Goal: Task Accomplishment & Management: Manage account settings

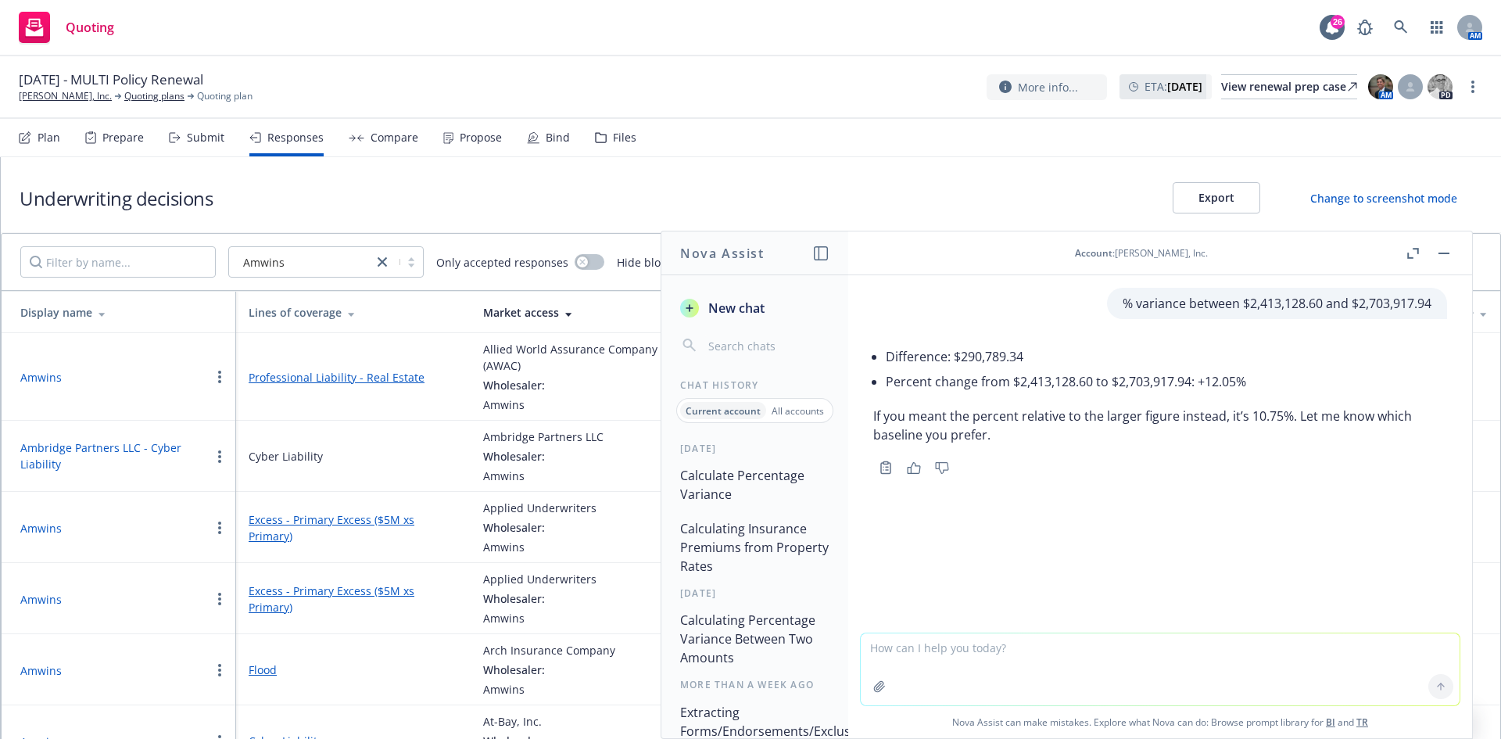
click at [260, 34] on div "Quoting 26 AM" at bounding box center [750, 28] width 1501 height 56
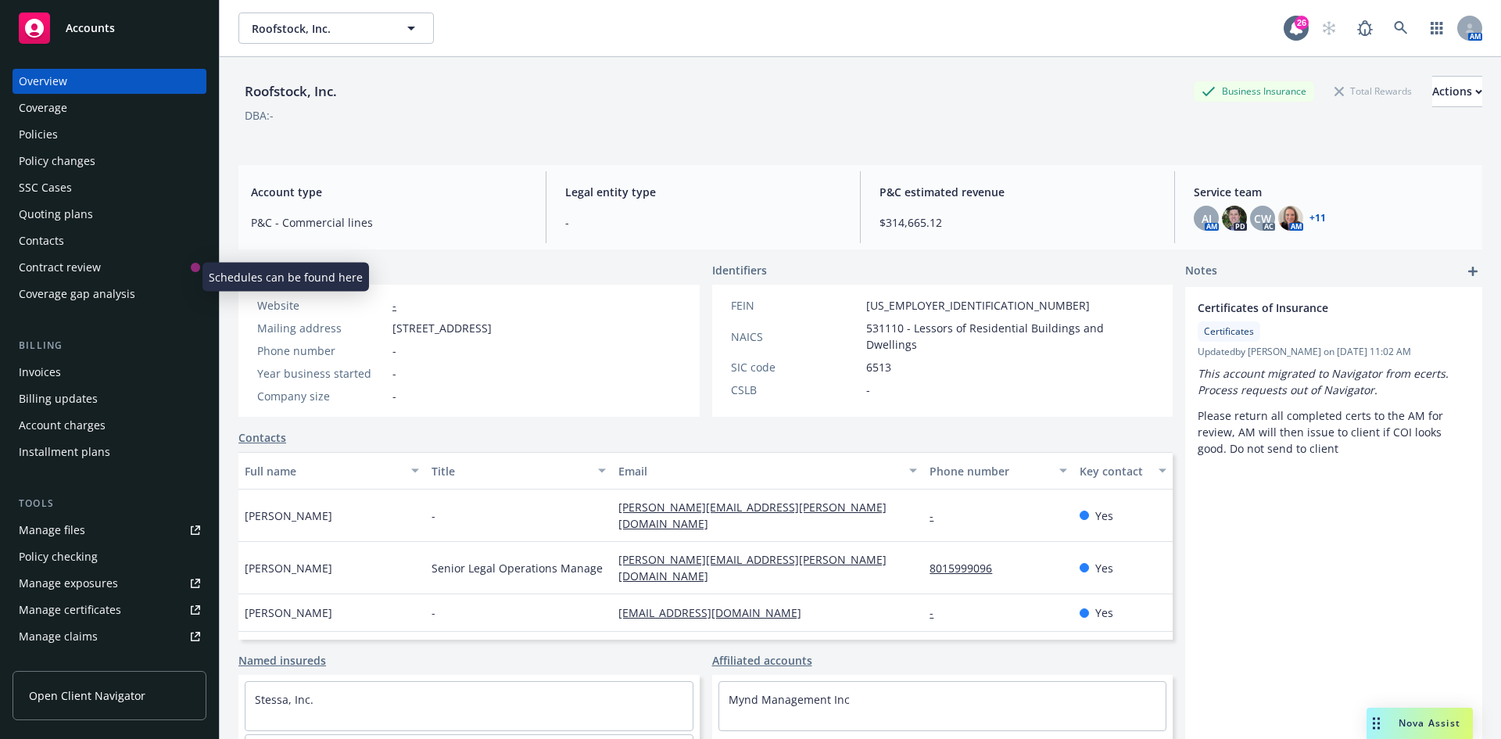
scroll to position [307, 0]
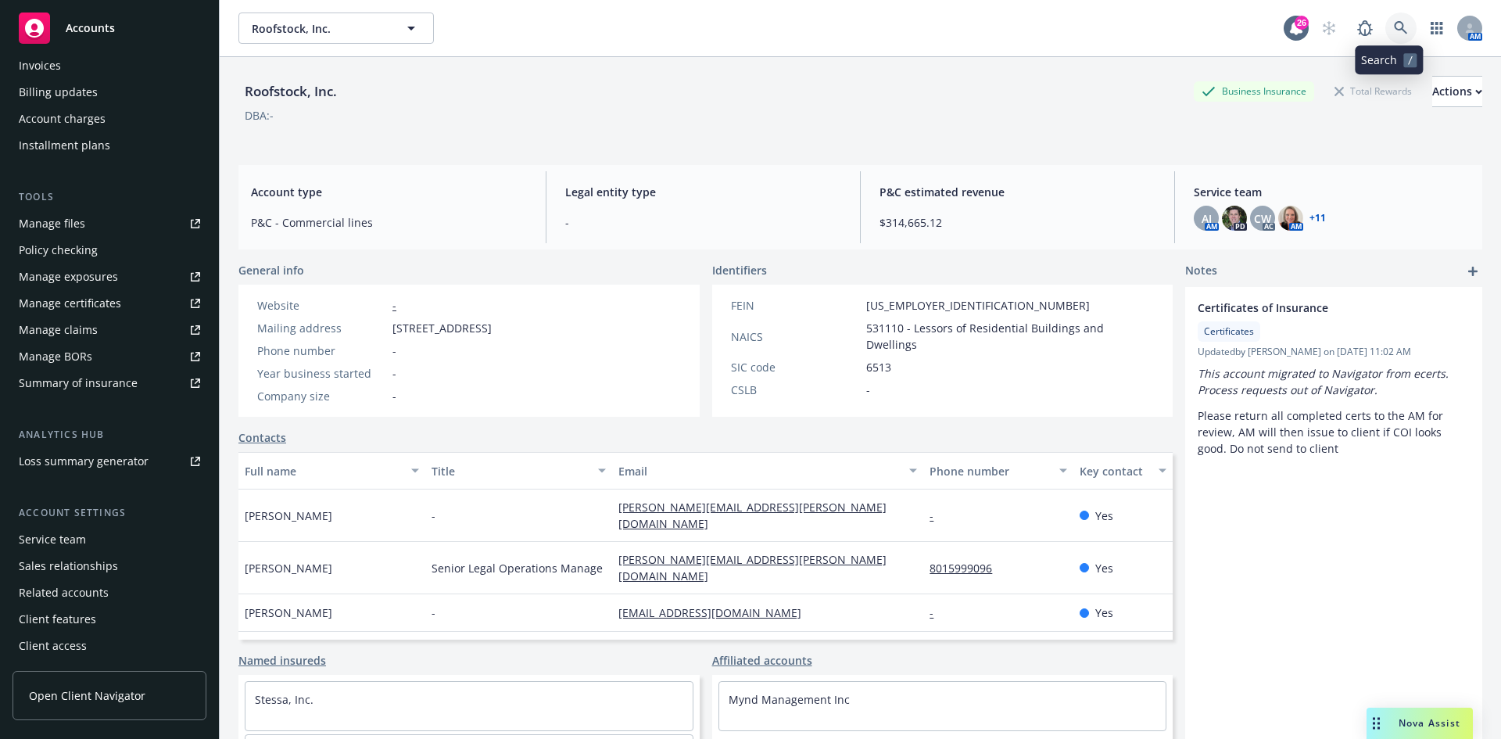
click at [1394, 21] on icon at bounding box center [1401, 28] width 14 height 14
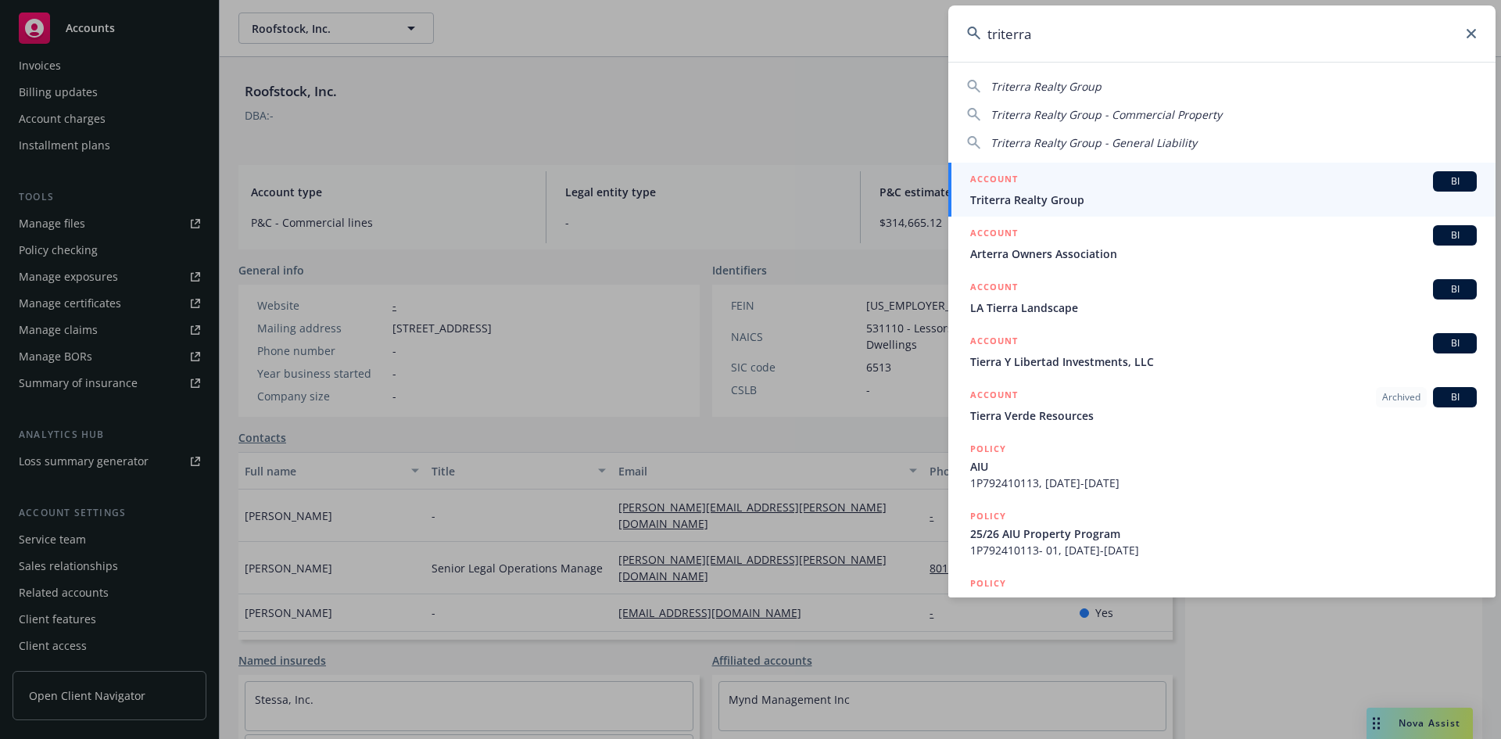
type input "triterra"
click at [1108, 192] on span "Triterra Realty Group" at bounding box center [1223, 200] width 507 height 16
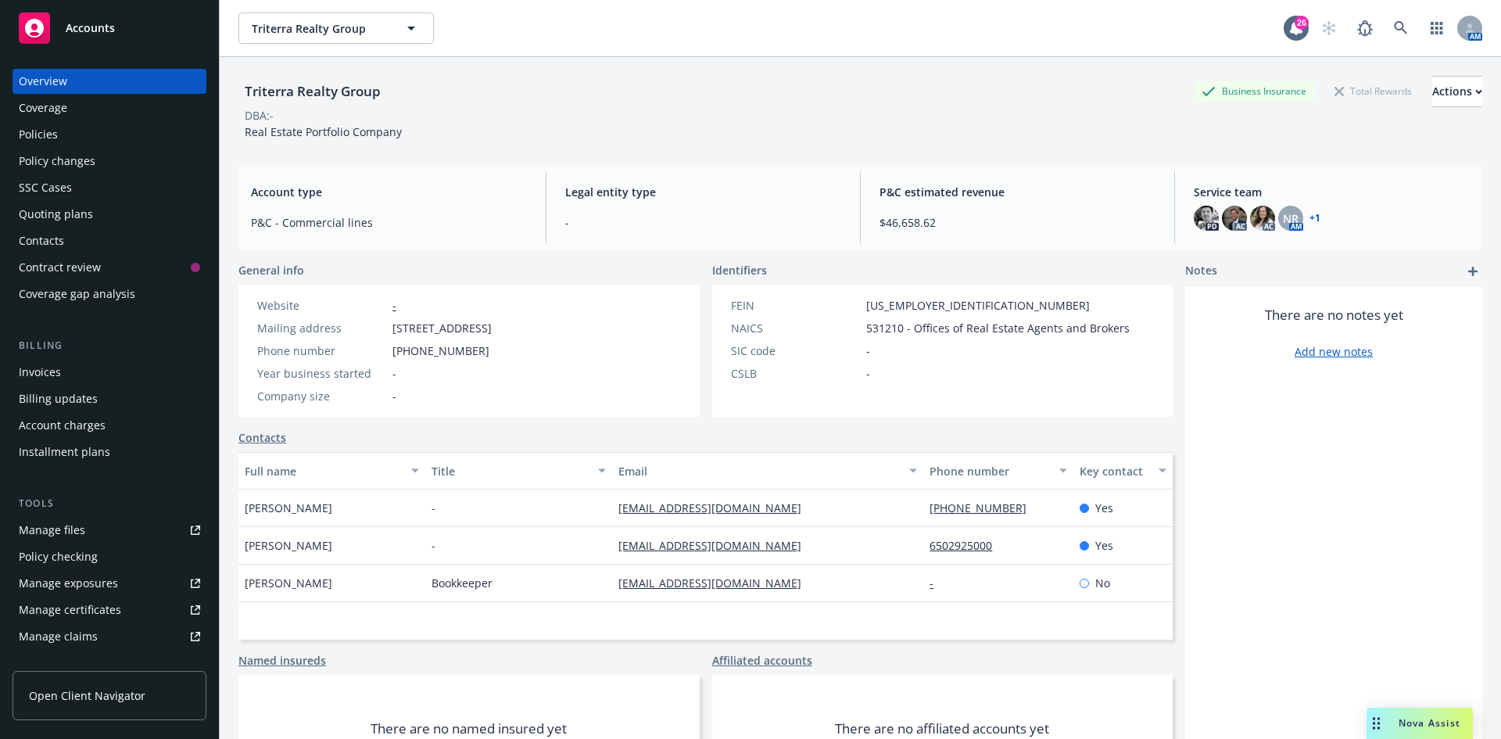
click at [52, 135] on div "Policies" at bounding box center [38, 134] width 39 height 25
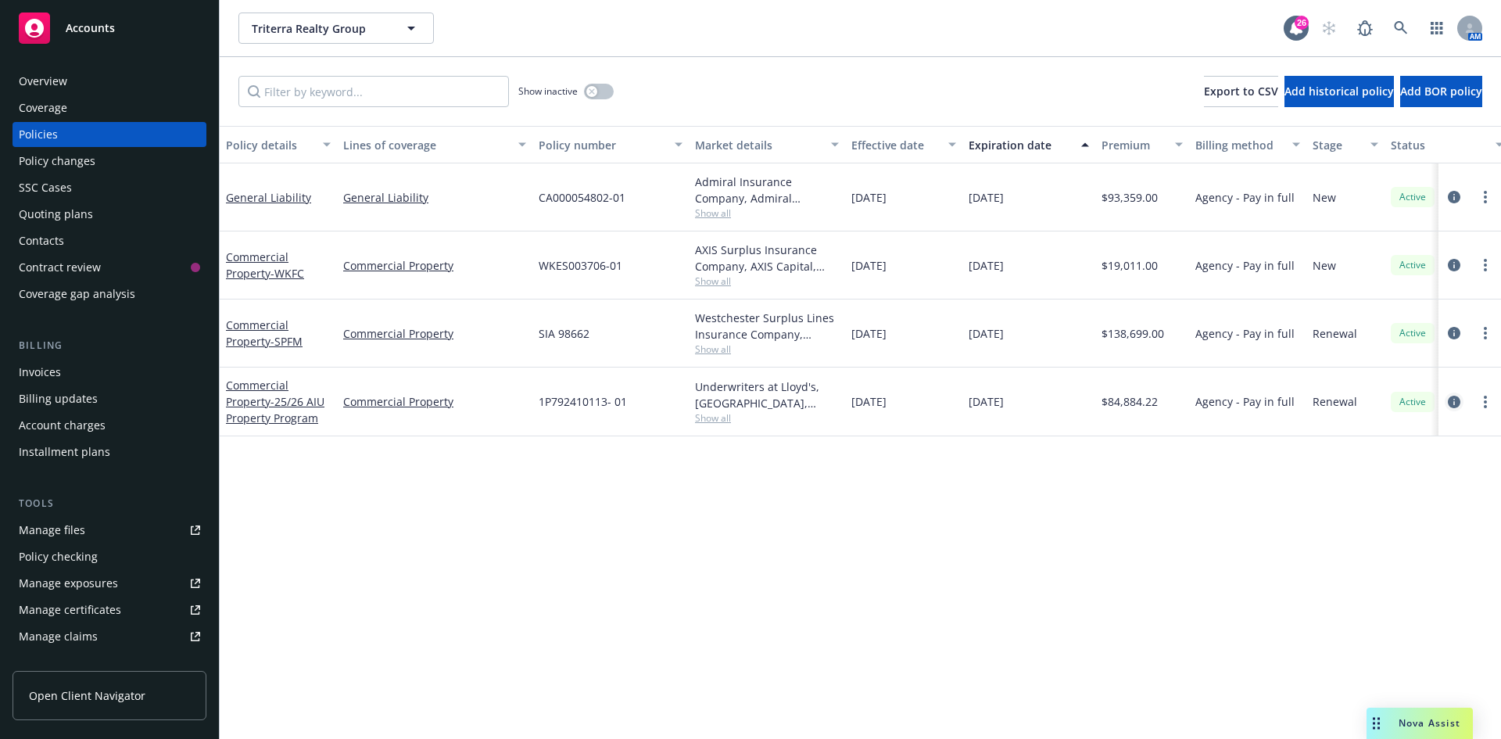
click at [1451, 401] on icon "circleInformation" at bounding box center [1454, 402] width 13 height 13
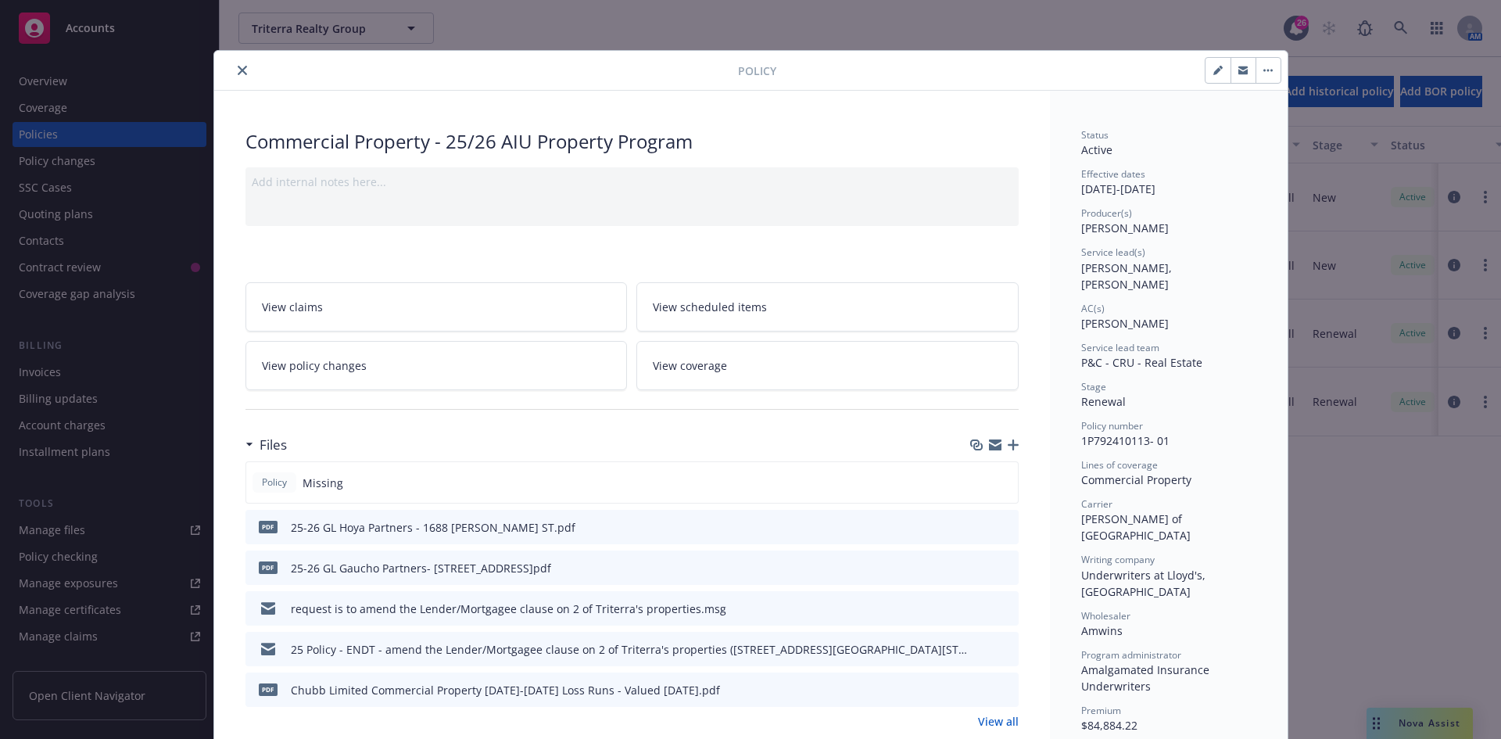
click at [239, 70] on icon "close" at bounding box center [242, 70] width 9 height 9
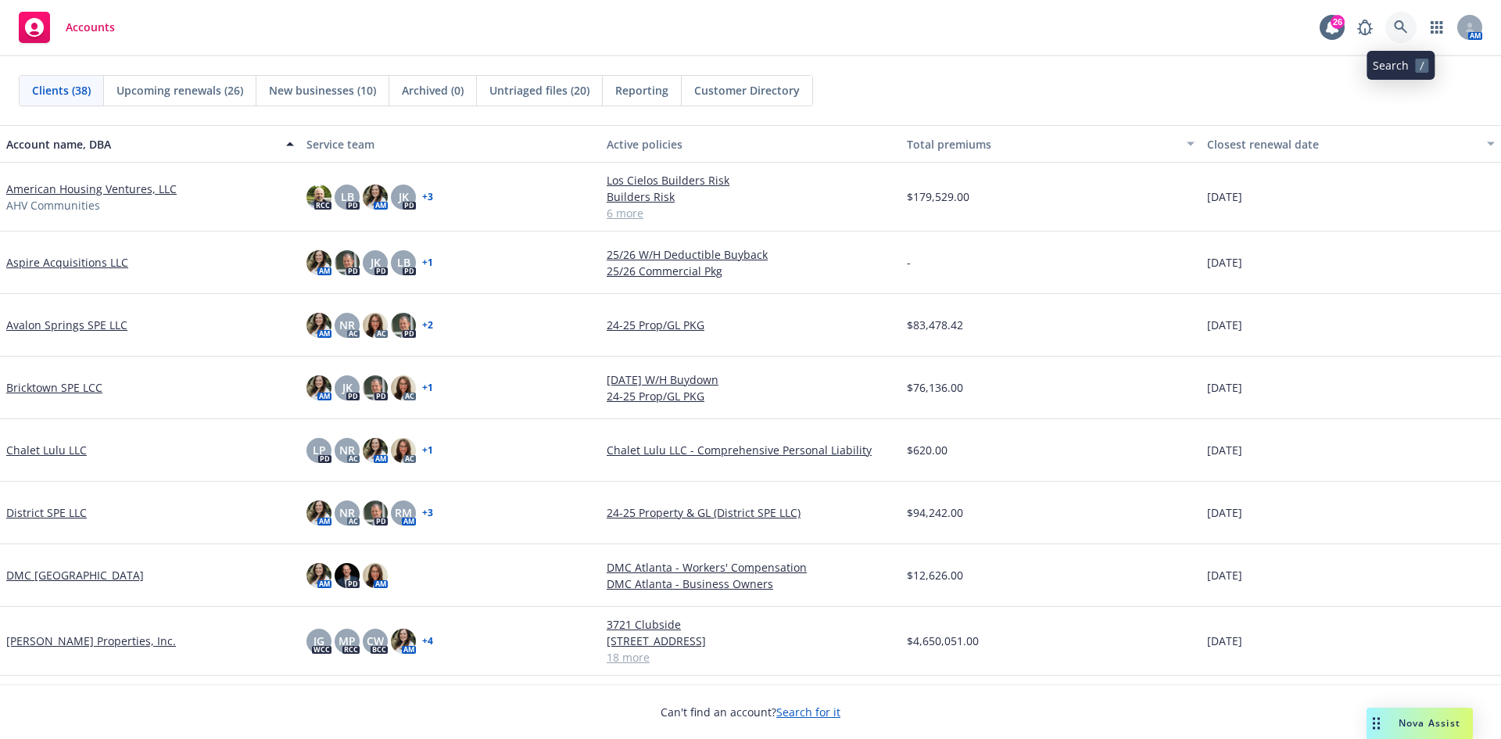
click at [1398, 22] on icon at bounding box center [1400, 26] width 13 height 13
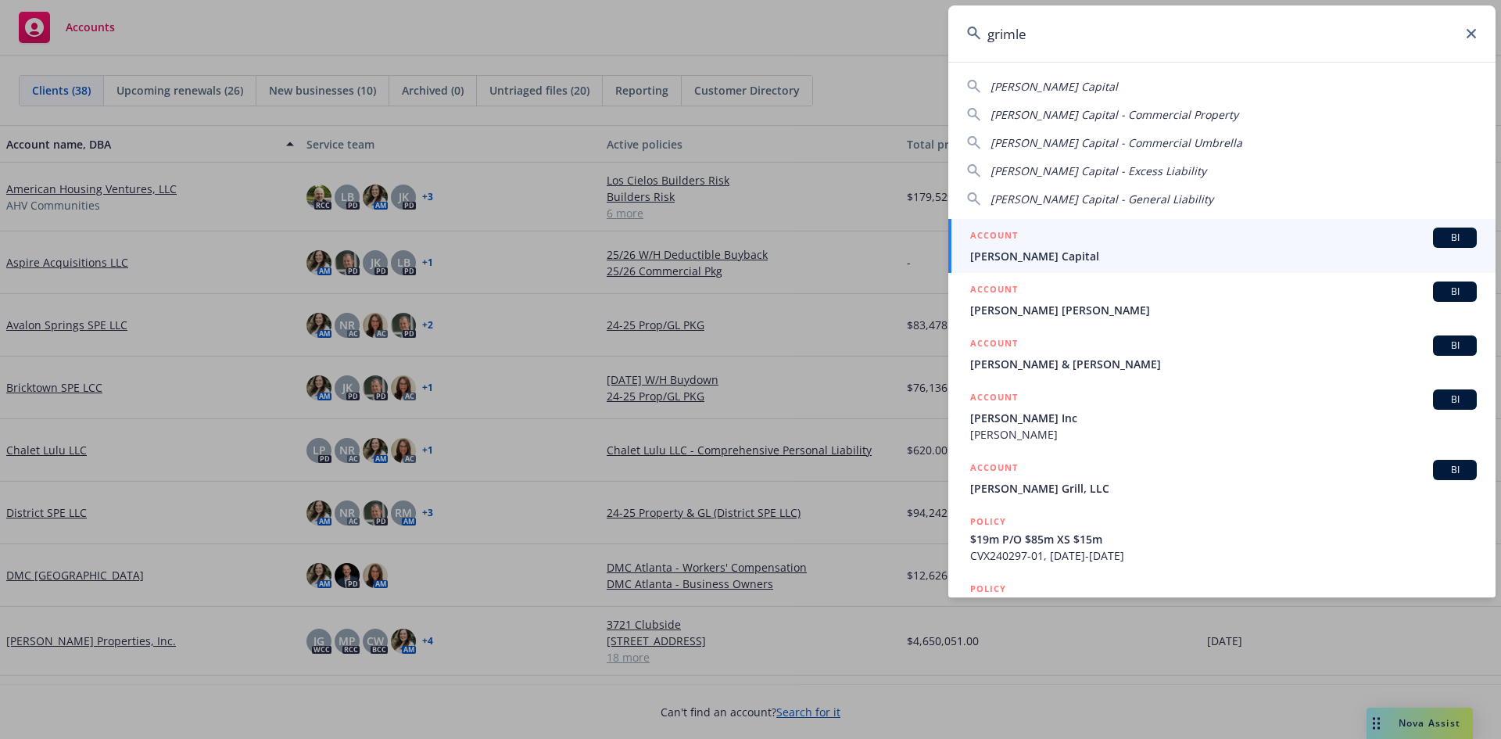
type input "grimle"
click at [1024, 252] on span "[PERSON_NAME] Capital" at bounding box center [1223, 256] width 507 height 16
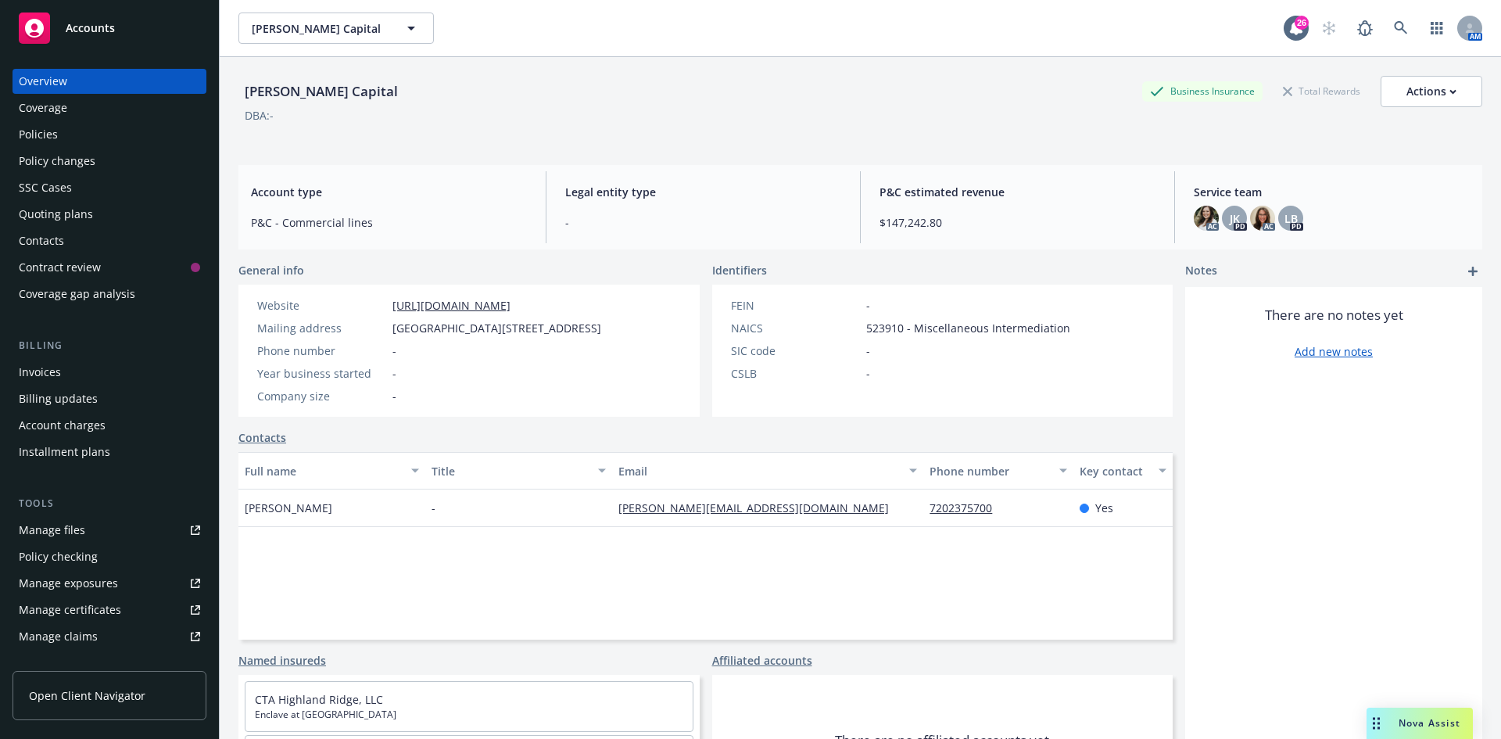
click at [273, 113] on div "DBA: -" at bounding box center [259, 115] width 29 height 16
click at [267, 115] on div "DBA: -" at bounding box center [259, 115] width 29 height 16
click at [1381, 96] on button "Actions" at bounding box center [1432, 91] width 102 height 31
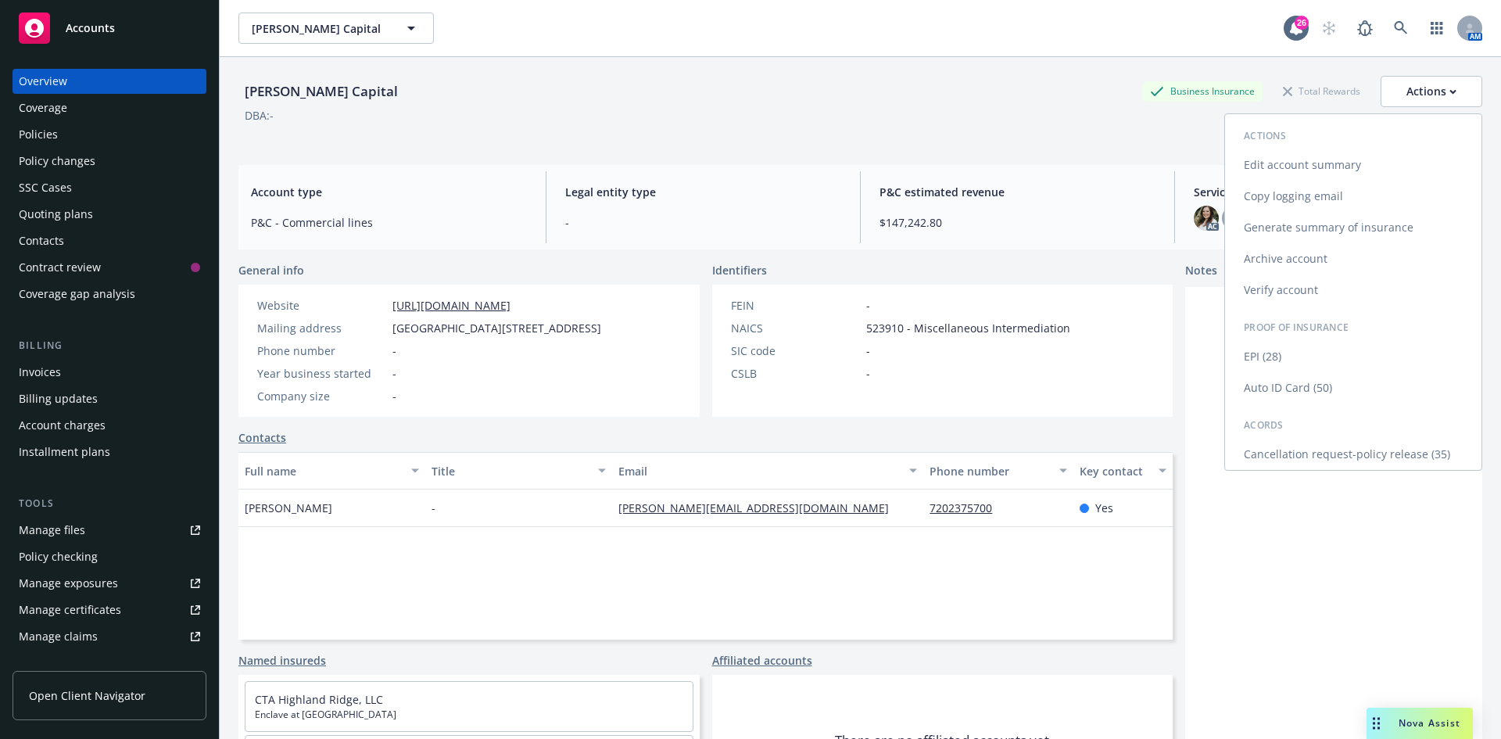
click at [1275, 166] on link "Edit account summary" at bounding box center [1353, 164] width 256 height 31
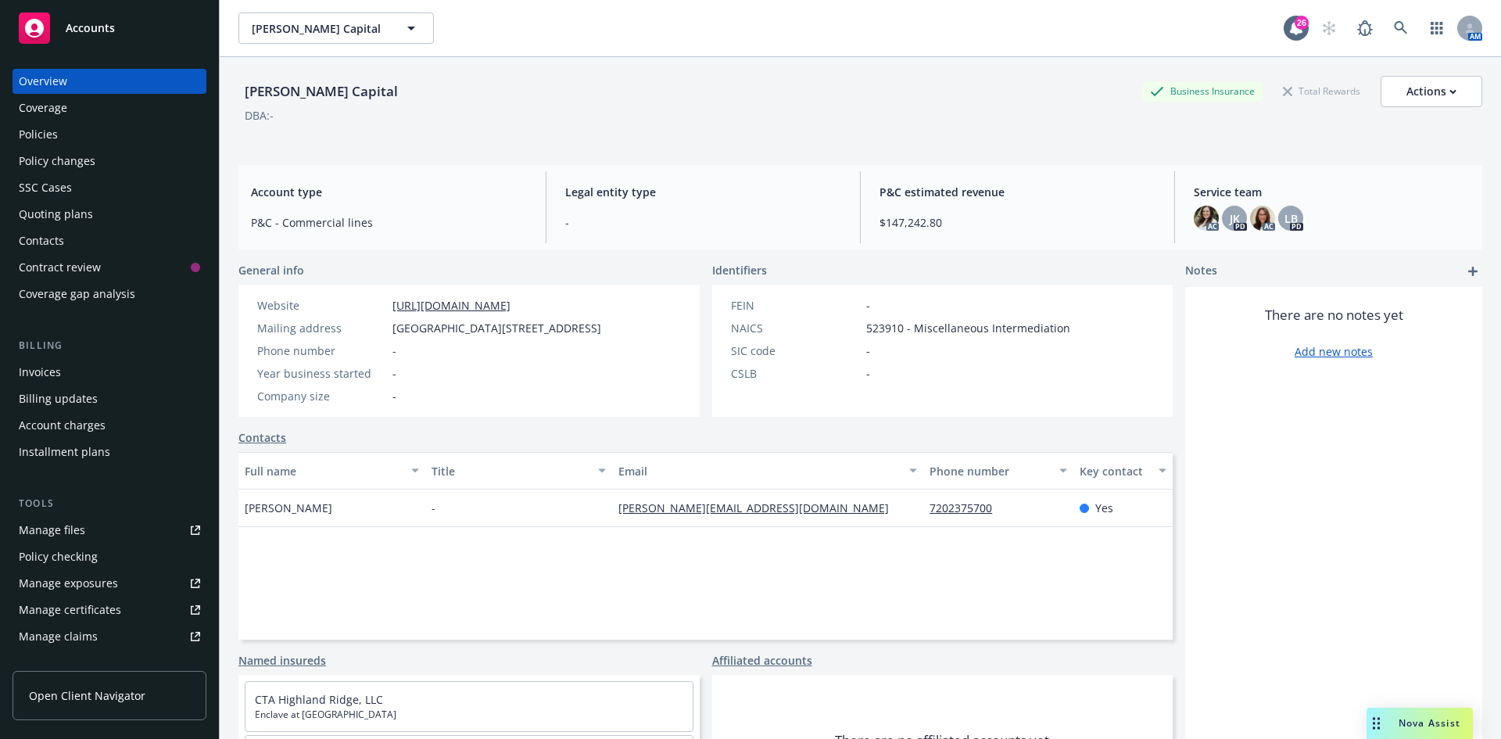
select select "US"
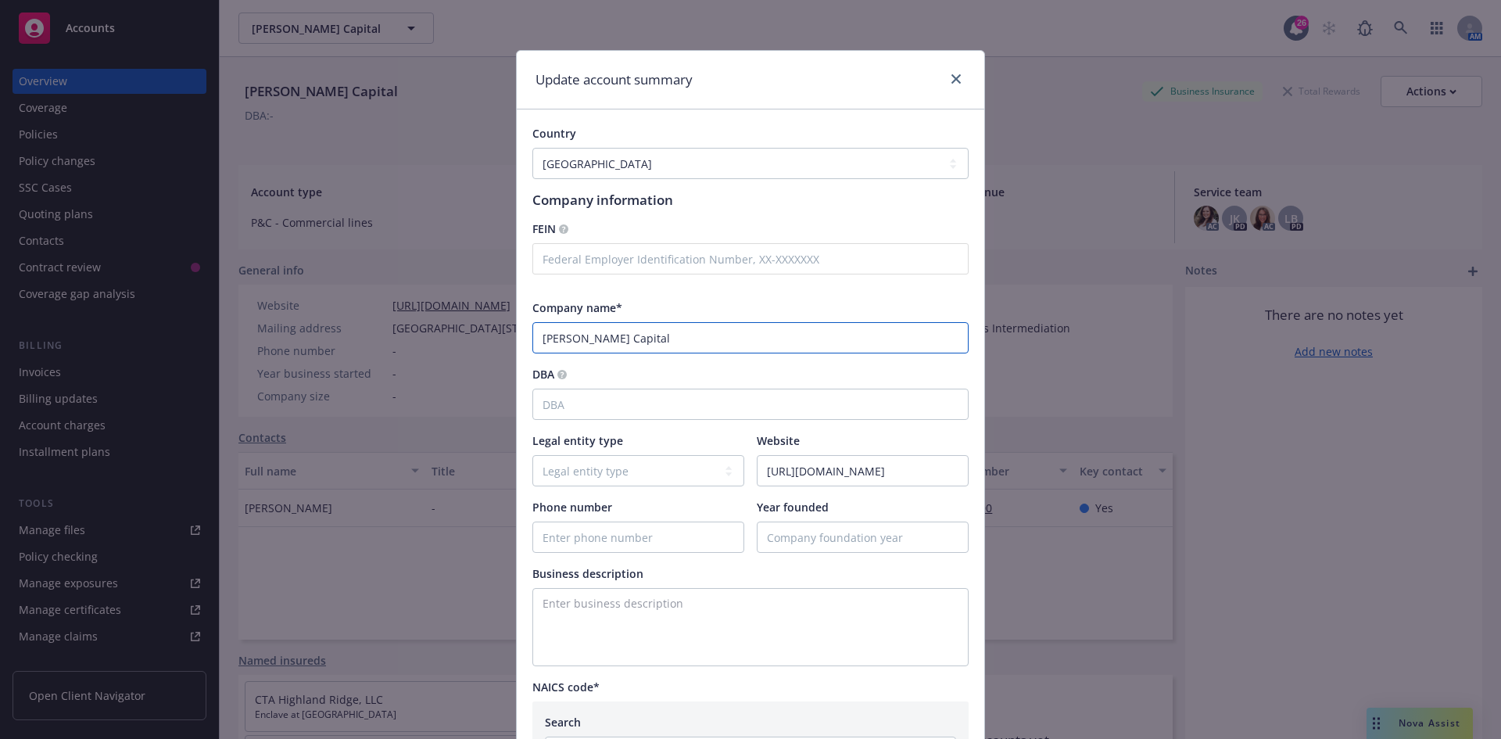
drag, startPoint x: 643, startPoint y: 336, endPoint x: 491, endPoint y: 334, distance: 151.7
click at [491, 334] on div "Update account summary Country [GEOGRAPHIC_DATA] [GEOGRAPHIC_DATA] [GEOGRAPHIC_…" at bounding box center [750, 369] width 1501 height 739
type input "[PERSON_NAME] Brothers"
click at [690, 397] on input "DBA" at bounding box center [750, 404] width 436 height 31
type input "[PERSON_NAME] Capital"
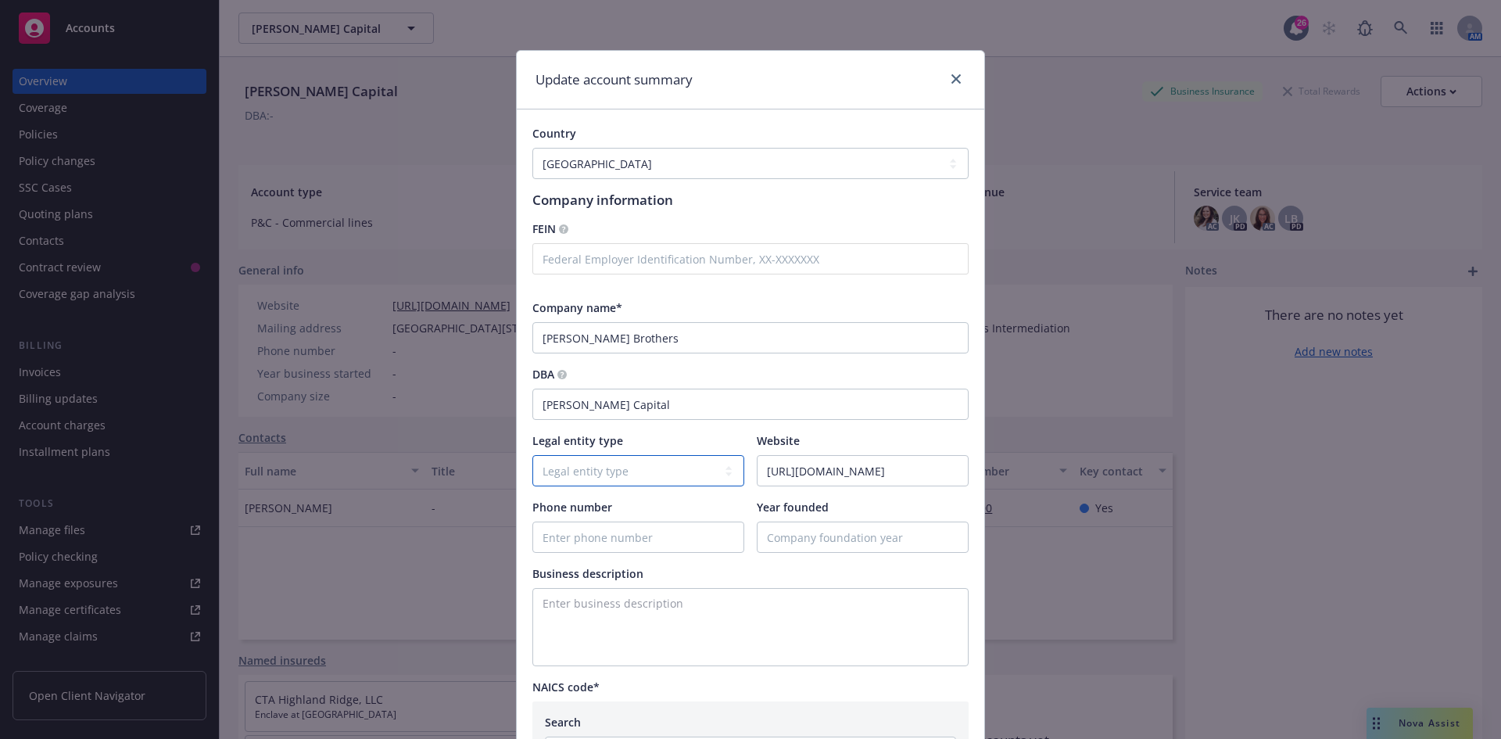
click at [609, 468] on select "Legal entity type C-corporation Government entity Independent contractor Joint …" at bounding box center [638, 470] width 212 height 31
select select "LLC"
click at [532, 455] on select "Legal entity type C-corporation Government entity Independent contractor Joint …" at bounding box center [638, 470] width 212 height 31
click at [635, 408] on input "[PERSON_NAME] Capital" at bounding box center [750, 404] width 436 height 31
click at [618, 404] on input "[PERSON_NAME] Capital ; [PERSON_NAME] Residential LLC" at bounding box center [750, 404] width 436 height 31
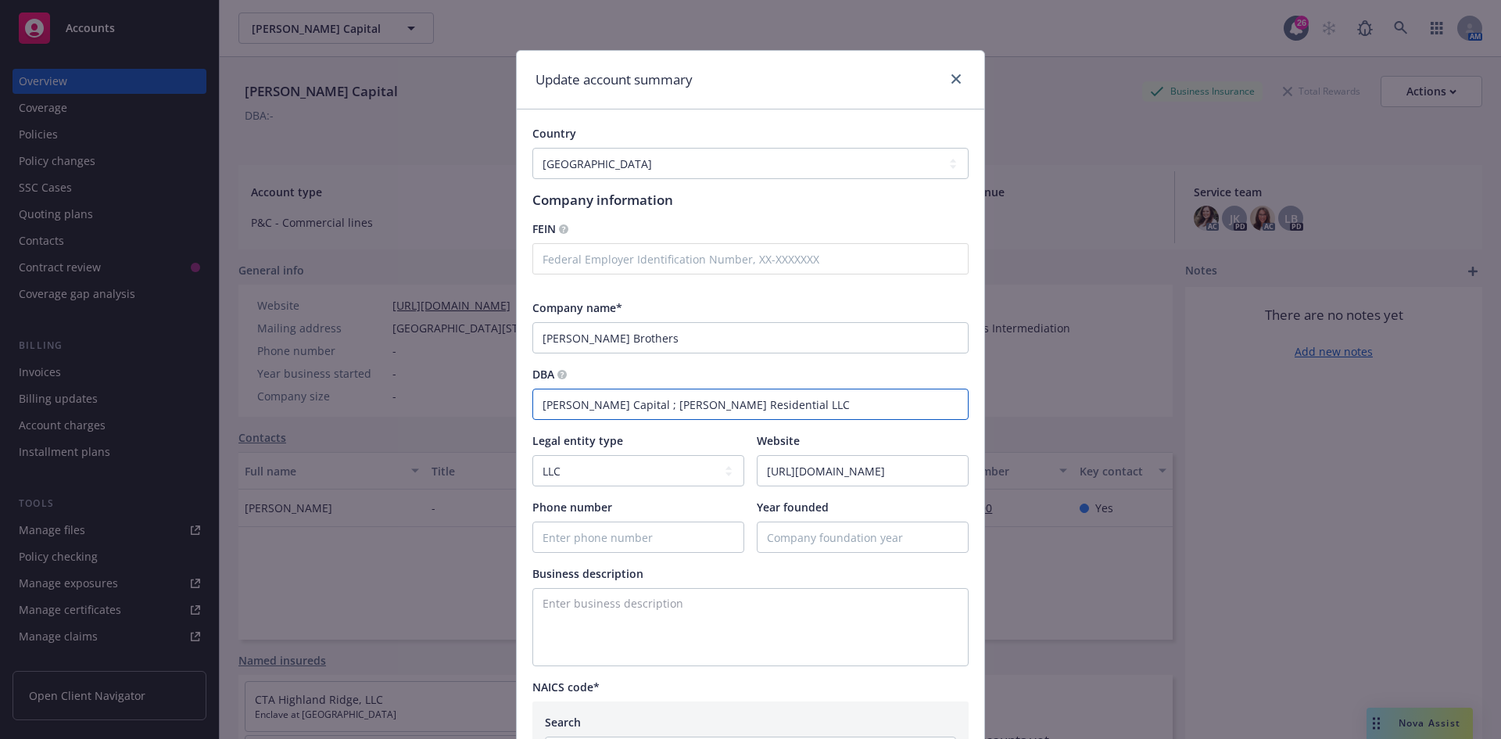
click at [617, 407] on input "[PERSON_NAME] Capital ; [PERSON_NAME] Residential LLC" at bounding box center [750, 404] width 436 height 31
type input "[PERSON_NAME] Capital ; [PERSON_NAME] Residential LLC"
click at [652, 335] on input "[PERSON_NAME] Brothers" at bounding box center [750, 337] width 436 height 31
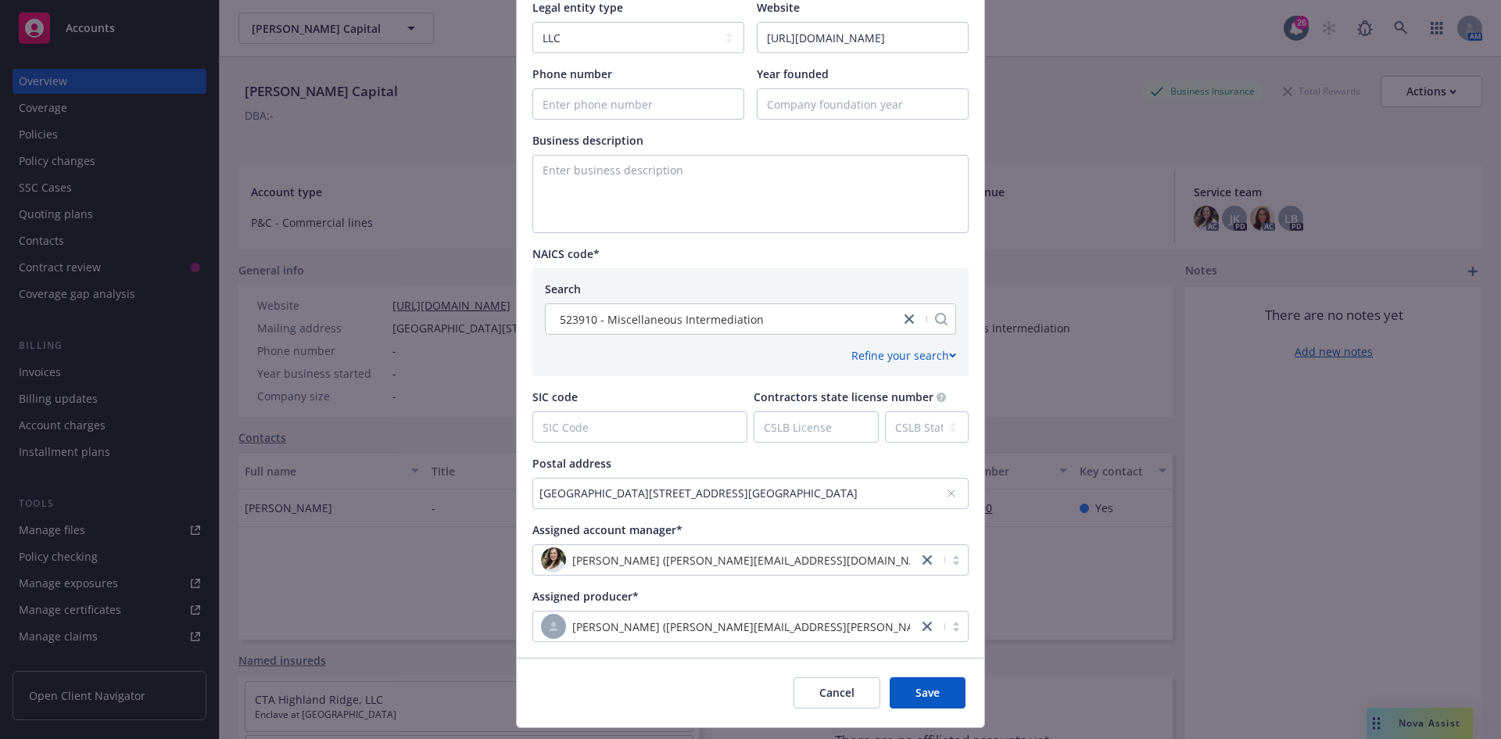
scroll to position [472, 0]
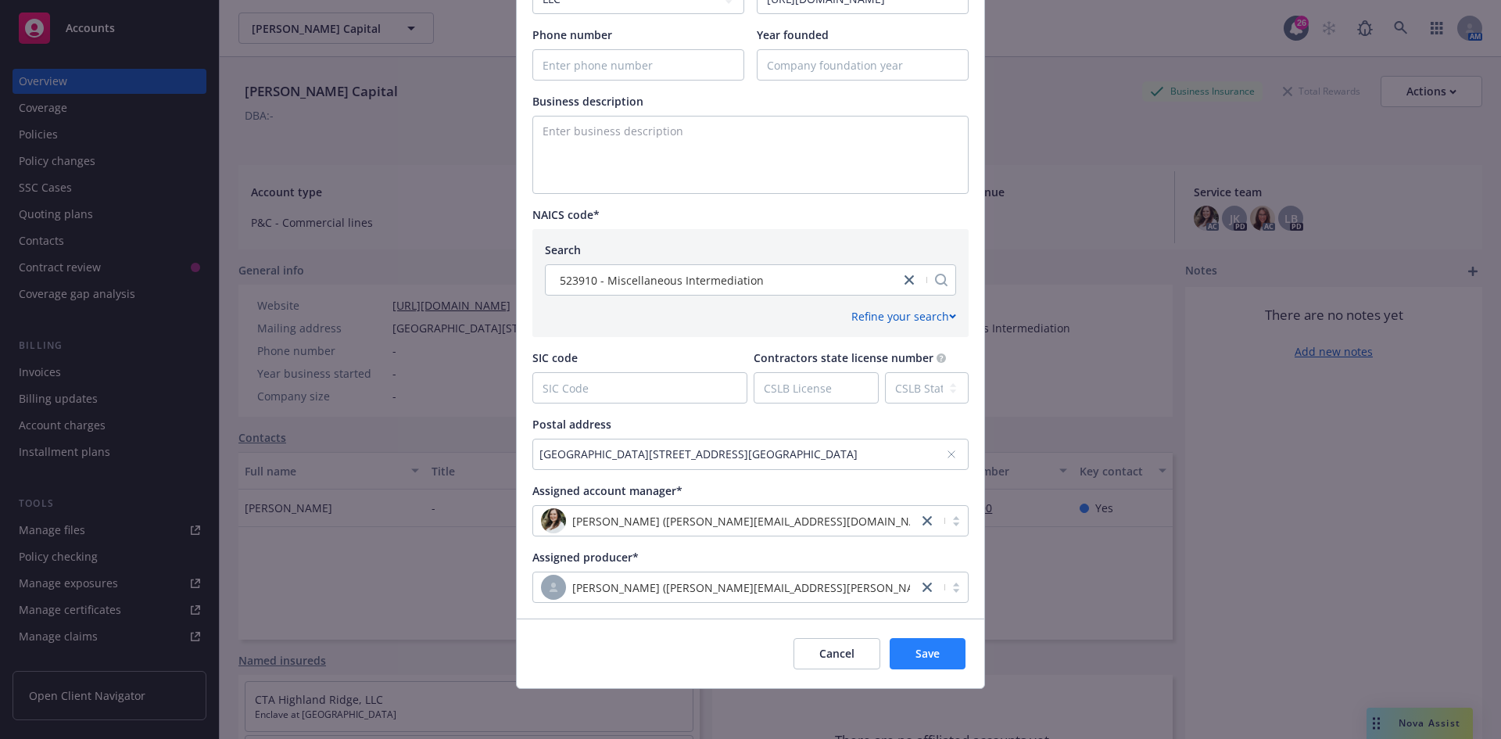
type input "[PERSON_NAME] Brothers, LLC"
click at [938, 659] on button "Save" at bounding box center [928, 653] width 76 height 31
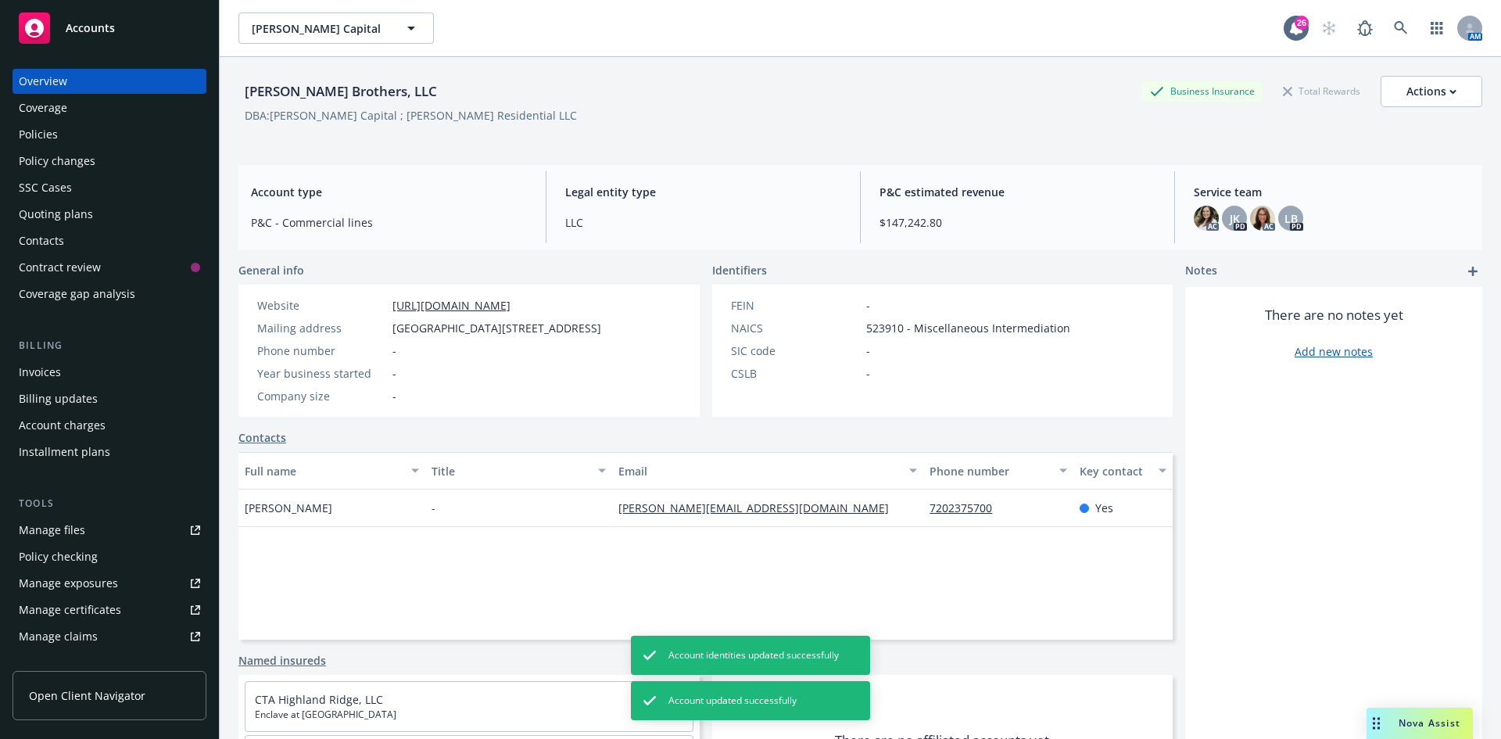
click at [94, 127] on div "Policies" at bounding box center [109, 134] width 181 height 25
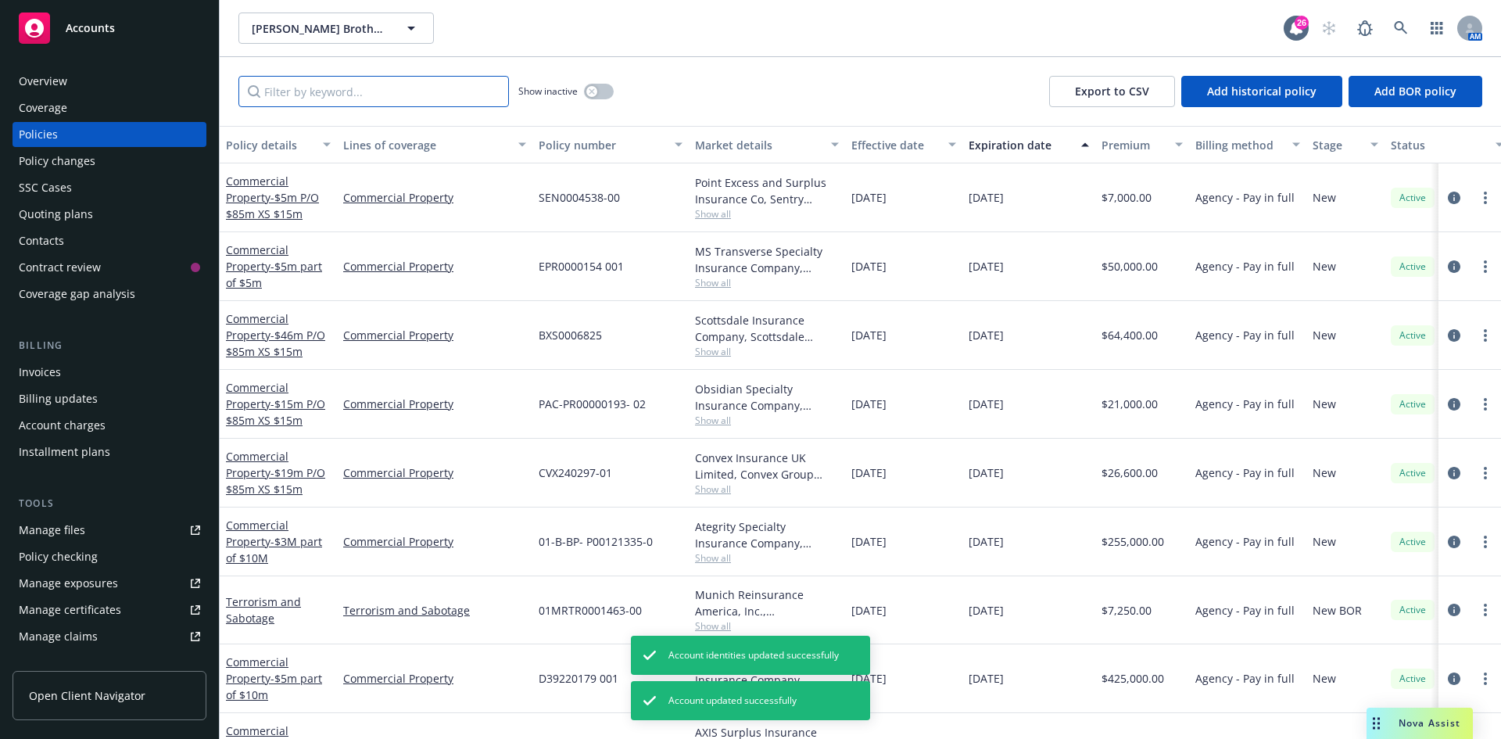
click at [388, 101] on input "Filter by keyword..." at bounding box center [373, 91] width 271 height 31
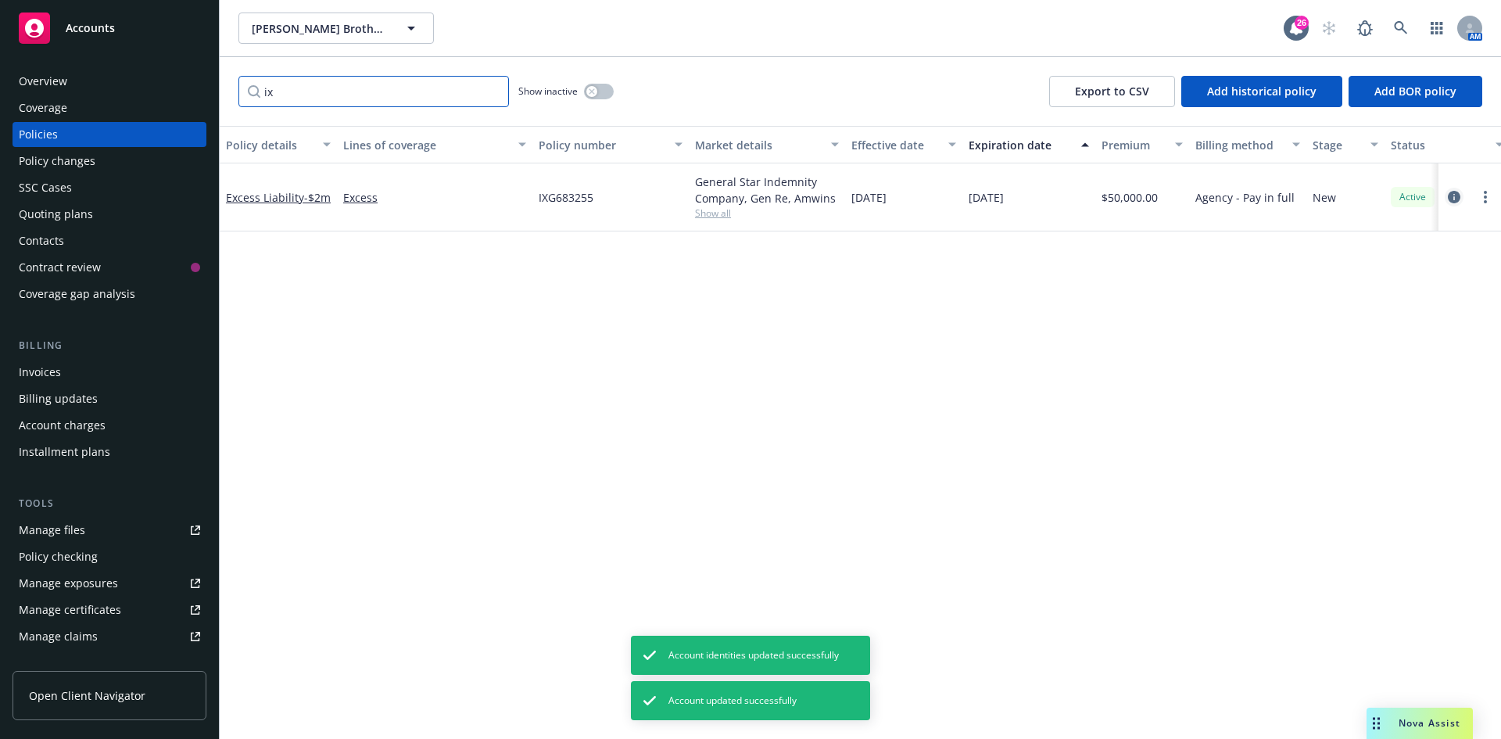
type input "ix"
click at [1460, 200] on icon "circleInformation" at bounding box center [1454, 197] width 13 height 13
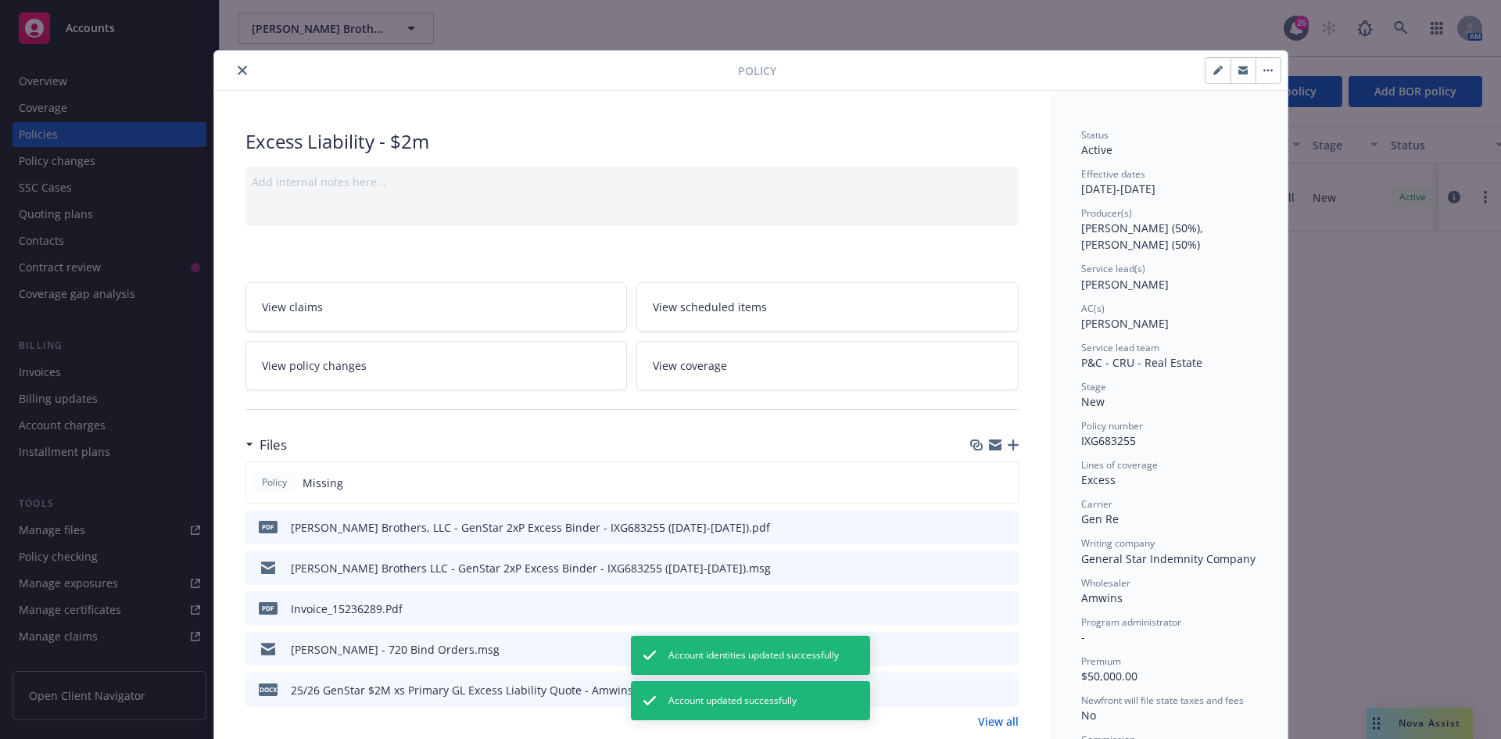
click at [1008, 441] on icon "button" at bounding box center [1013, 444] width 11 height 11
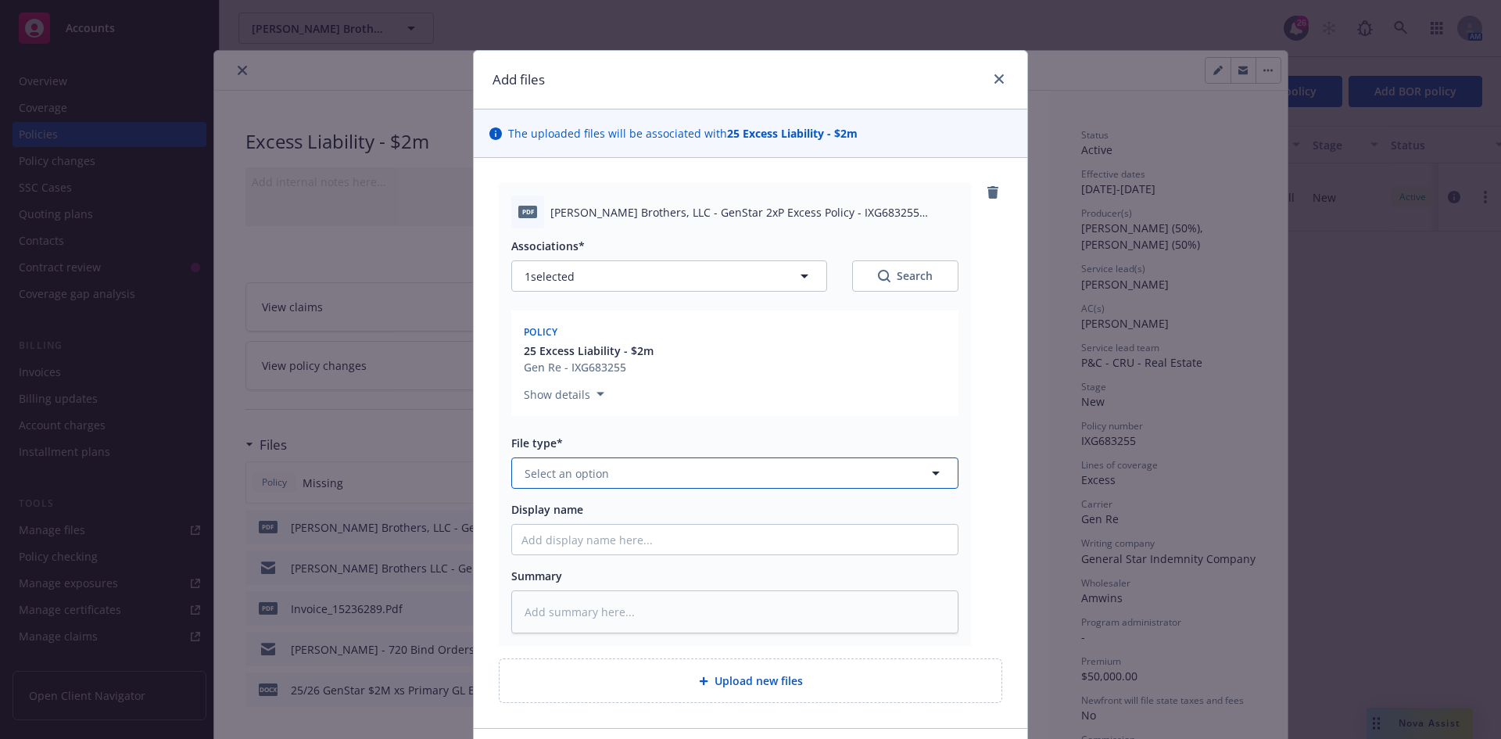
click at [579, 484] on button "Select an option" at bounding box center [734, 472] width 447 height 31
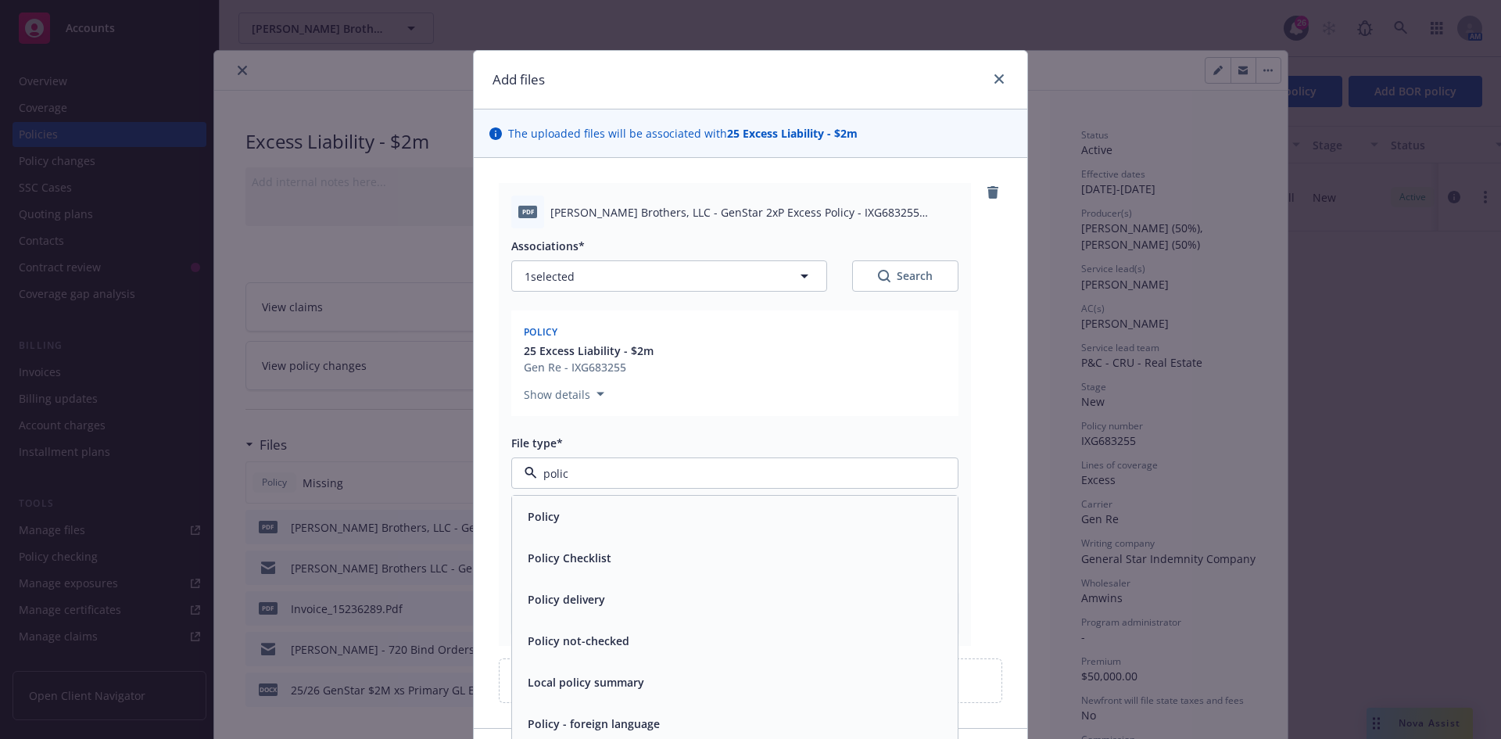
type input "policy"
click at [572, 505] on div "Policy" at bounding box center [735, 516] width 427 height 23
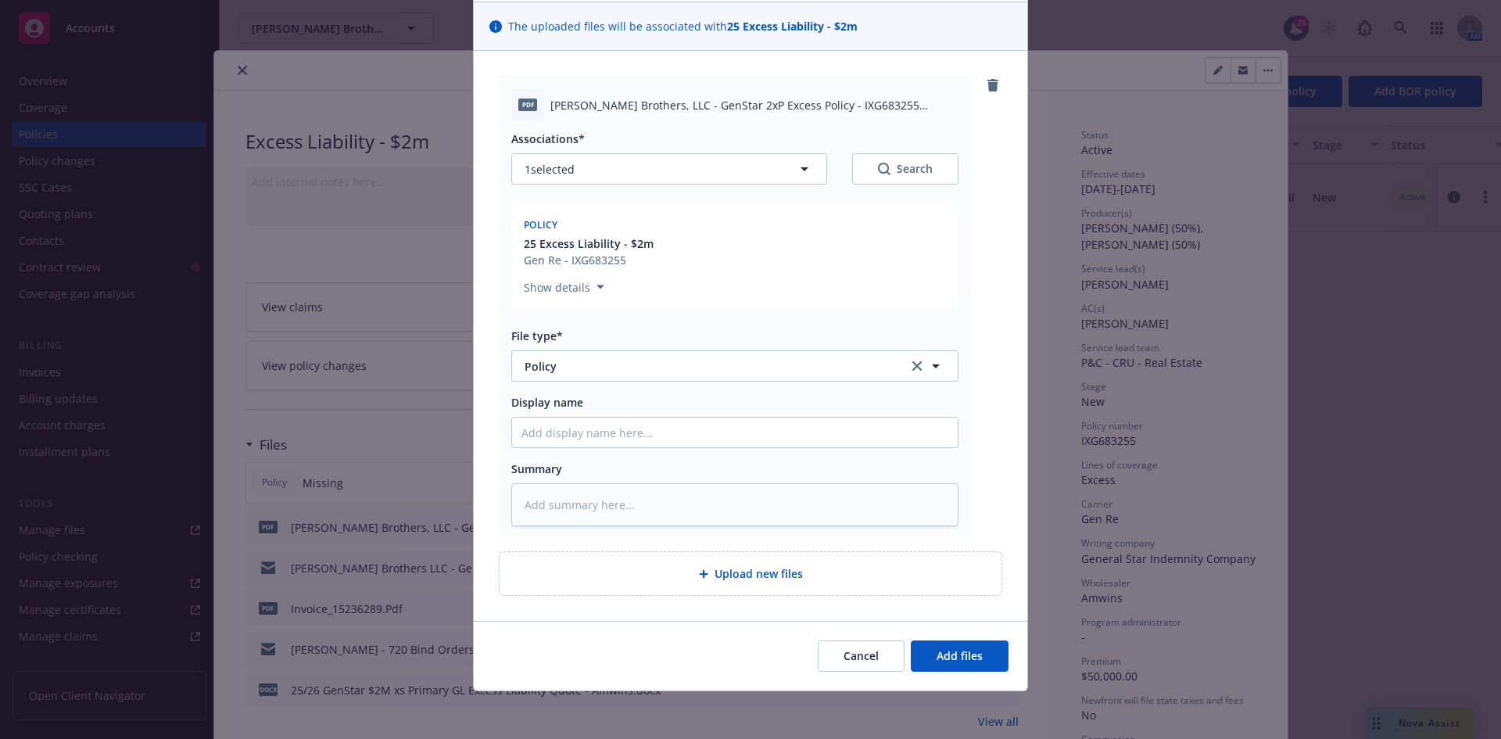
scroll to position [109, 0]
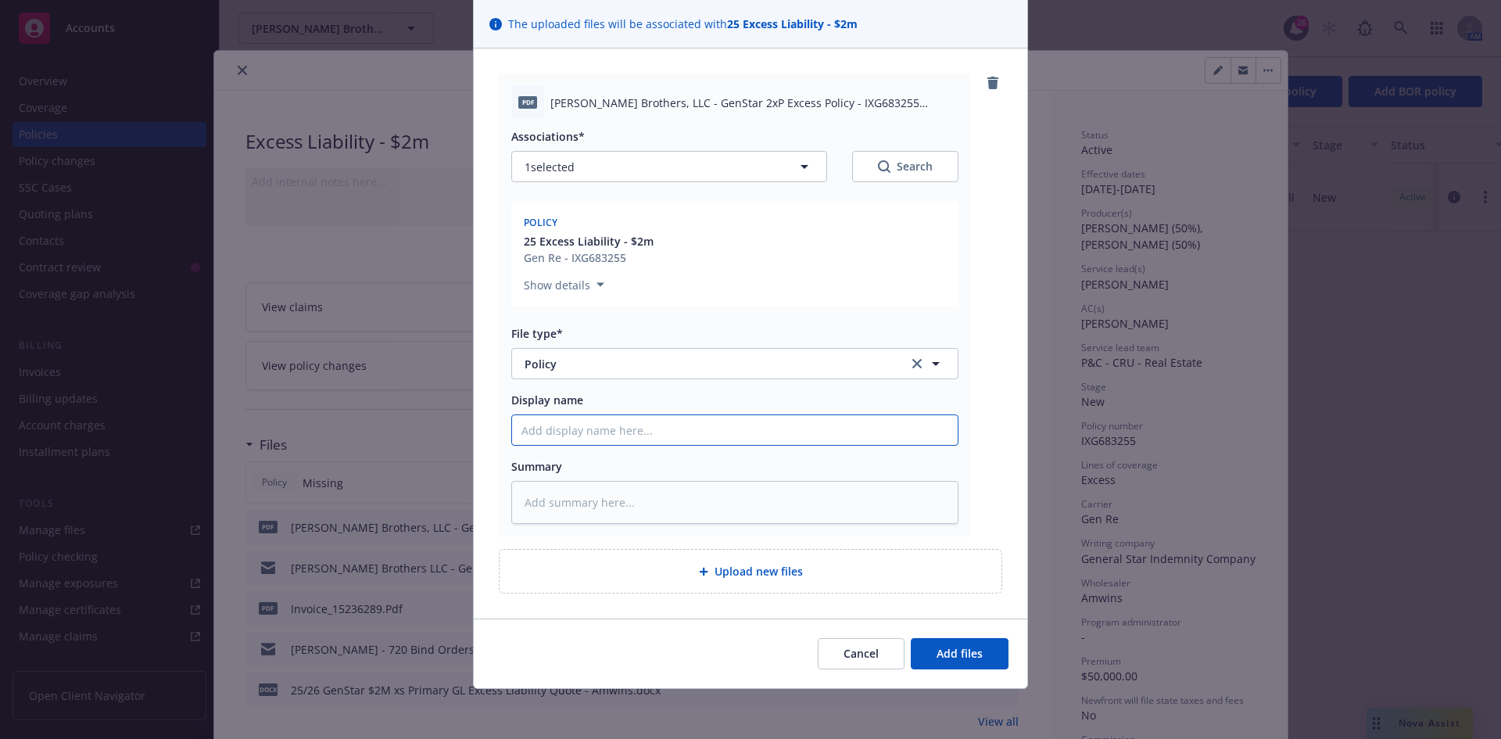
drag, startPoint x: 587, startPoint y: 428, endPoint x: 596, endPoint y: 439, distance: 13.9
click at [587, 428] on input "Display name" at bounding box center [735, 430] width 446 height 30
type textarea "x"
type input "2"
type textarea "x"
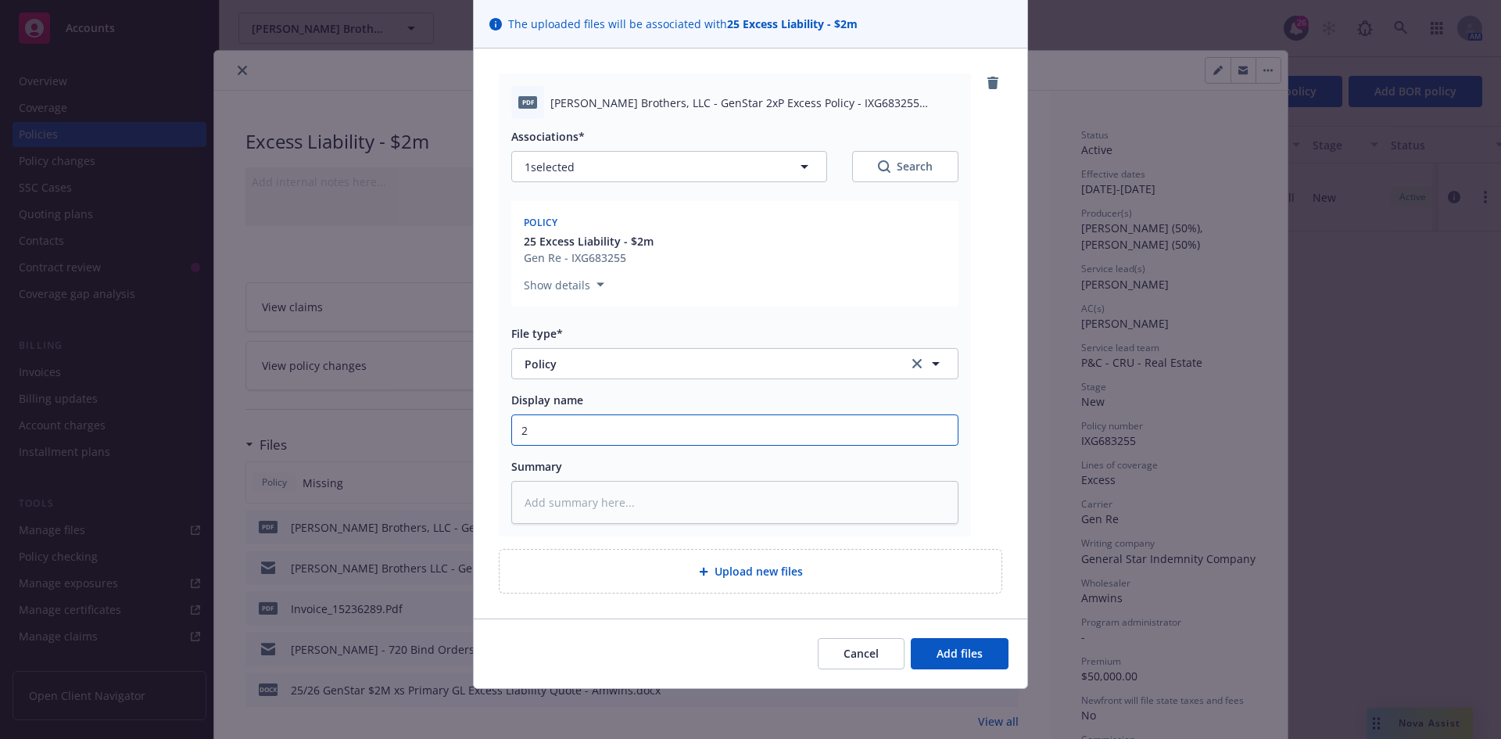
type input "25"
type textarea "x"
type input "25/"
type textarea "x"
type input "25/2"
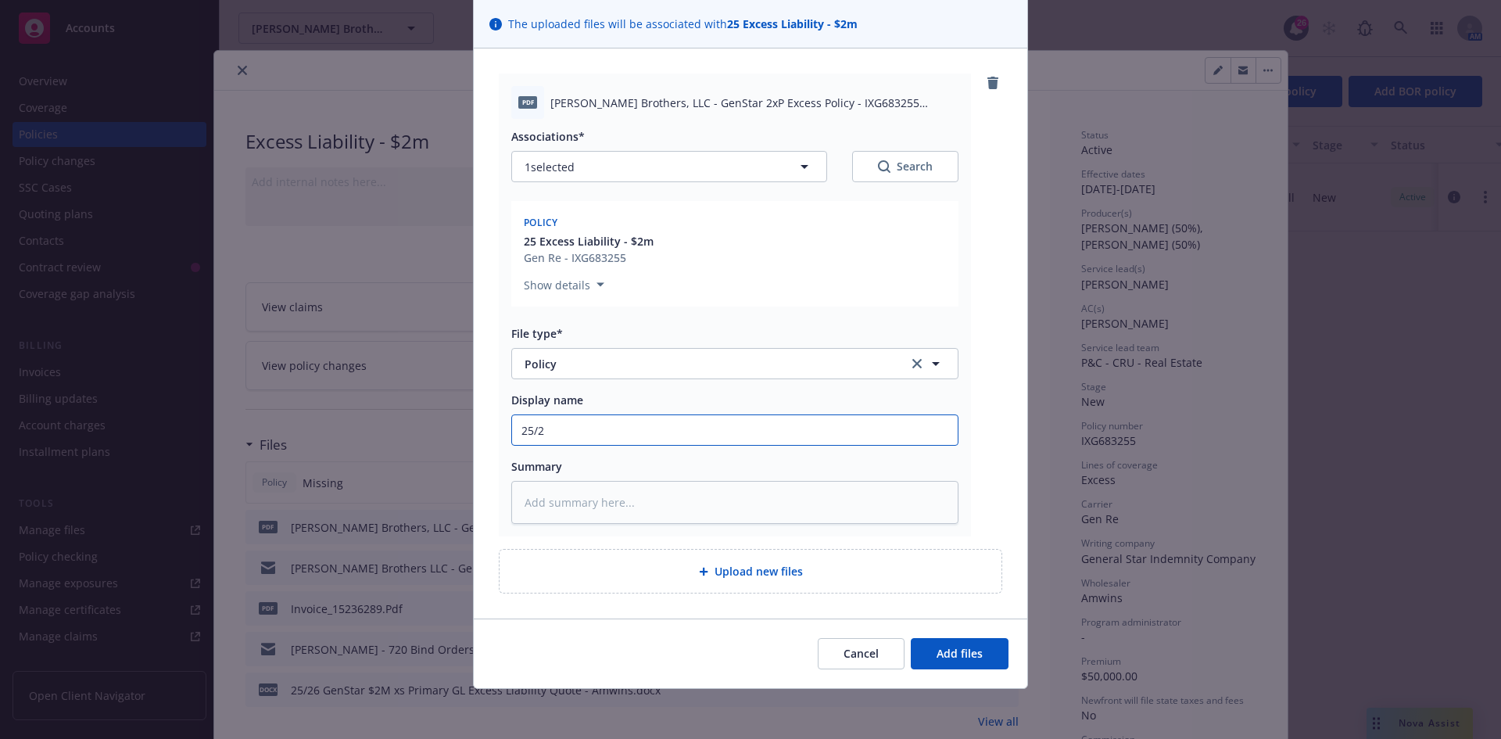
type textarea "x"
type input "25/26"
type textarea "x"
type input "25/26"
type textarea "x"
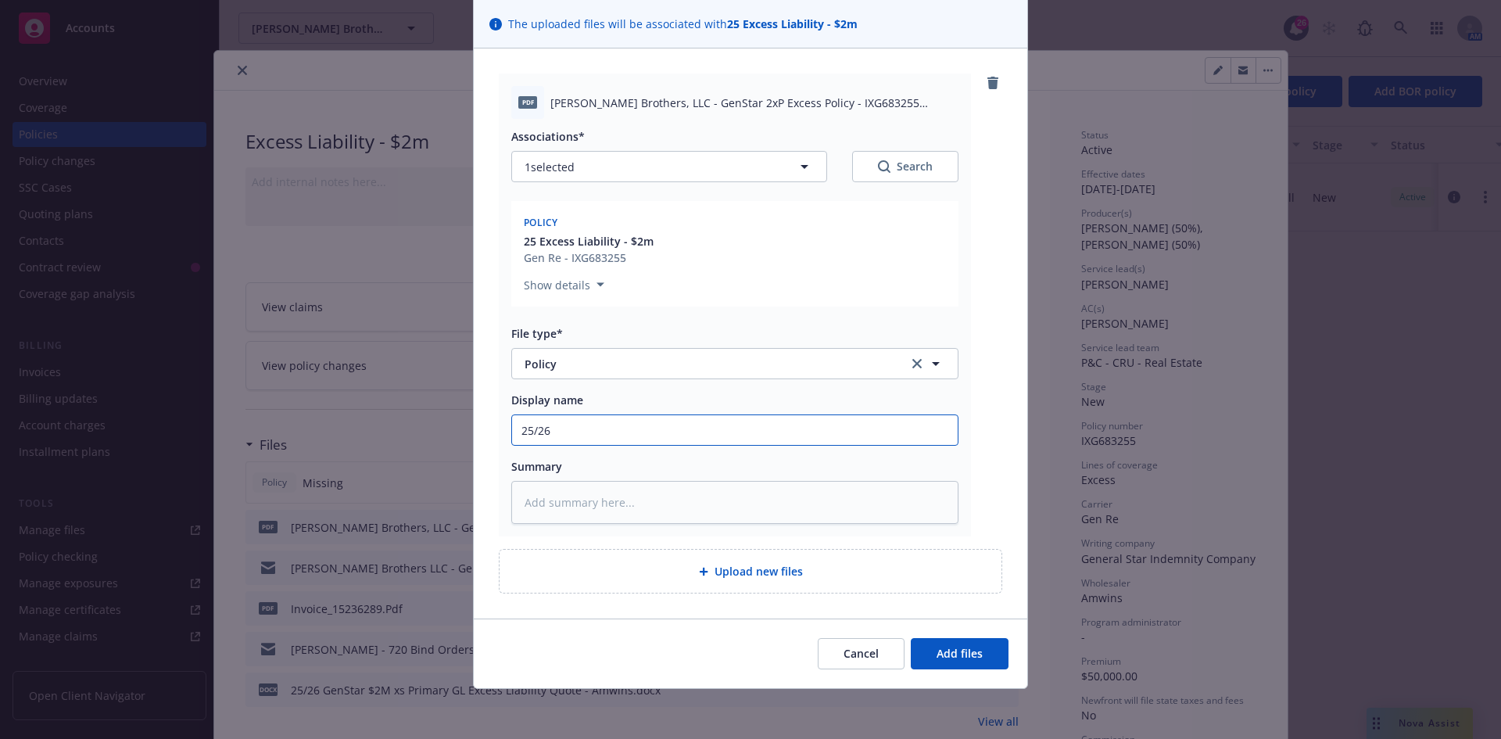
type input "25/26 A"
type textarea "x"
type input "25/26 Am"
type textarea "x"
type input "25/26 Amw"
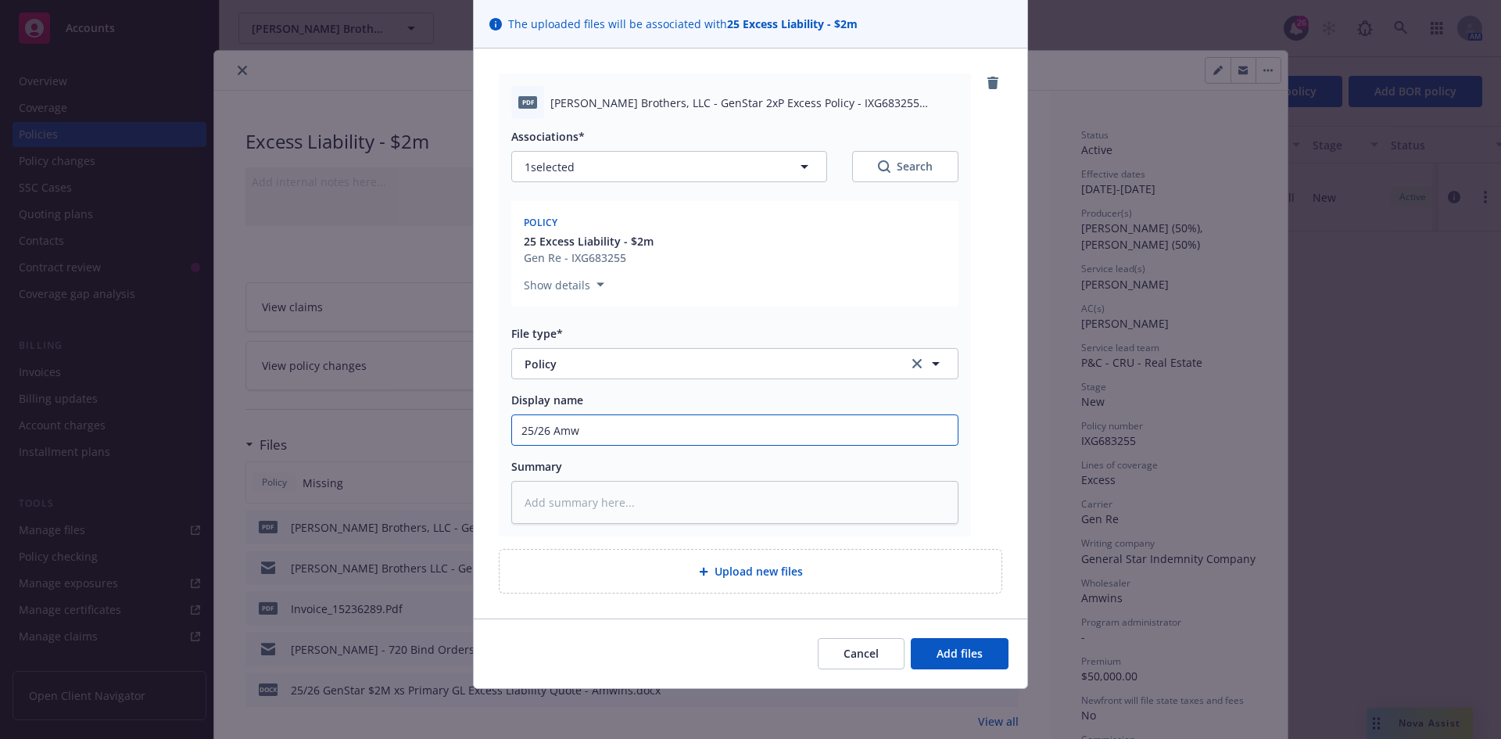
type textarea "x"
type input "25/26 Amwi"
type textarea "x"
type input "25/26 Amwins"
type textarea "x"
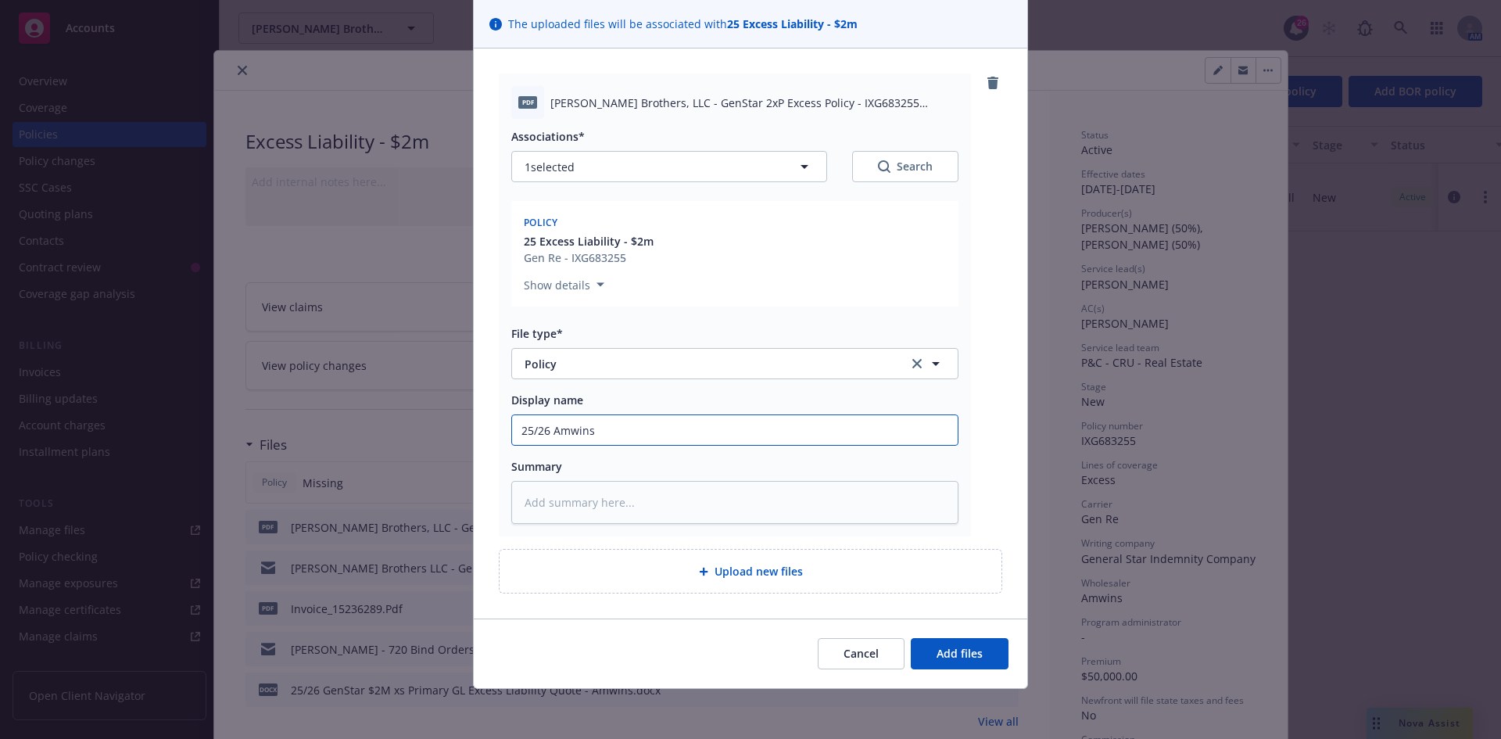
type input "25/26 Amwins/"
type textarea "x"
type input "25/26 Amwins/G"
type textarea "x"
type input "25/26 Amwins/Ge"
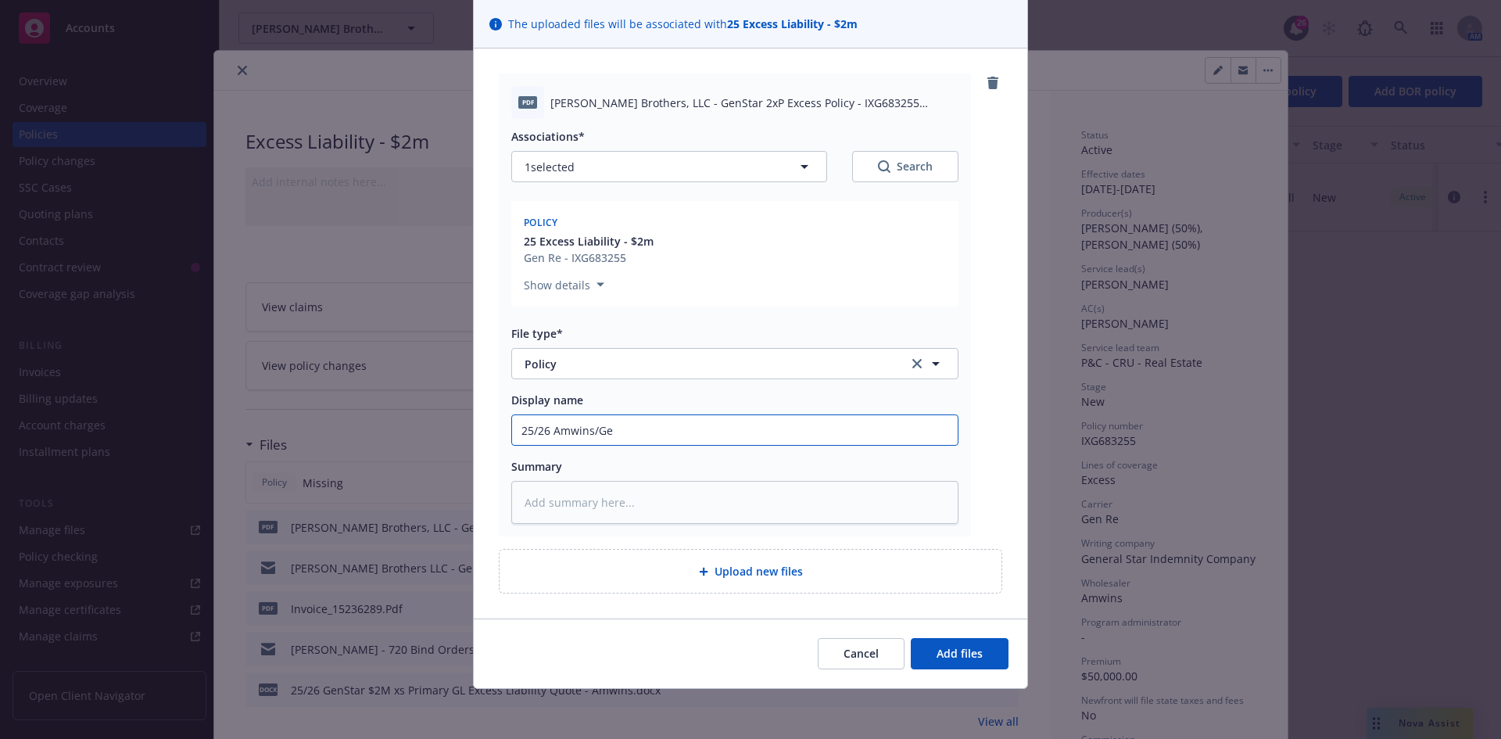
type textarea "x"
type input "25/26 Amwins/Gen"
type textarea "x"
type input "25/26 Amwins/GenS"
type textarea "x"
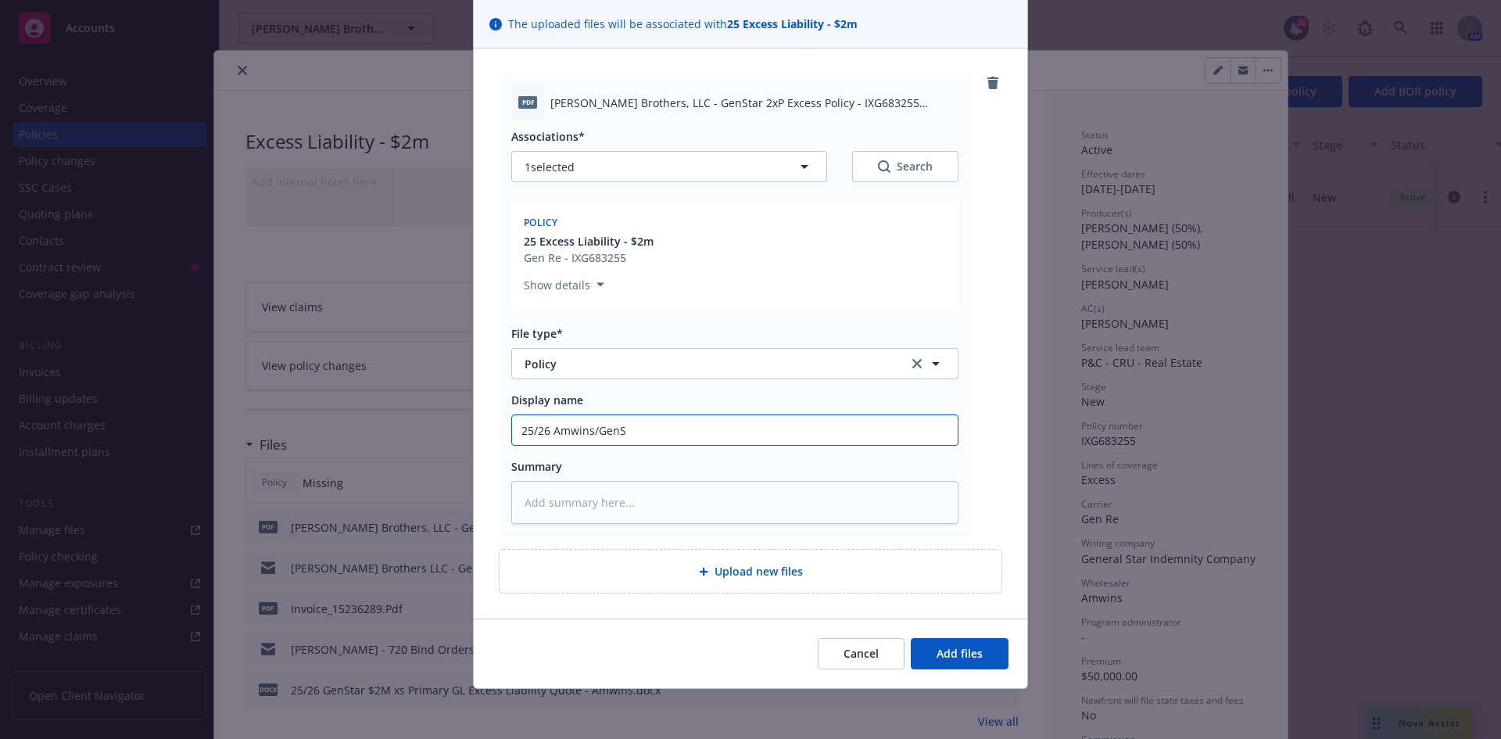
type input "25/26 Amwins/GenSt"
type textarea "x"
type input "25/26 Amwins/GenSta"
type textarea "x"
type input "25/26 Amwins/GenStar"
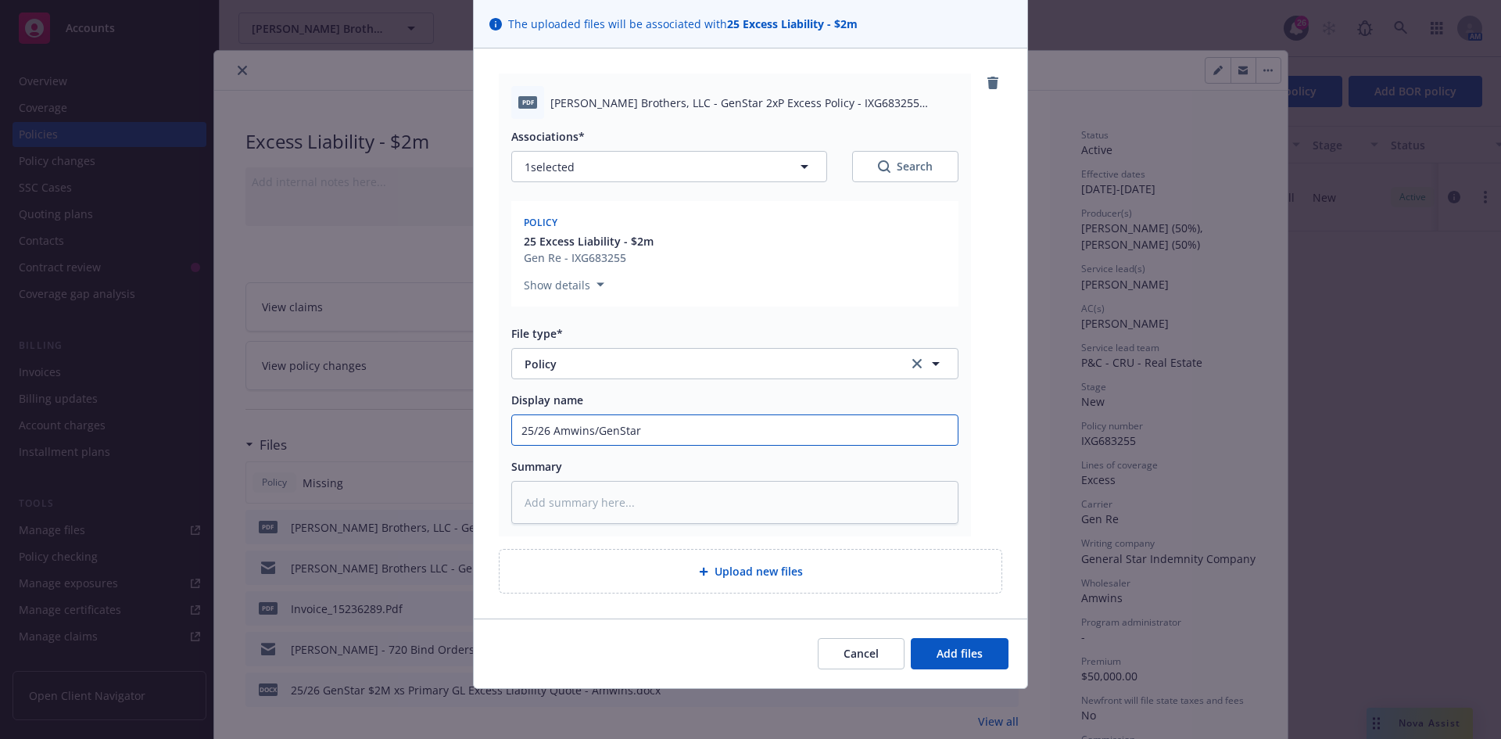
type textarea "x"
type input "25/26 Amwins/GenStar"
type textarea "x"
type input "25/26 Amwins/GenStar $"
type textarea "x"
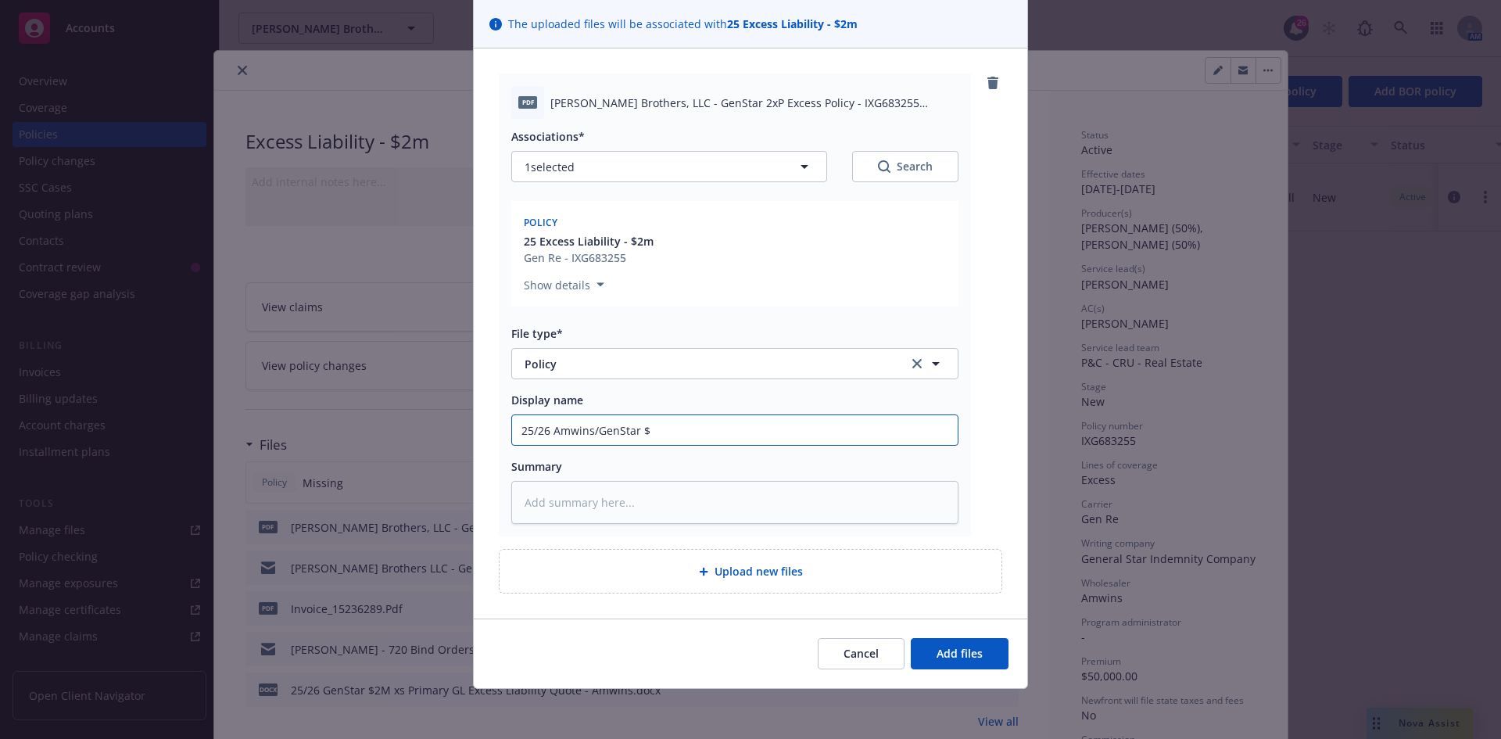
type input "25/26 Amwins/GenStar $2"
type textarea "x"
type input "25/26 Amwins/GenStar $2M"
type textarea "x"
type input "25/26 Amwins/GenStar $2M"
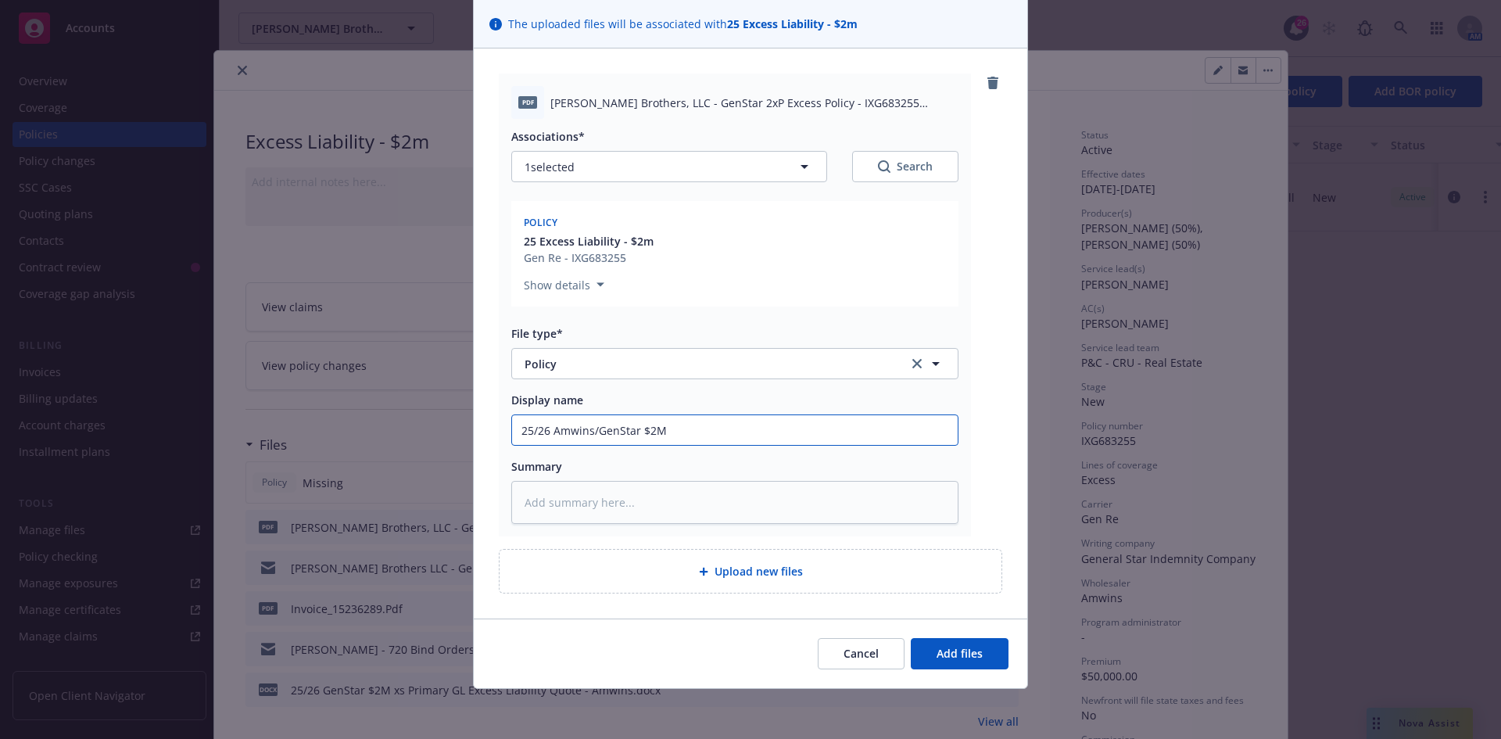
type textarea "x"
type input "25/26 Amwins/GenStar $2M x"
type textarea "x"
type input "25/26 Amwins/GenStar $2M x"
type textarea "x"
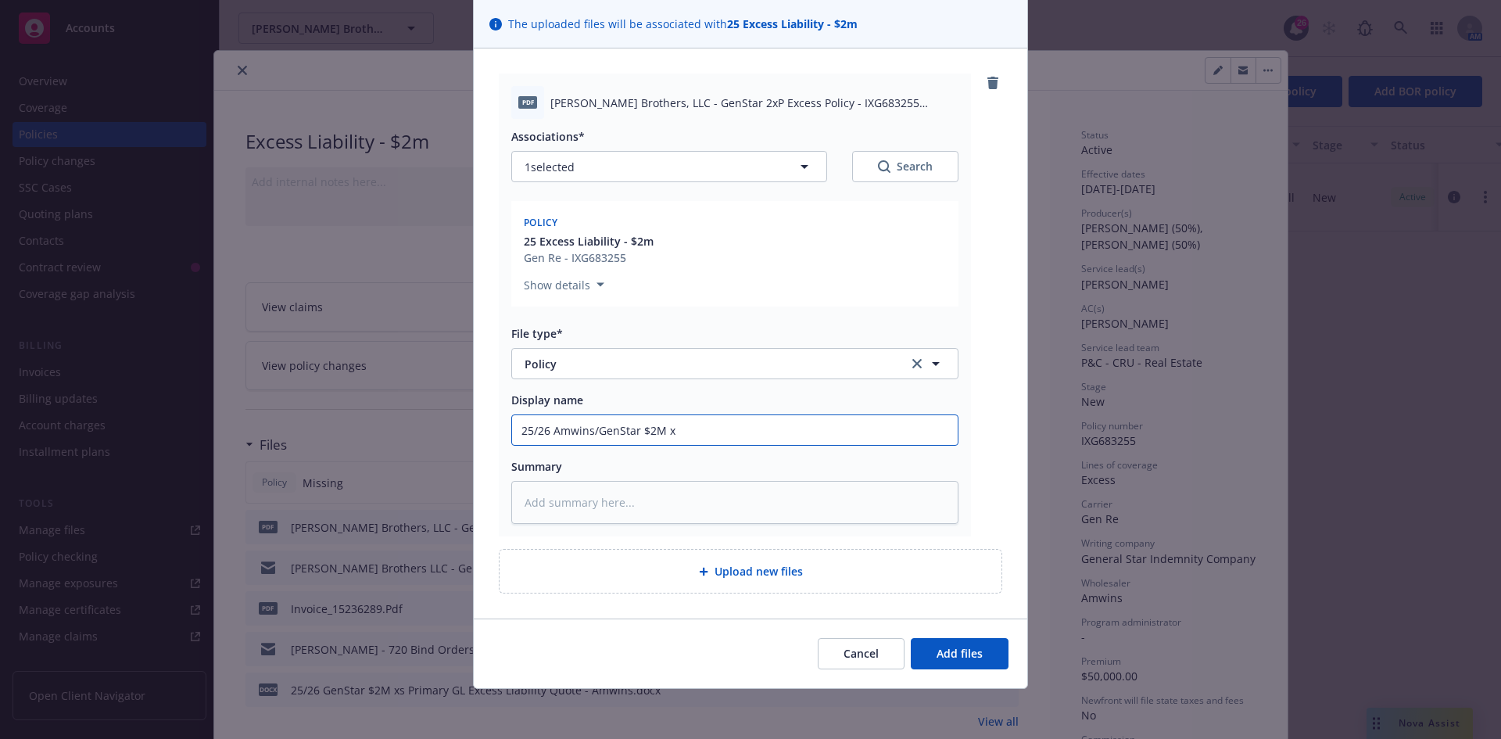
type input "25/26 Amwins/GenStar $2M x P"
type textarea "x"
type input "25/26 Amwins/GenStar $2M x Pr"
type textarea "x"
type input "25/26 Amwins/GenStar $2M x Pri"
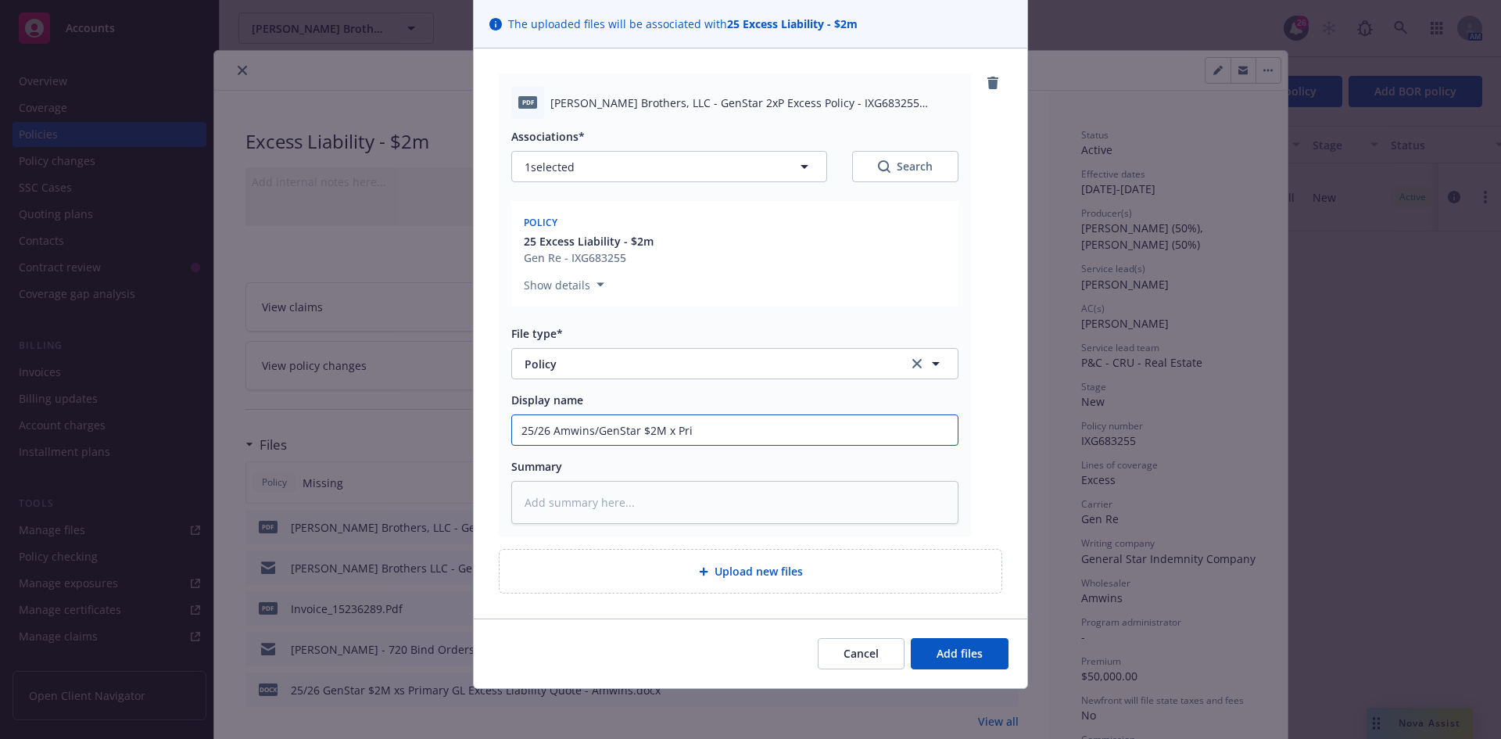
type textarea "x"
type input "25/26 Amwins/GenStar $2M x Prim"
type textarea "x"
type input "25/26 Amwins/GenStar $2M x Prima"
type textarea "x"
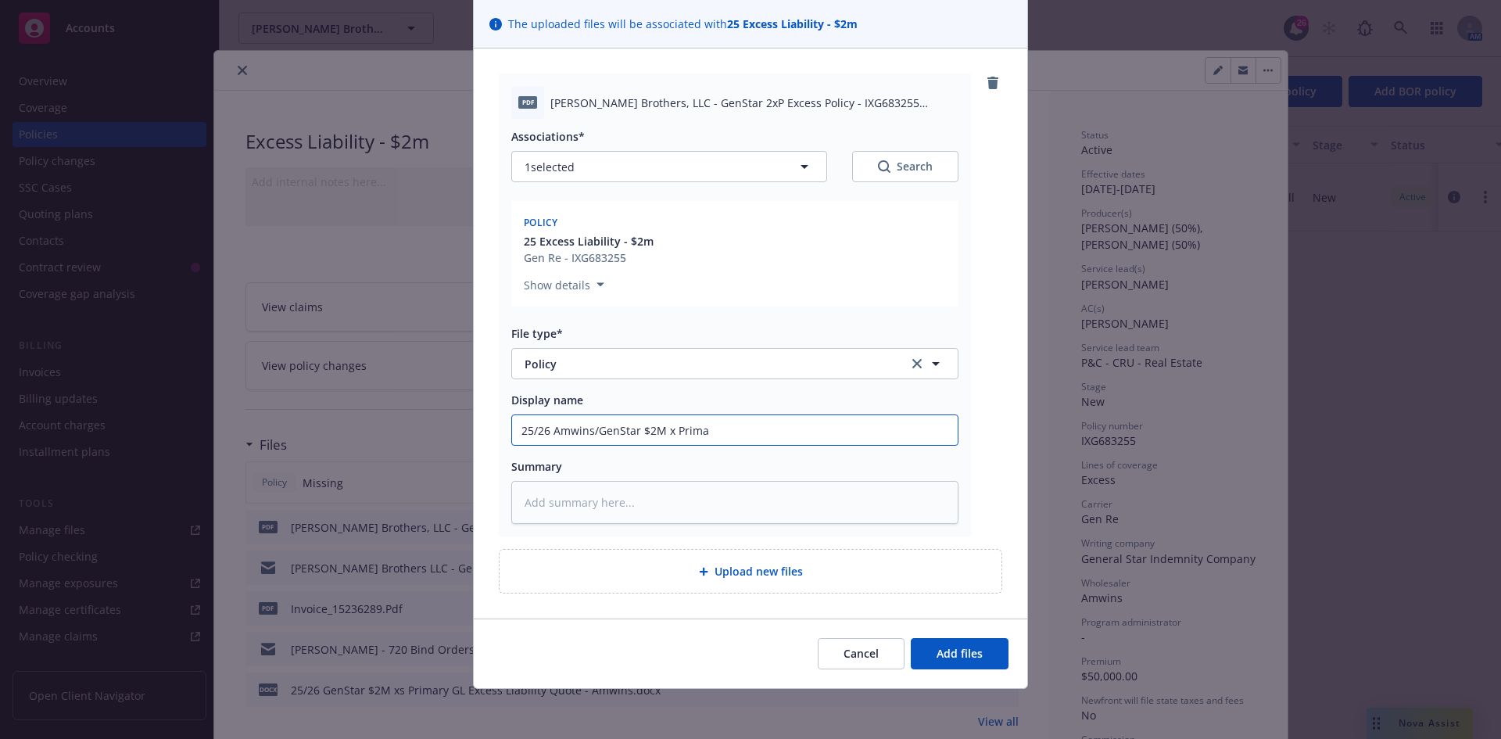
type input "25/26 Amwins/GenStar $2M x Primar"
type textarea "x"
type input "25/26 Amwins/GenStar $2M x Primary"
type textarea "x"
type input "25/26 Amwins/GenStar $2M x Primary"
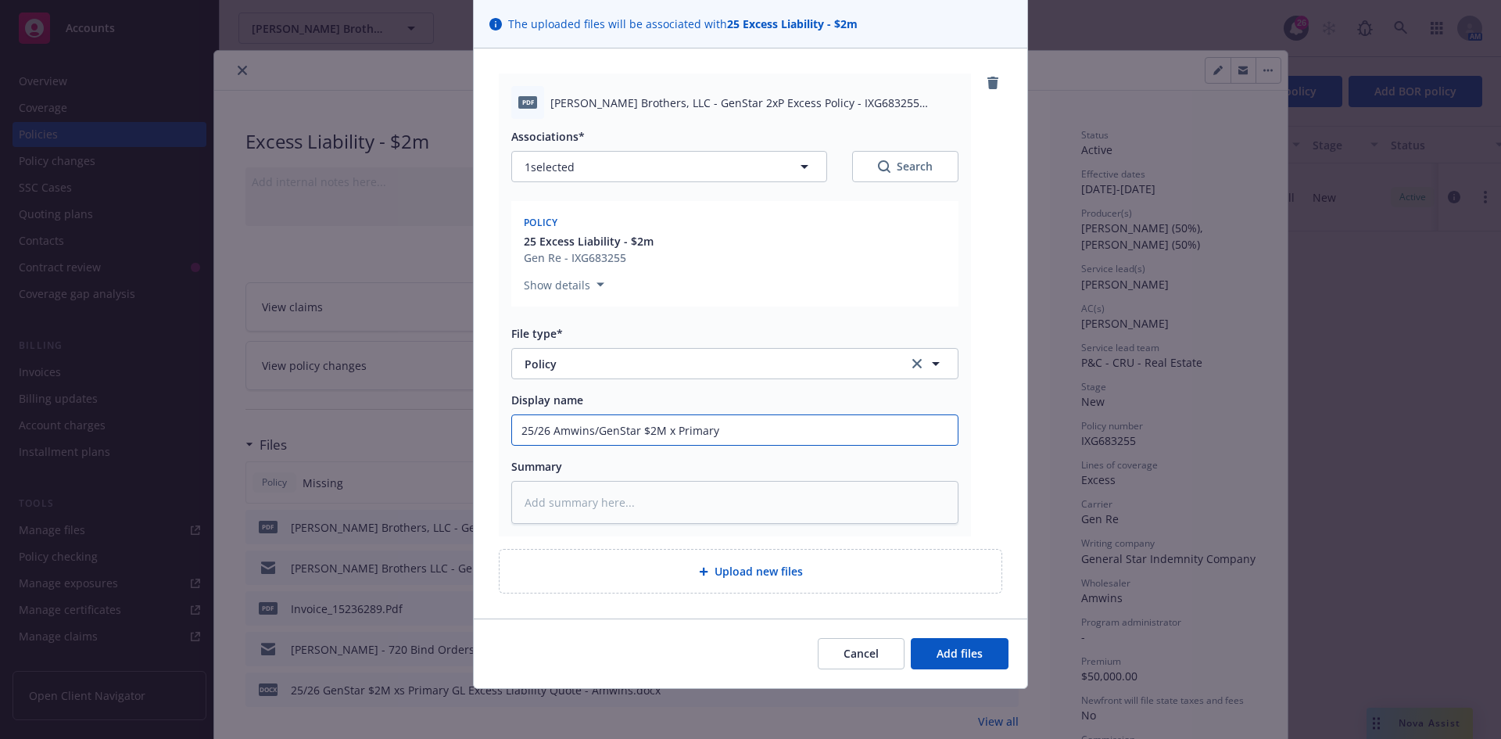
type textarea "x"
type input "25/26 Amwins/GenStar $2M x Primary E"
type textarea "x"
type input "25/26 Amwins/GenStar $2M x Primary Ex"
type textarea "x"
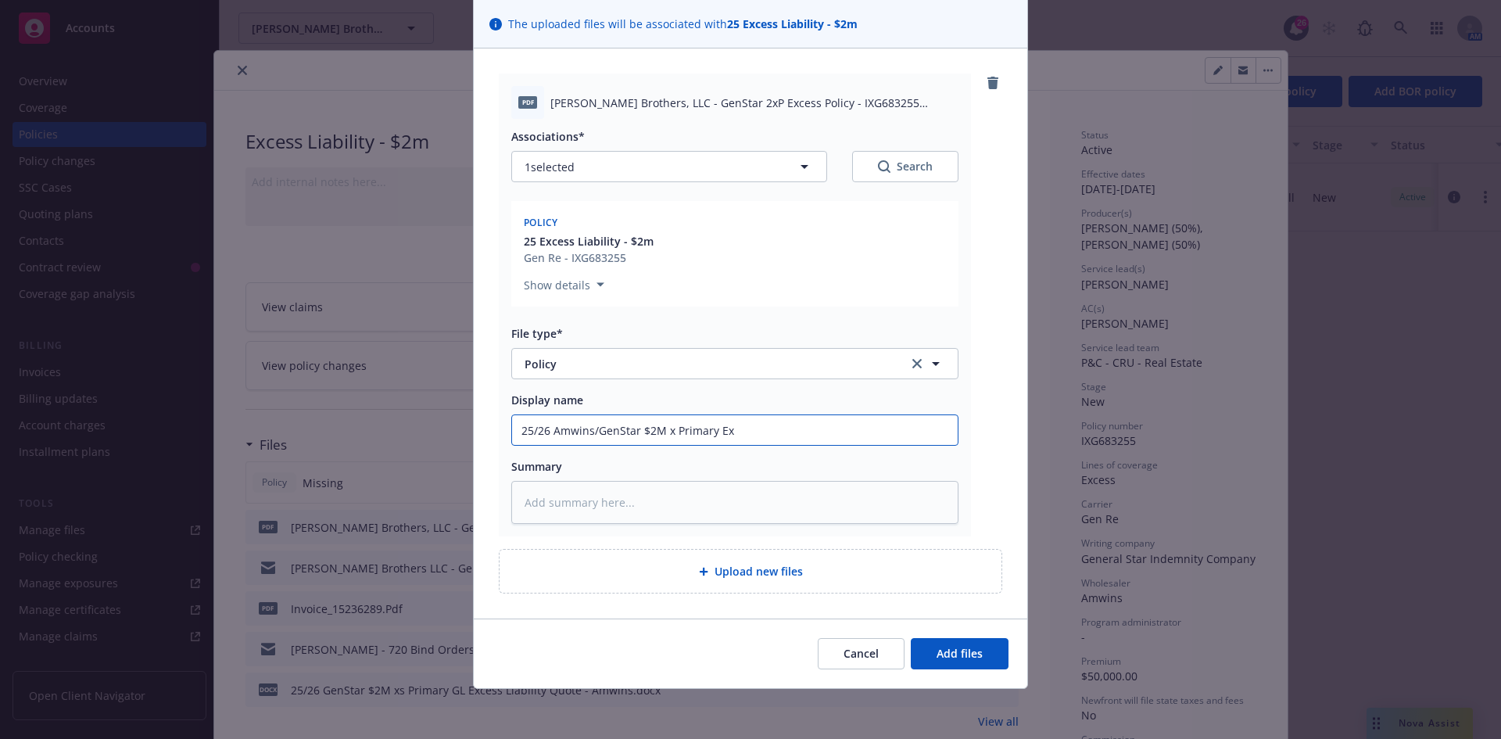
type input "25/26 Amwins/GenStar $2M x Primary Exc"
type textarea "x"
type input "25/26 Amwins/GenStar $2M x Primary Exce"
type textarea "x"
type input "25/26 Amwins/GenStar $2M x Primary Exces"
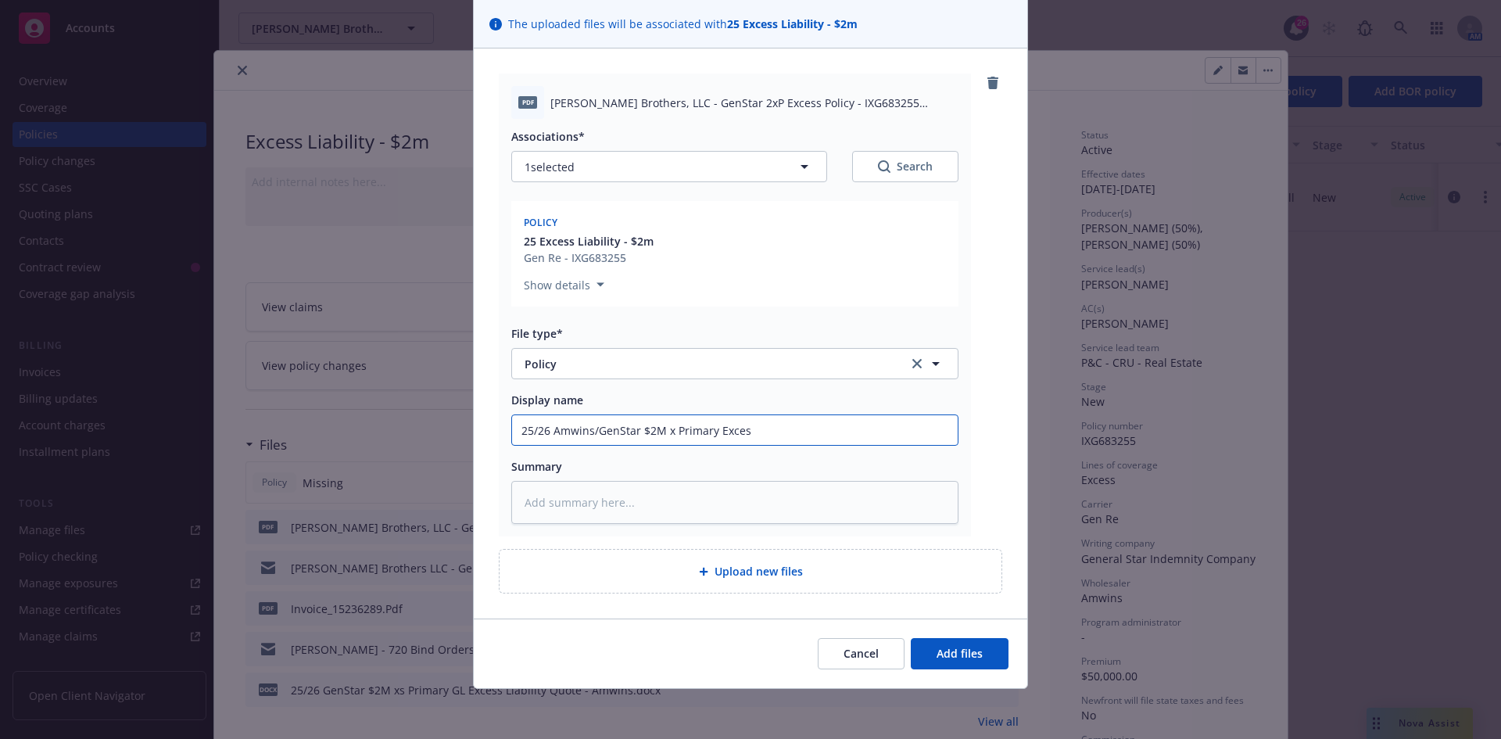
type textarea "x"
type input "25/26 Amwins/GenStar $2M x Primary Excess"
type textarea "x"
type input "25/26 Amwins/GenStar $2M x Primary Excess"
type textarea "x"
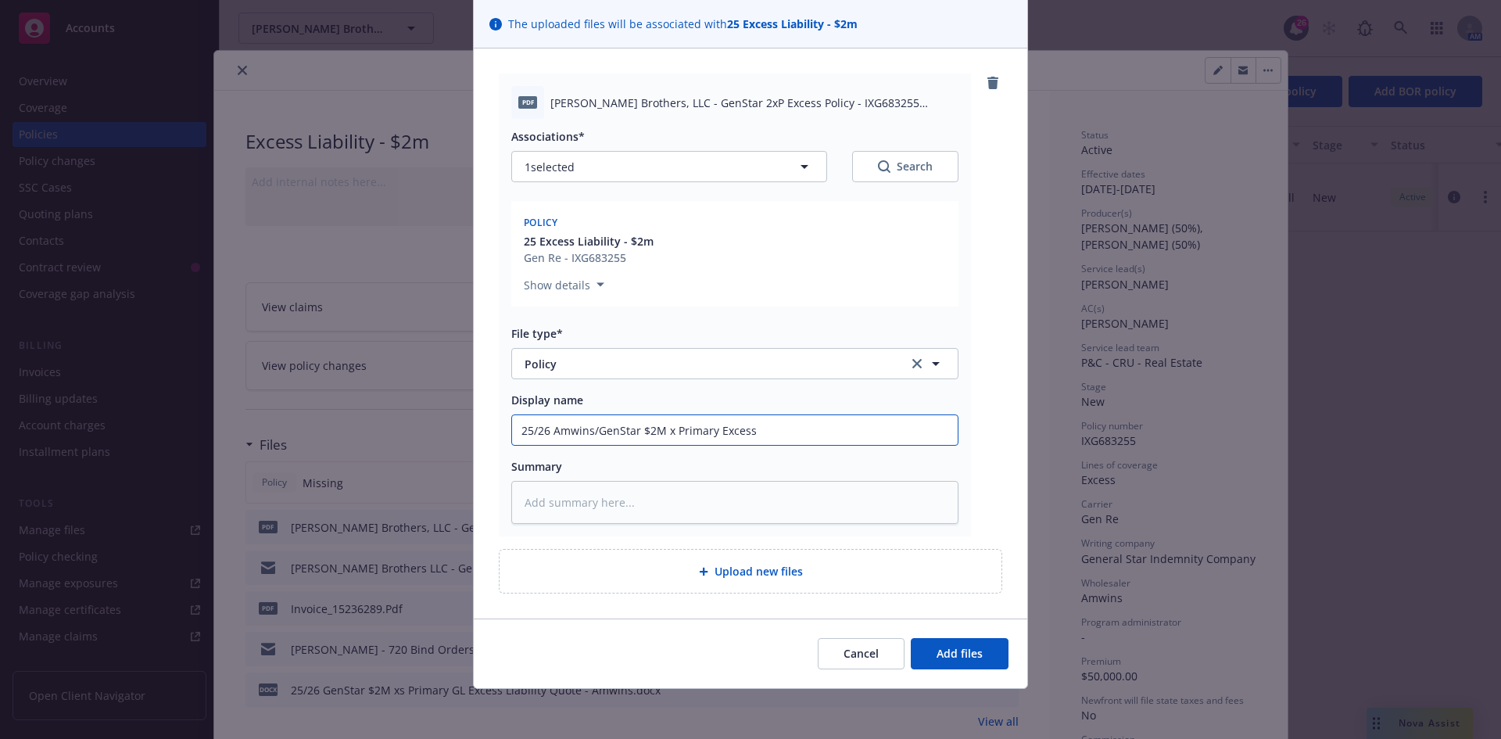
type input "25/26 Amwins/GenStar $2M x Primary Excess L"
type textarea "x"
type input "25/26 Amwins/GenStar $2M x Primary Excess Li"
type textarea "x"
type input "25/26 Amwins/GenStar $2M x Primary Excess Lia"
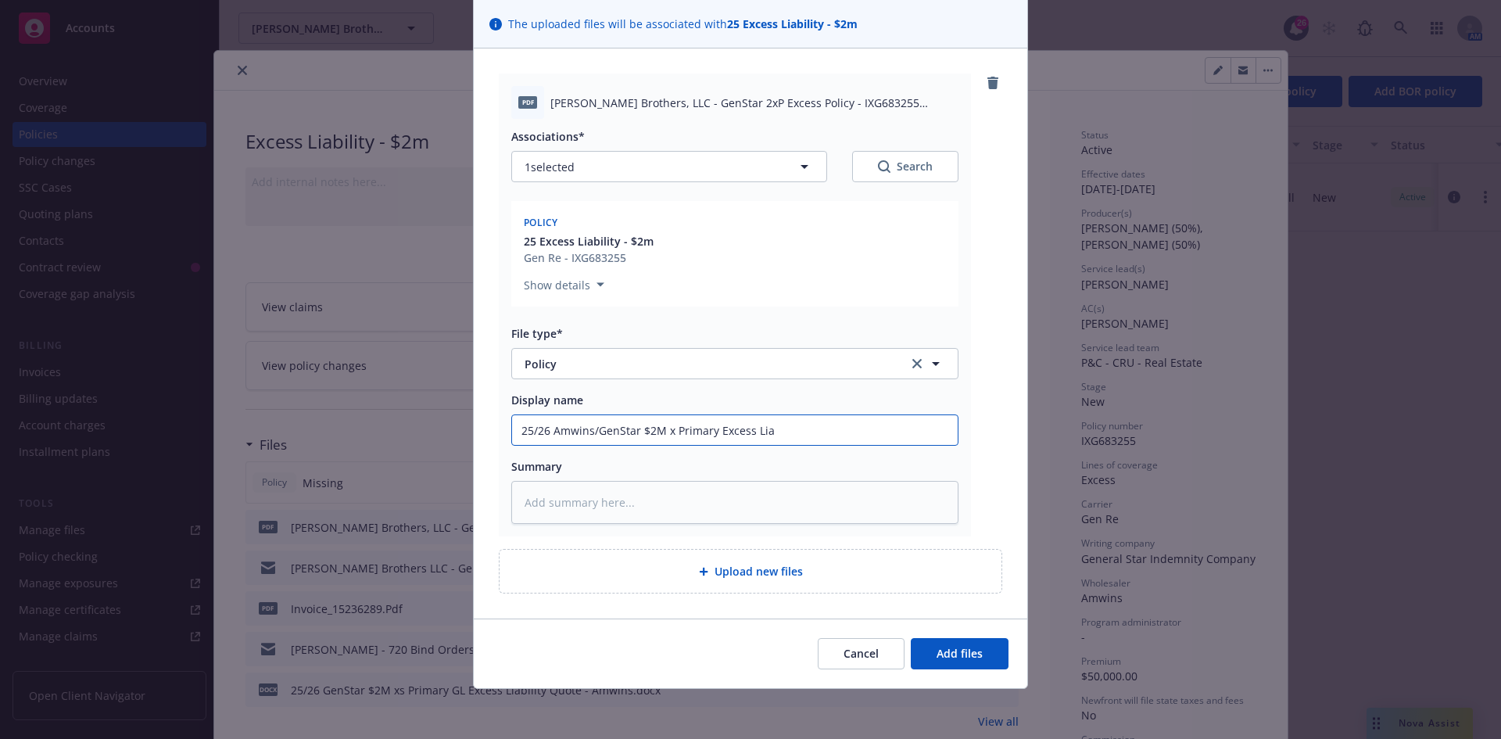
type textarea "x"
type input "25/26 Amwins/GenStar $2M x Primary Excess Liab"
type textarea "x"
type input "25/26 Amwins/GenStar $2M x Primary Excess Liabi"
type textarea "x"
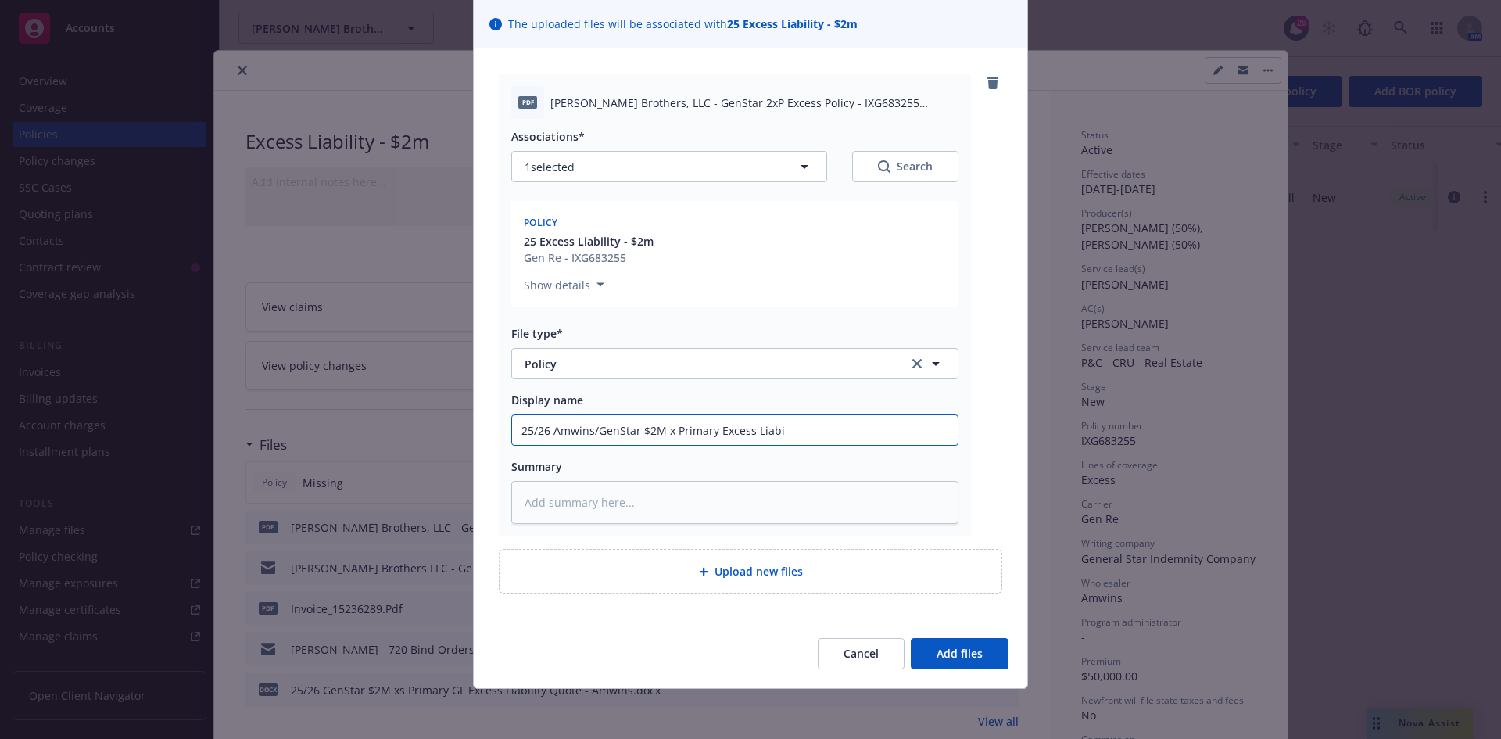
type input "25/26 Amwins/GenStar $2M x Primary Excess Liabil"
type textarea "x"
type input "25/26 Amwins/GenStar $2M x Primary Excess Liabili"
type textarea "x"
type input "25/26 Amwins/GenStar $2M x Primary Excess Liabilit"
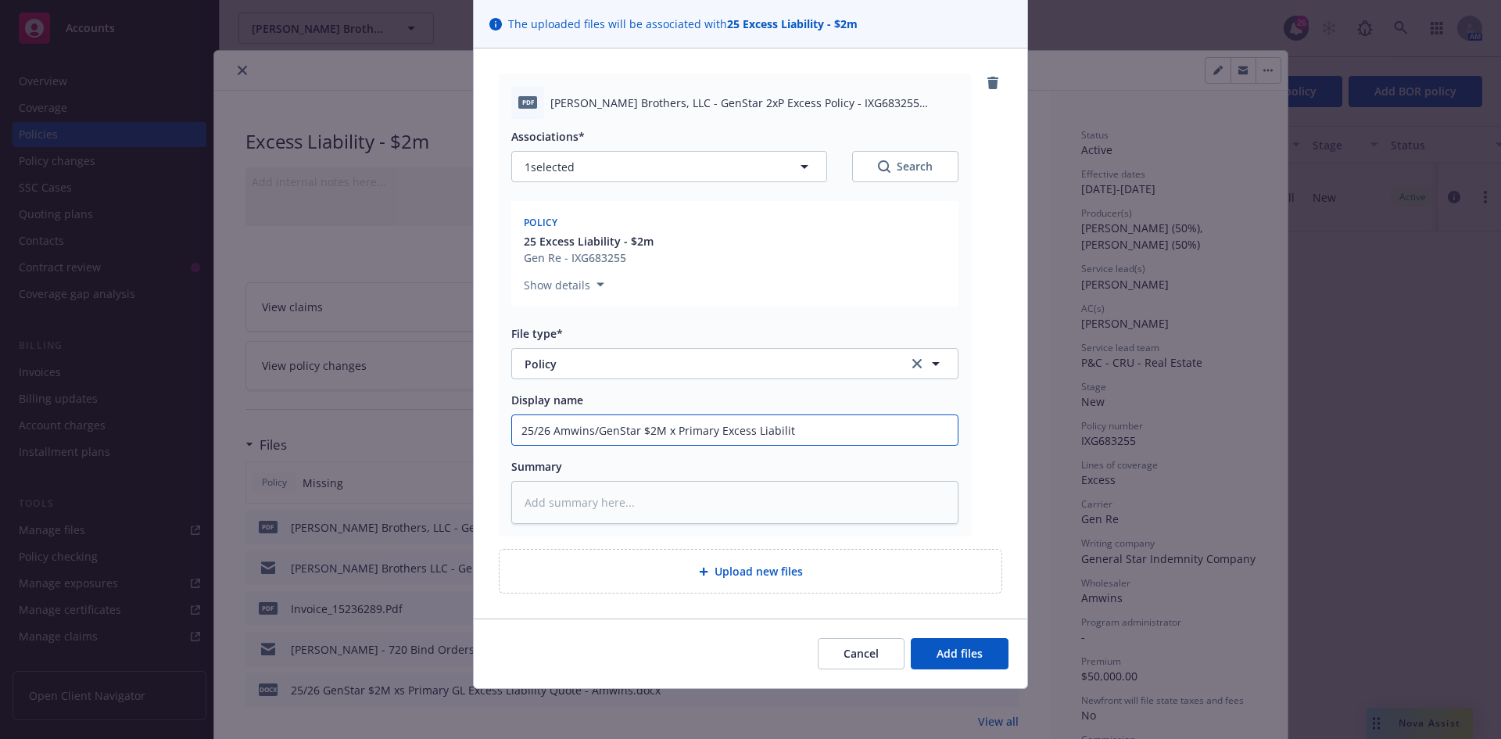
type textarea "x"
type input "25/26 Amwins/GenStar $2M x Primary Excess Liability"
type textarea "x"
type input "25/26 Amwins/GenStar $2M x Primary Excess Liability"
type textarea "x"
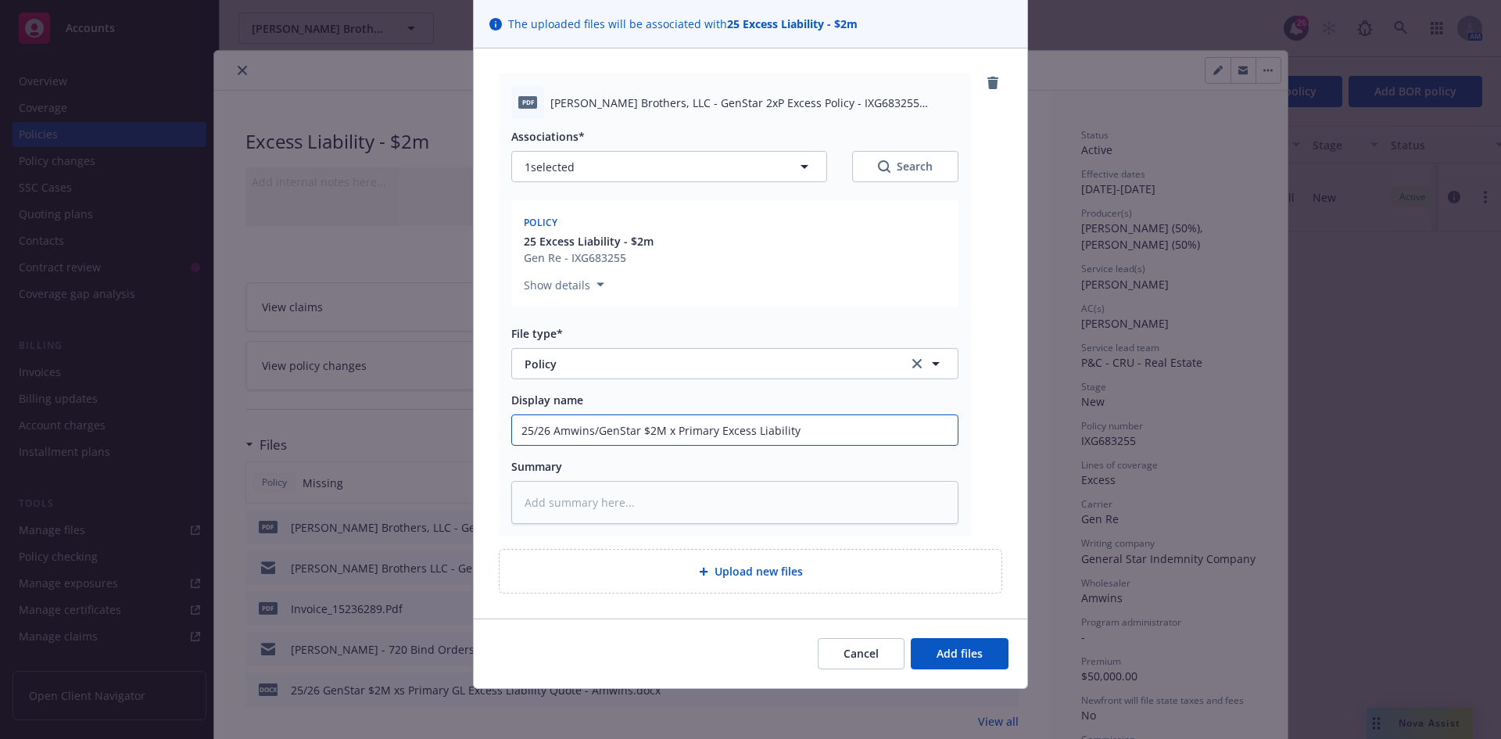
type input "25/26 Amwins/GenStar $2M x Primary Excess Liability P"
type textarea "x"
type input "25/26 Amwins/GenStar $2M x Primary Excess Liability Po"
type textarea "x"
type input "25/26 Amwins/GenStar $2M x Primary Excess Liability Pol"
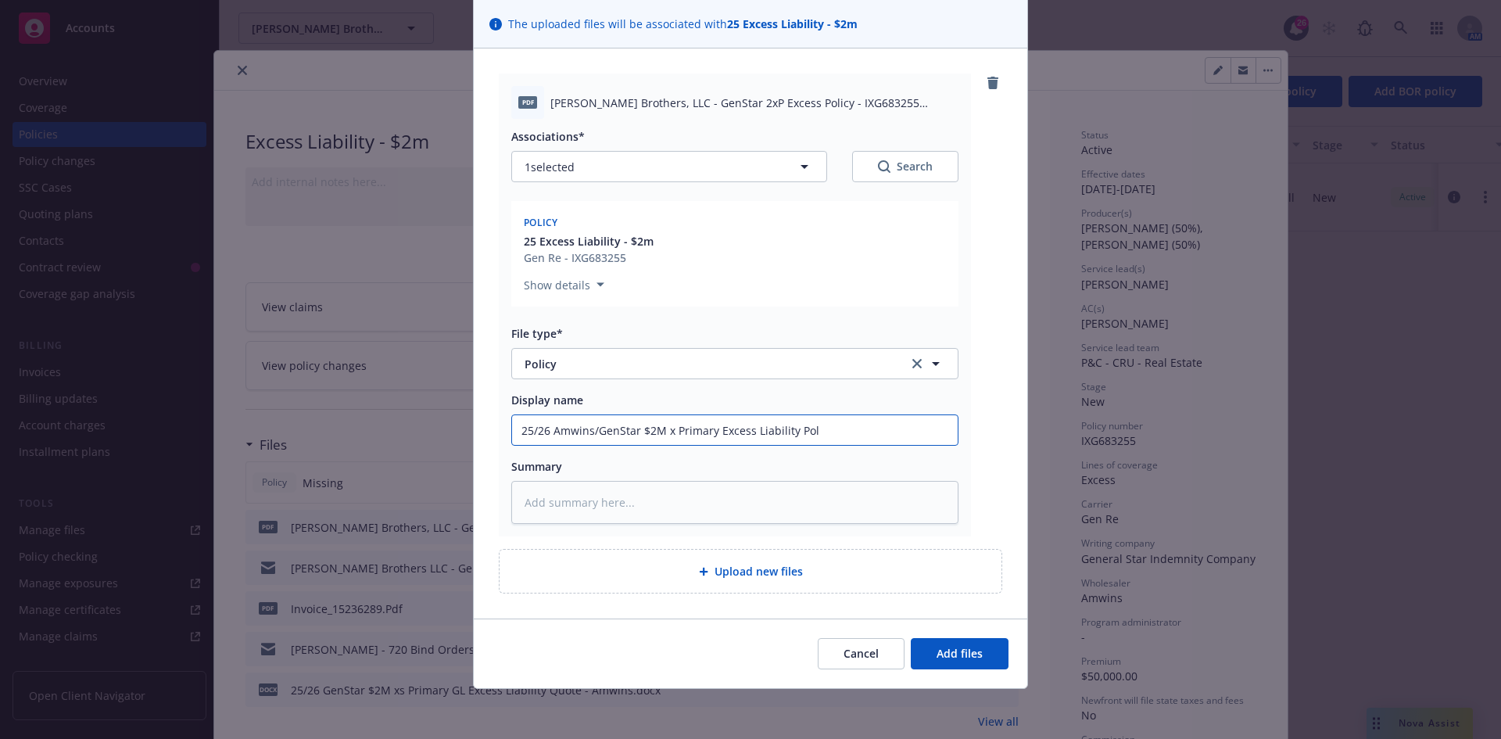
type textarea "x"
type input "25/26 Amwins/GenStar $2M x Primary Excess Liability Poli"
type textarea "x"
type input "25/26 Amwins/GenStar $2M x Primary Excess Liability Policy"
type textarea "x"
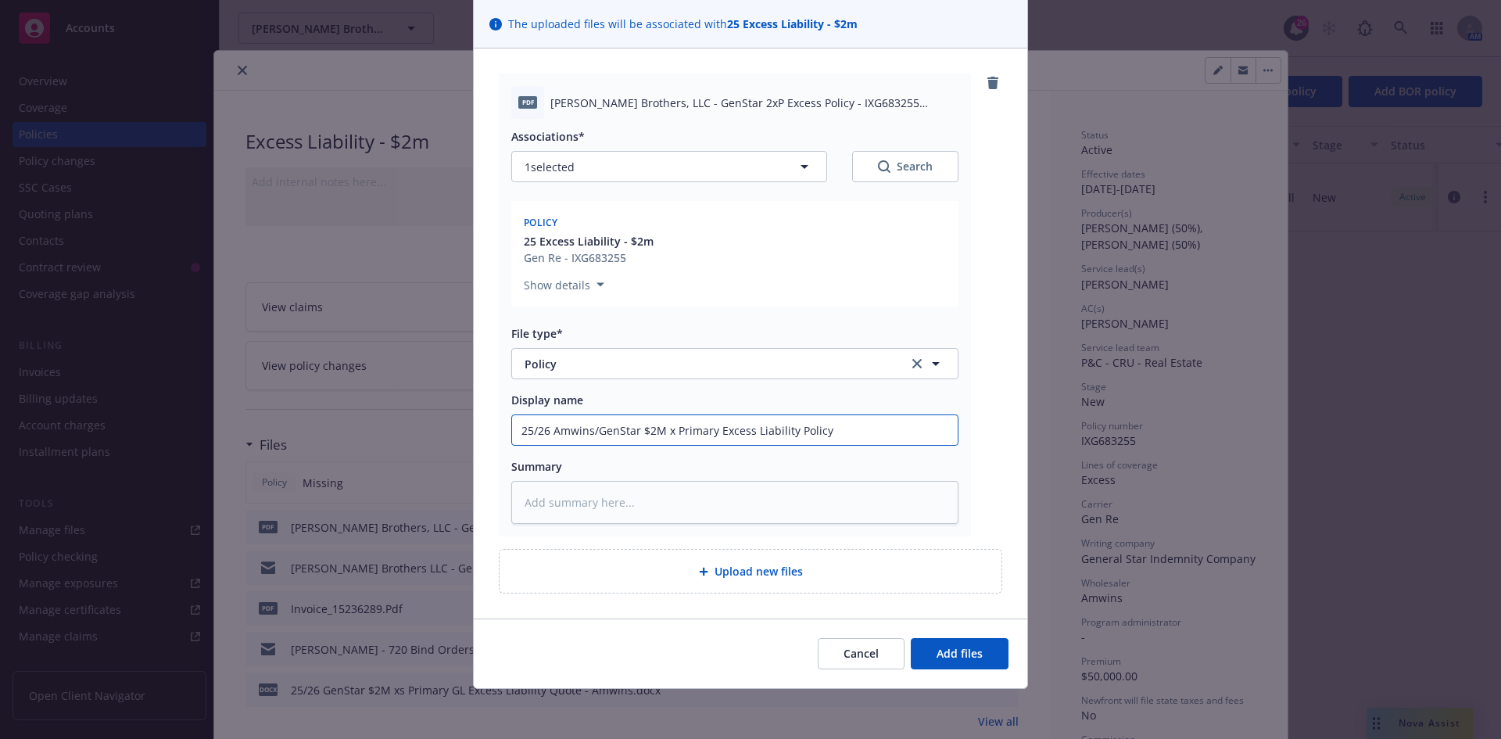
type input "25/26 Amwins/GenStar $2M x Primary Excess Liability Policy"
drag, startPoint x: 865, startPoint y: 450, endPoint x: 846, endPoint y: 437, distance: 23.0
click at [846, 439] on div "Associations* 1 selected Search Policy 25 Excess Liability - $2m Gen Re - IXG68…" at bounding box center [734, 321] width 447 height 405
drag, startPoint x: 844, startPoint y: 435, endPoint x: 453, endPoint y: 414, distance: 392.3
click at [453, 414] on div "Add files The uploaded files will be associated with 25 Excess Liability - $2m …" at bounding box center [750, 369] width 1501 height 739
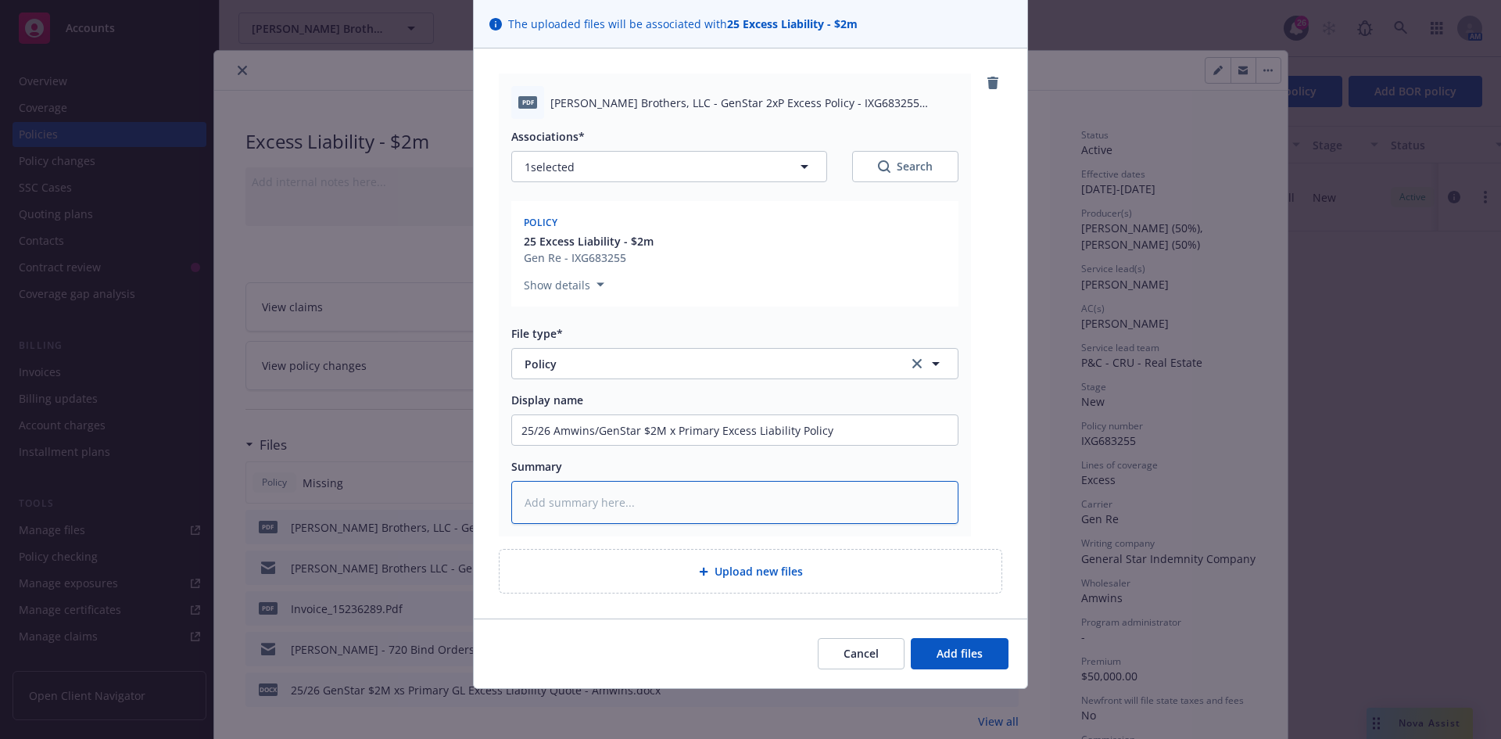
click at [593, 513] on textarea at bounding box center [734, 502] width 447 height 43
paste textarea "25/26 Amwins/GenStar $2M x Primary Excess Liability Policy"
type textarea "x"
type textarea "25/26 Amwins/GenStar $2M x Primary Excess Liability Policy"
type textarea "x"
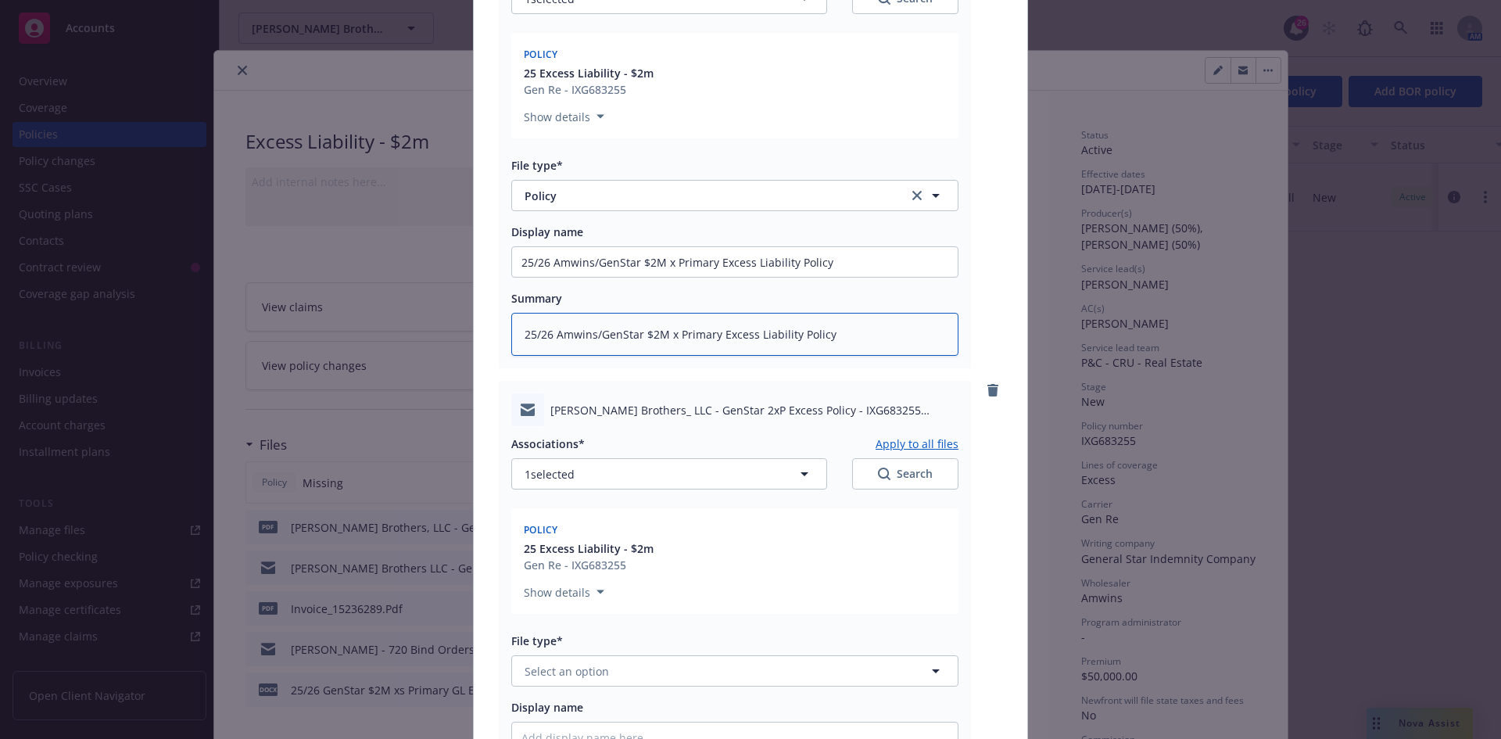
scroll to position [579, 0]
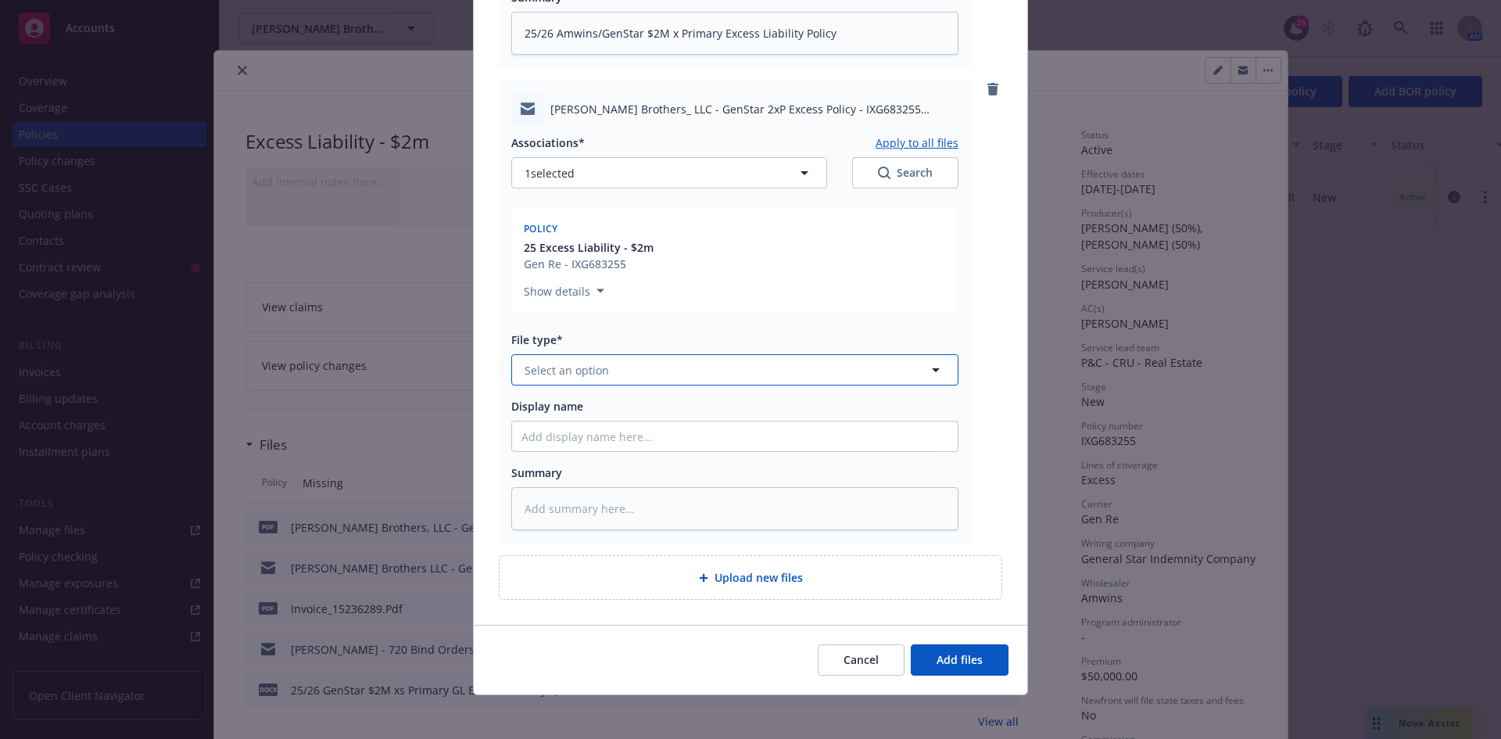
click at [575, 366] on span "Select an option" at bounding box center [567, 370] width 84 height 16
type input "email"
click at [586, 416] on div "Email" at bounding box center [735, 413] width 427 height 23
click at [574, 443] on input "Display name" at bounding box center [735, 436] width 446 height 30
type textarea "x"
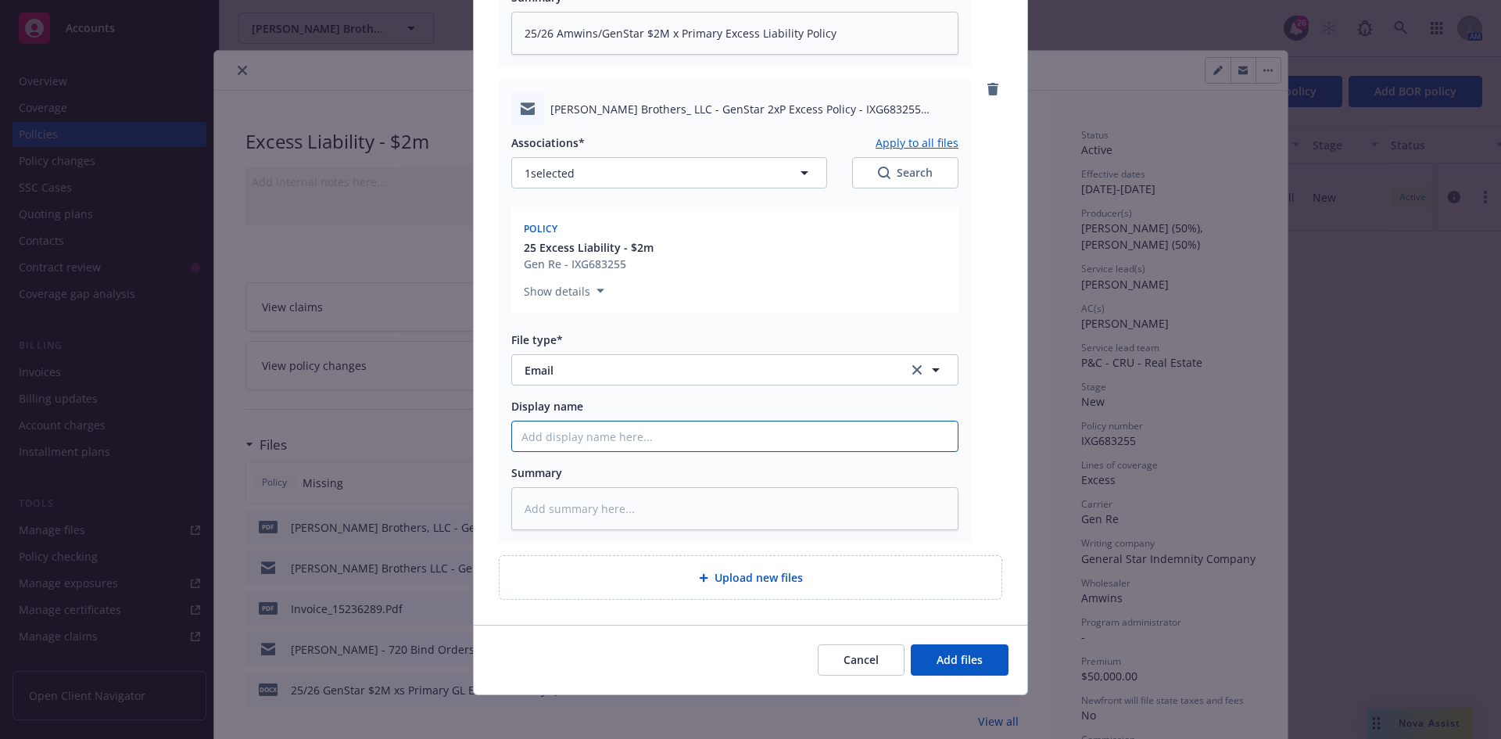
type input "E"
type textarea "x"
type input "EM"
type textarea "x"
type input "EMF"
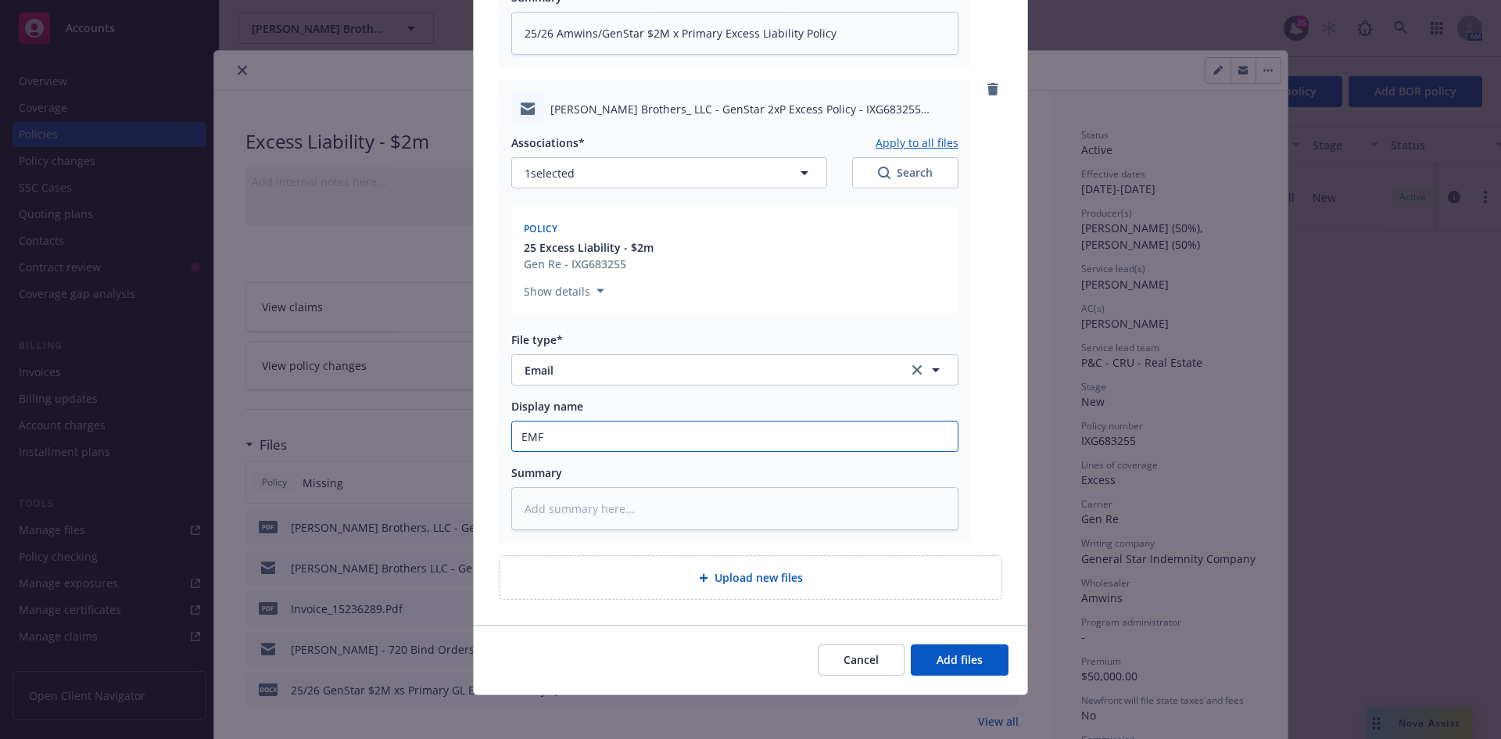
type textarea "x"
type input "EMF"
type textarea "x"
type input "EMF A"
type textarea "x"
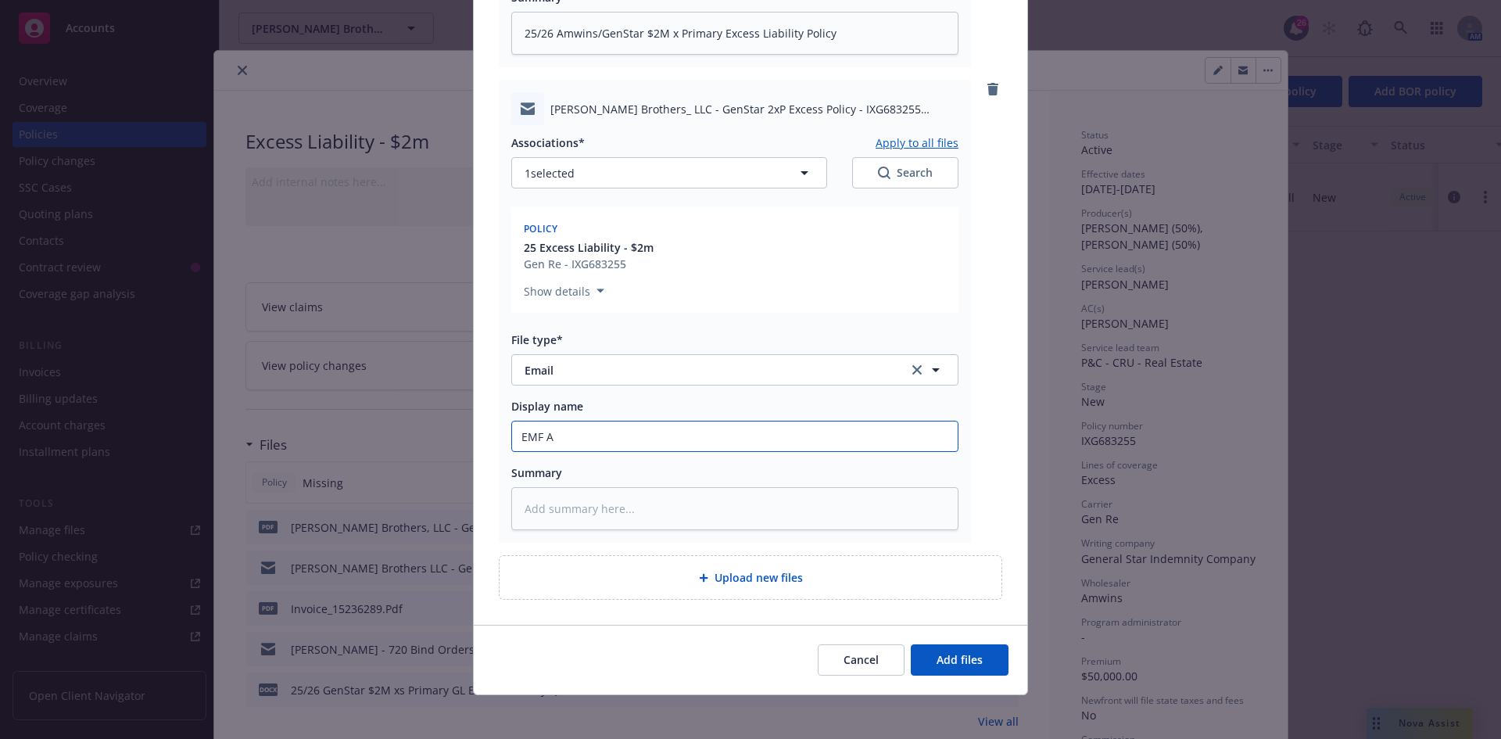
type input "EMF Am"
type textarea "x"
type input "EMF Amw"
type textarea "x"
type input "EMF Amwi"
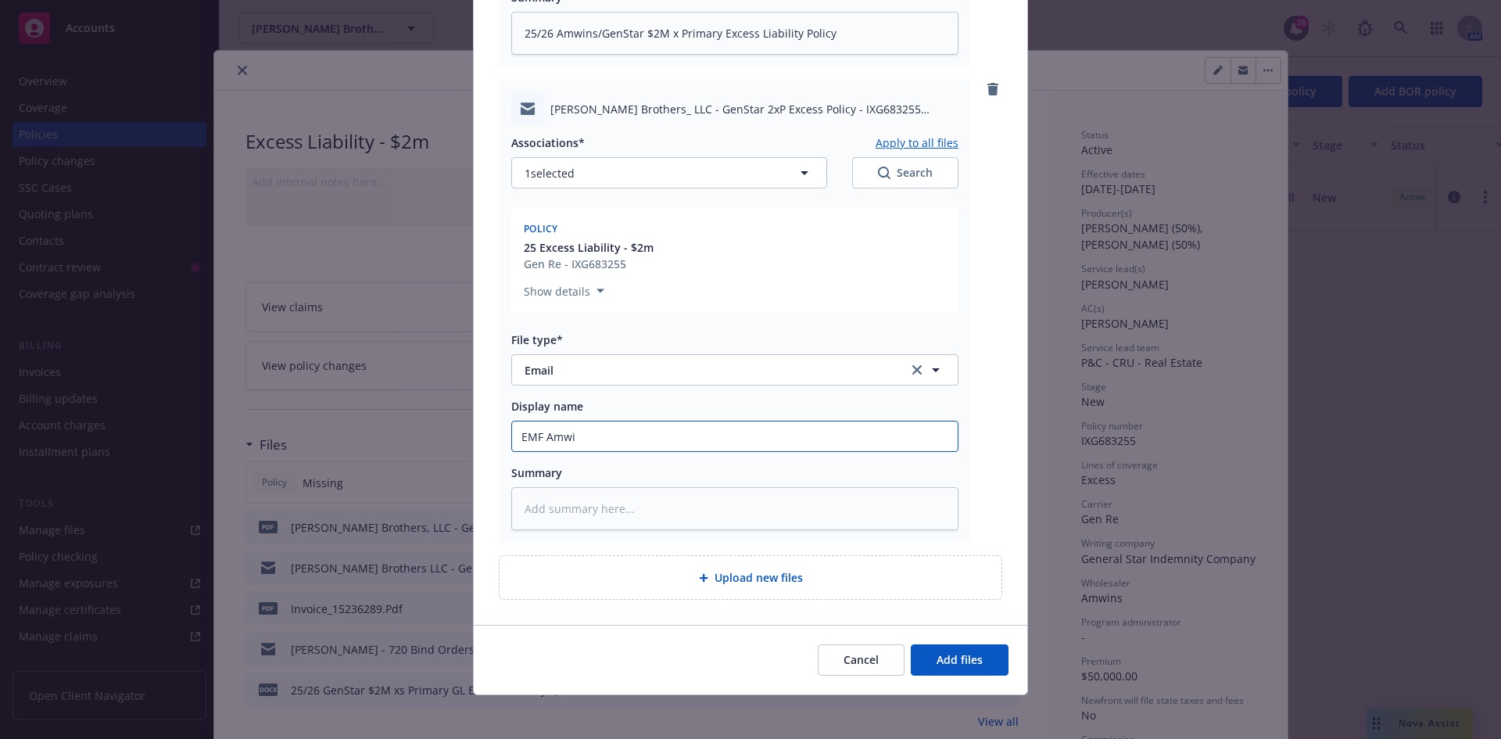
type textarea "x"
type input "EMF Amwin"
type textarea "x"
type input "EMF Amwins"
type textarea "x"
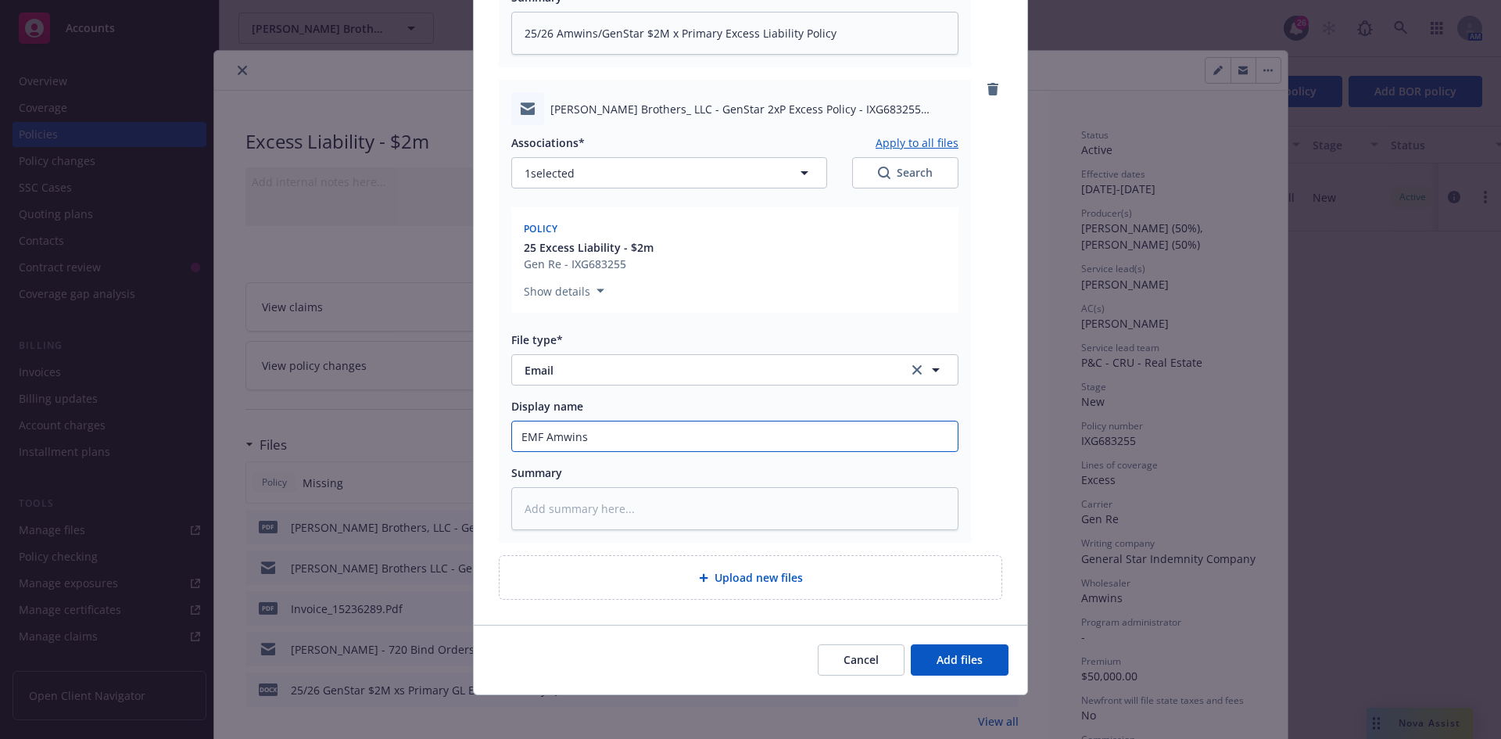
type input "EMF Amwins"
type textarea "x"
type input "EMF Amwins -"
type textarea "x"
type input "EMF Amwins -"
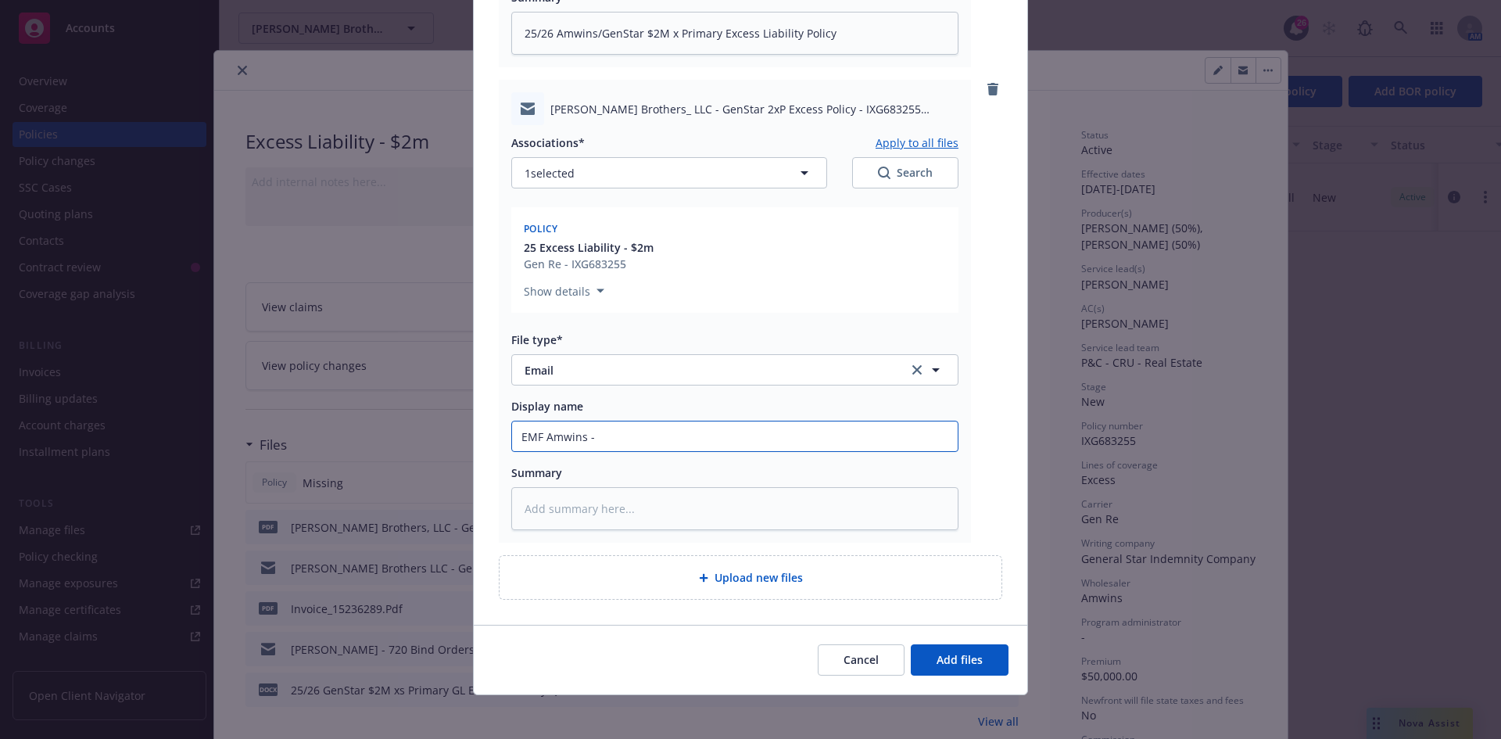
type textarea "x"
type input "EMF Amwins - 2"
type textarea "x"
type input "EMF Amwins - 25"
type textarea "x"
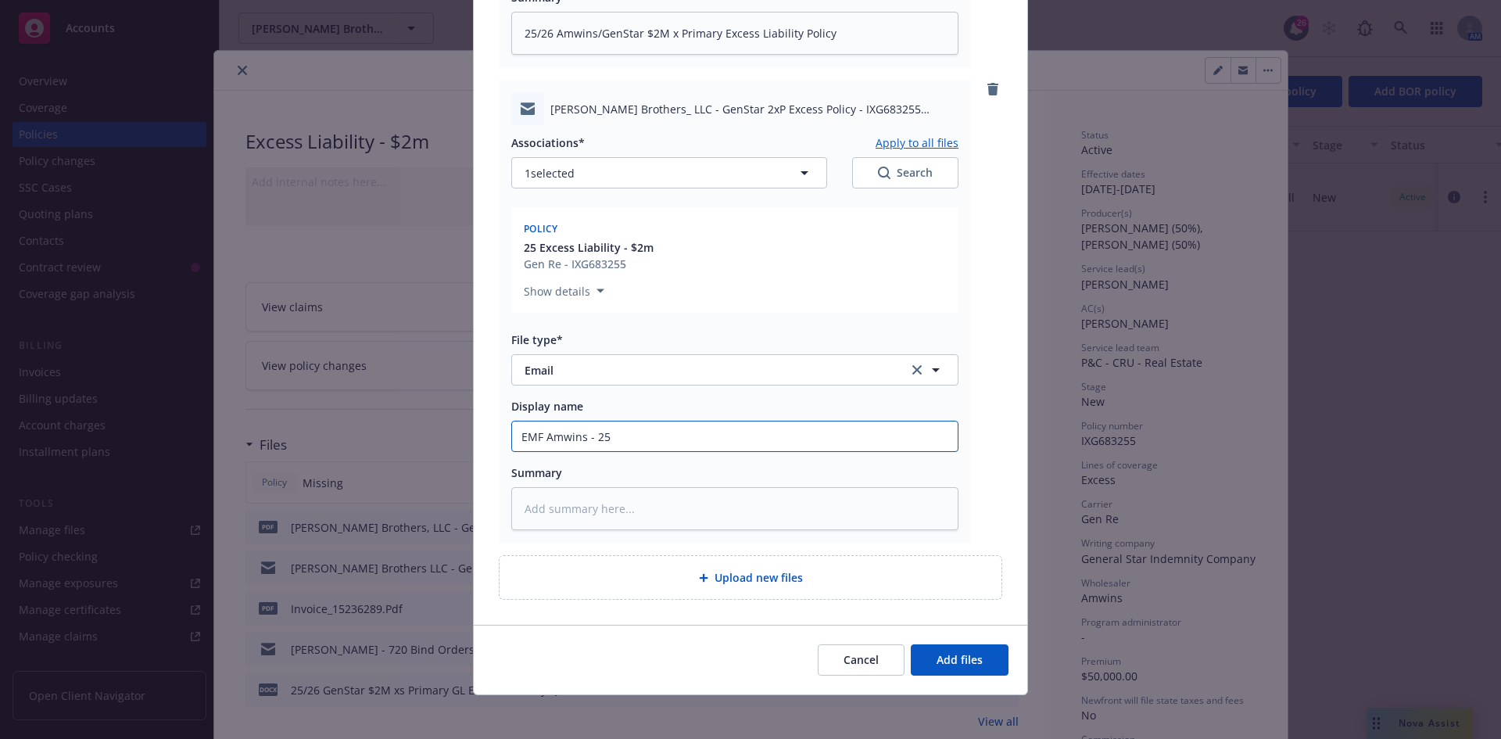
type input "EMF Amwins - 25/"
type textarea "x"
type input "EMF Amwins - 25/2"
type textarea "x"
type input "EMF Amwins - 25/26"
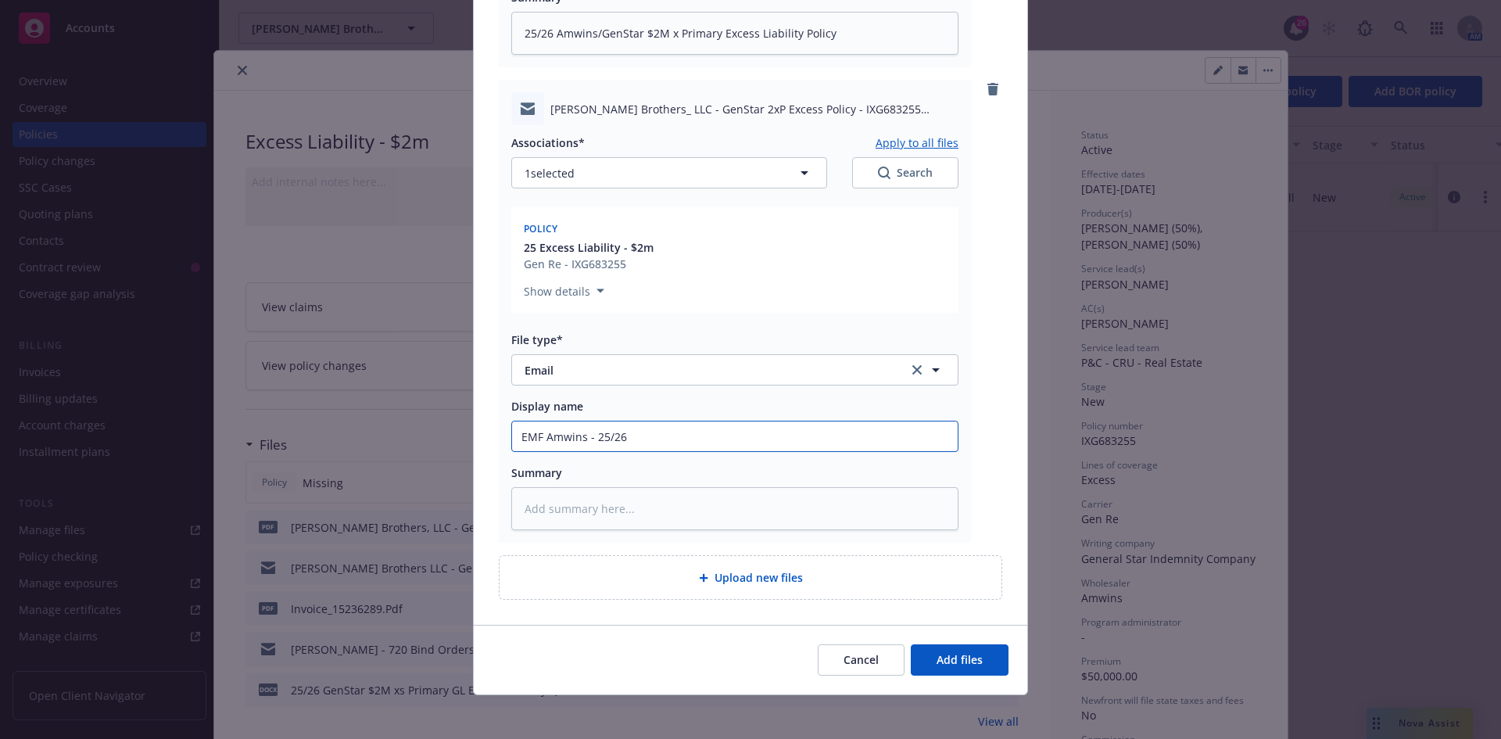
type textarea "x"
type input "EMF Amwins - 25/26"
paste input "25/26 Amwins/GenStar $2M x Primary Excess Liability Policy"
type textarea "x"
type input "EMF Amwins - 25/26 25/26 Amwins/GenStar $2M x Primary Excess Liability Policy"
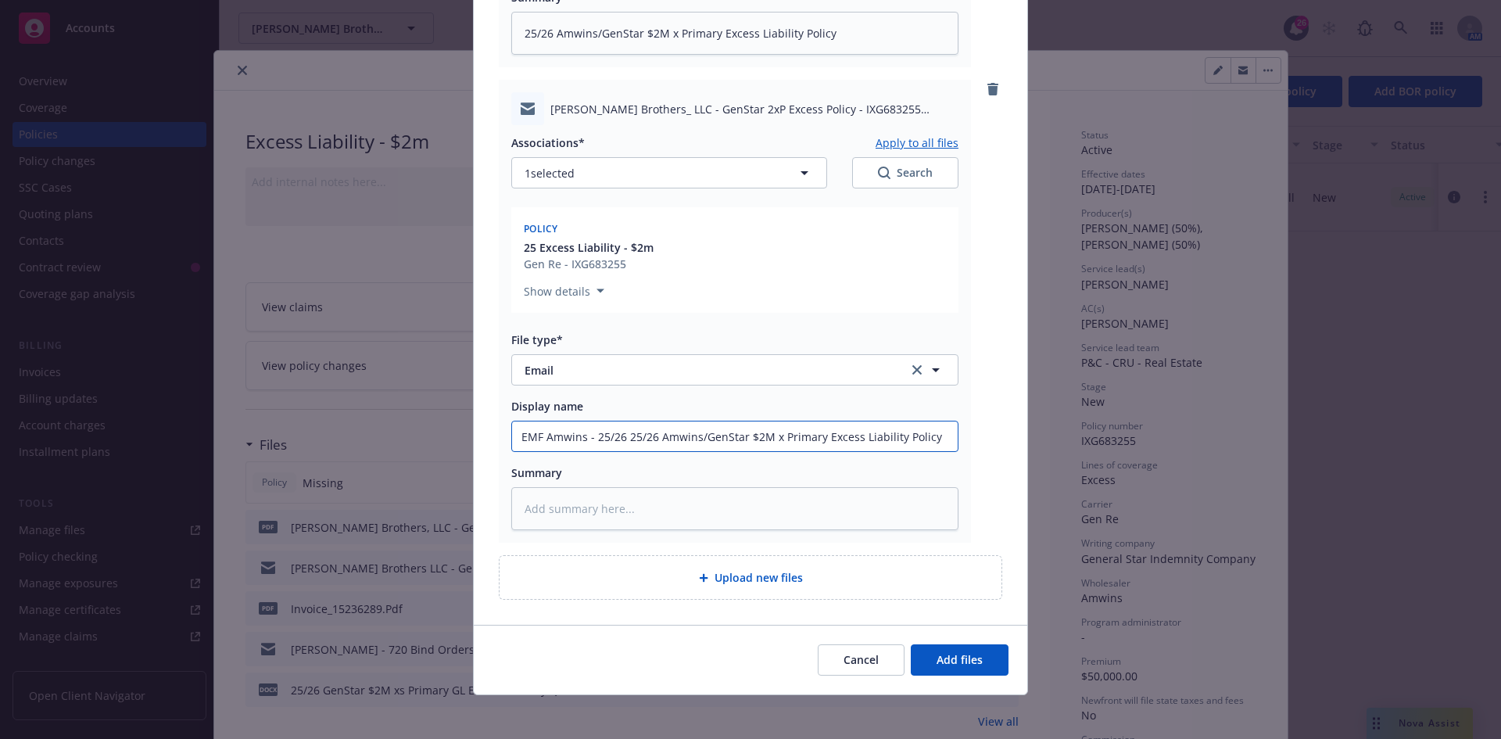
drag, startPoint x: 697, startPoint y: 437, endPoint x: 623, endPoint y: 437, distance: 73.5
click at [623, 437] on input "EMF Amwins - 25/26 25/26 Amwins/GenStar $2M x Primary Excess Liability Policy" at bounding box center [735, 436] width 446 height 30
type textarea "x"
drag, startPoint x: 677, startPoint y: 435, endPoint x: 419, endPoint y: 438, distance: 258.1
click at [419, 438] on div "Add files The uploaded files will be associated with 25 Excess Liability - $2m …" at bounding box center [750, 369] width 1501 height 739
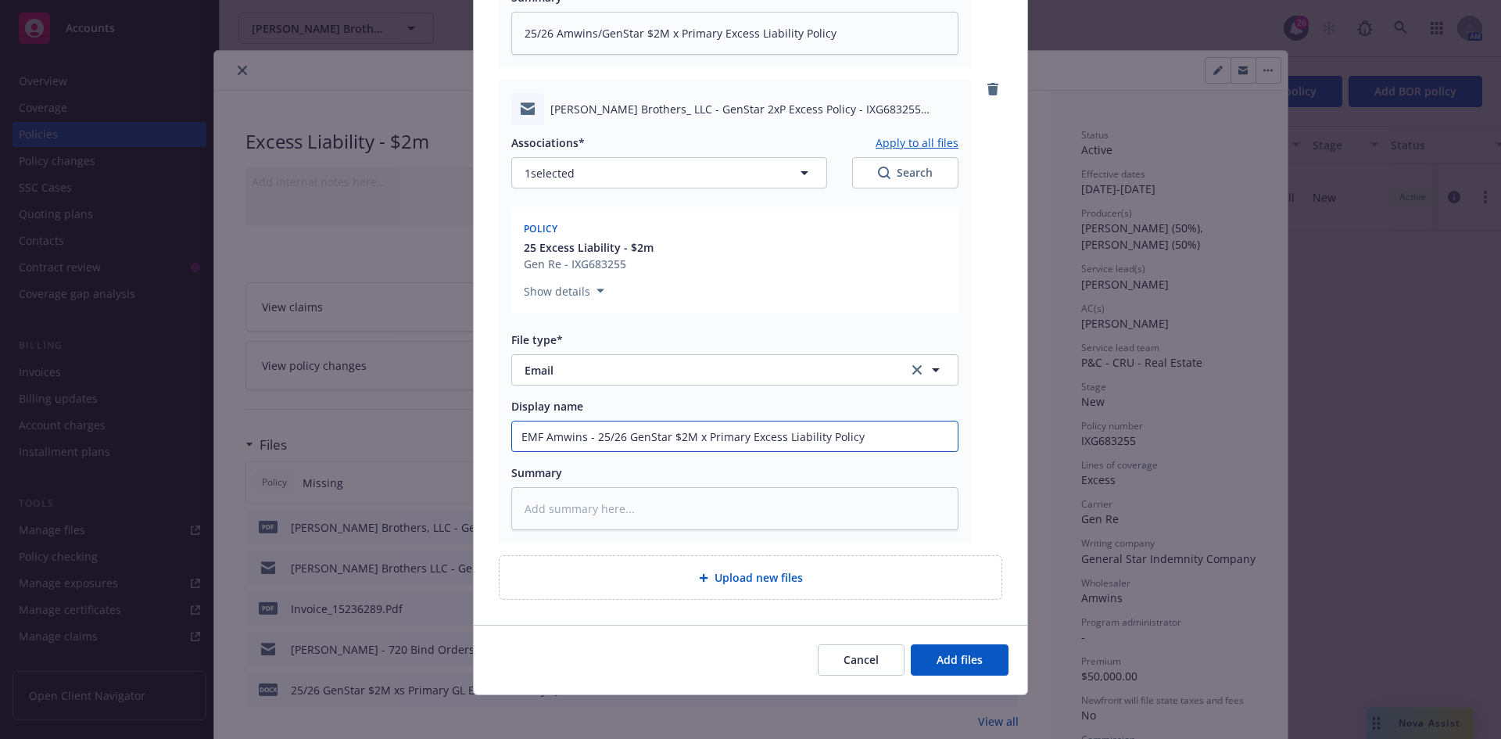
type input "EMF Amwins - 25/26 GenStar $2M x Primary Excess Liability Policy"
click at [582, 518] on textarea at bounding box center [734, 508] width 447 height 43
paste textarea "EMF Amwins - 25/26 GenStar $2M x Primary Excess Liability Policy"
type textarea "x"
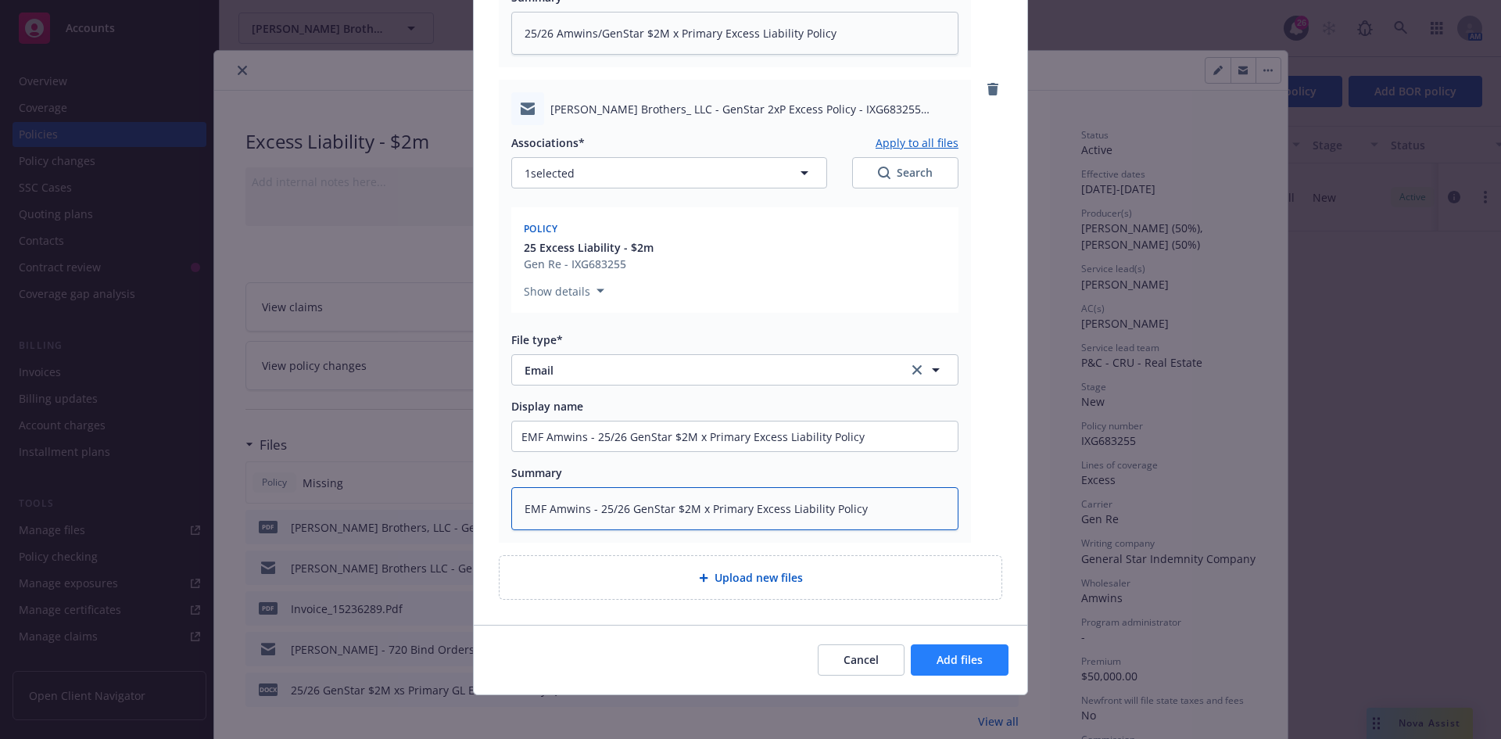
type textarea "EMF Amwins - 25/26 GenStar $2M x Primary Excess Liability Policy"
click at [945, 654] on span "Add files" at bounding box center [960, 659] width 46 height 15
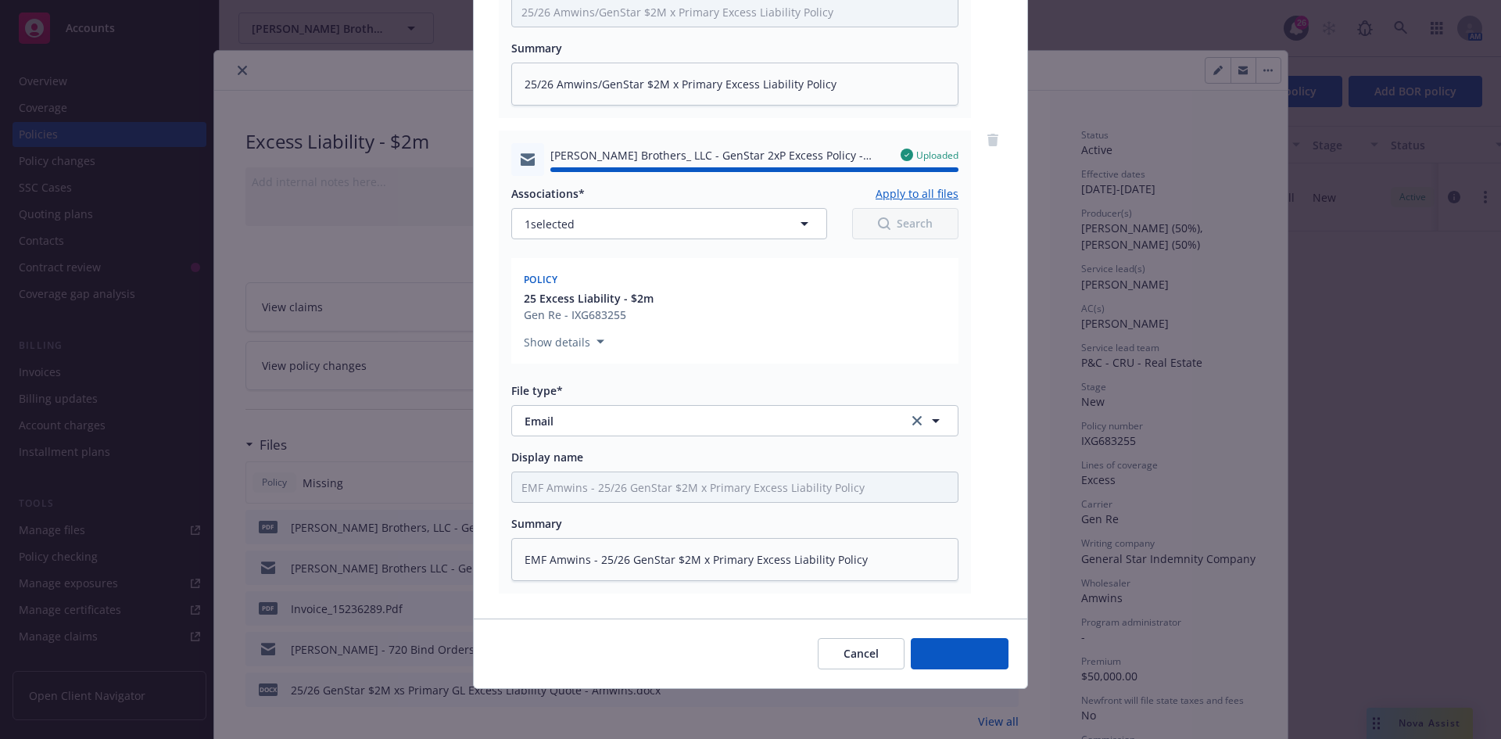
type textarea "x"
